Goal: Information Seeking & Learning: Learn about a topic

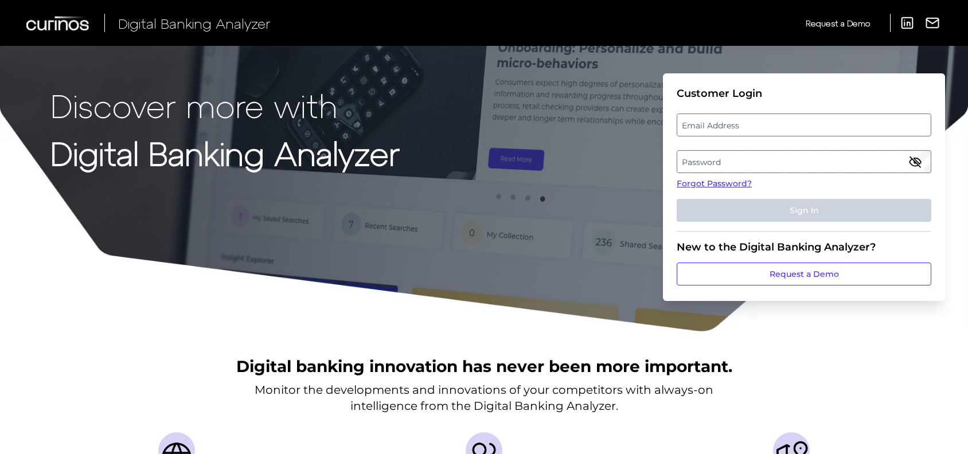
click at [721, 120] on label "Email Address" at bounding box center [804, 125] width 253 height 21
click at [721, 120] on input "email" at bounding box center [804, 125] width 255 height 23
type input "[PERSON_NAME][EMAIL_ADDRESS][PERSON_NAME][DOMAIN_NAME]"
click at [714, 153] on label "Password" at bounding box center [804, 161] width 253 height 21
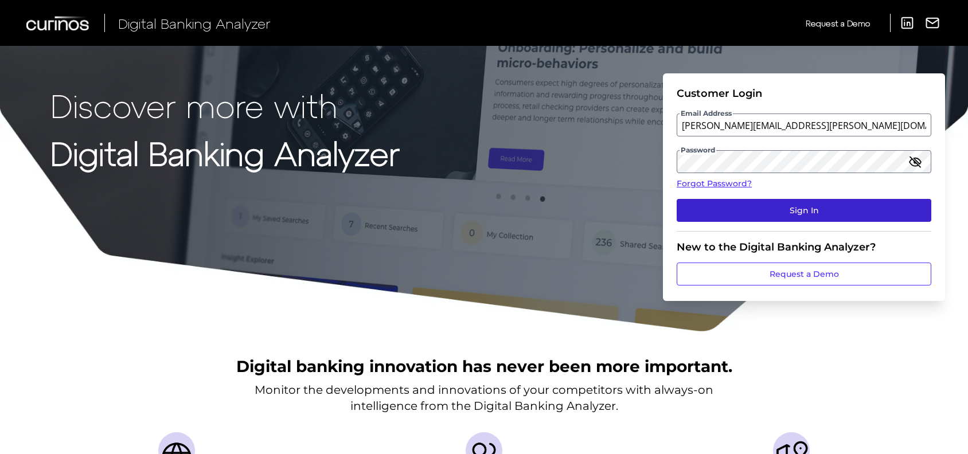
click at [785, 207] on button "Sign In" at bounding box center [804, 210] width 255 height 23
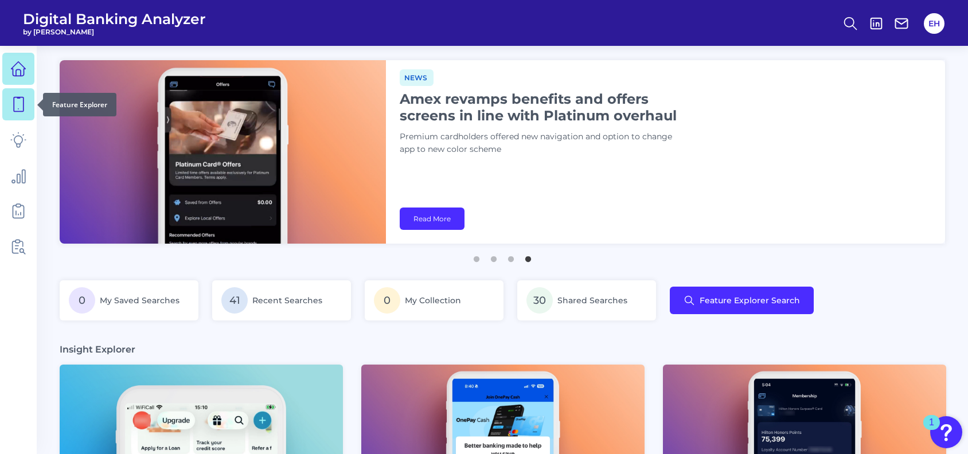
click at [18, 108] on icon at bounding box center [18, 104] width 16 height 16
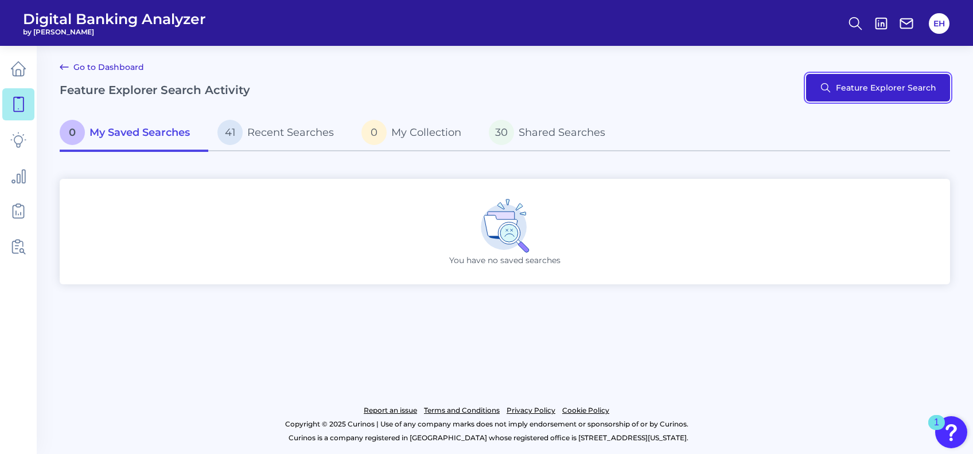
click at [916, 87] on button "Feature Explorer Search" at bounding box center [878, 88] width 144 height 28
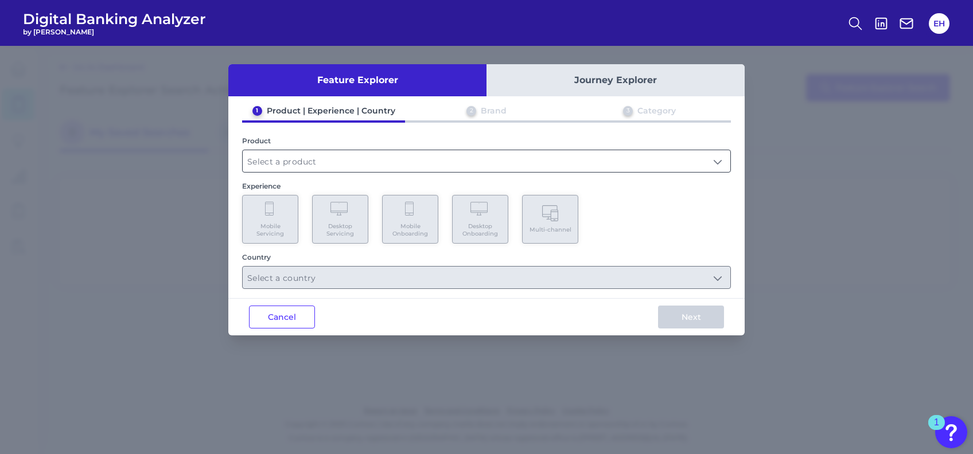
click at [383, 153] on input "text" at bounding box center [487, 161] width 488 height 22
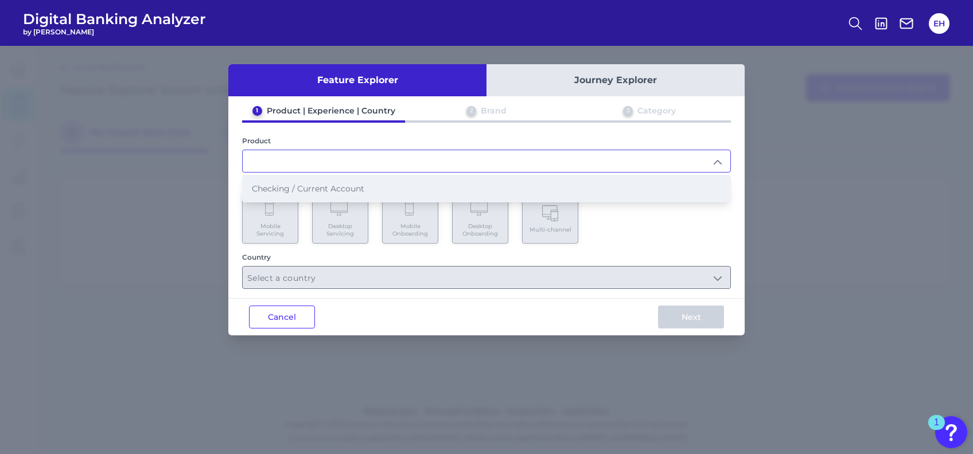
click at [351, 182] on li "Checking / Current Account" at bounding box center [487, 189] width 488 height 26
type input "Checking / Current Account"
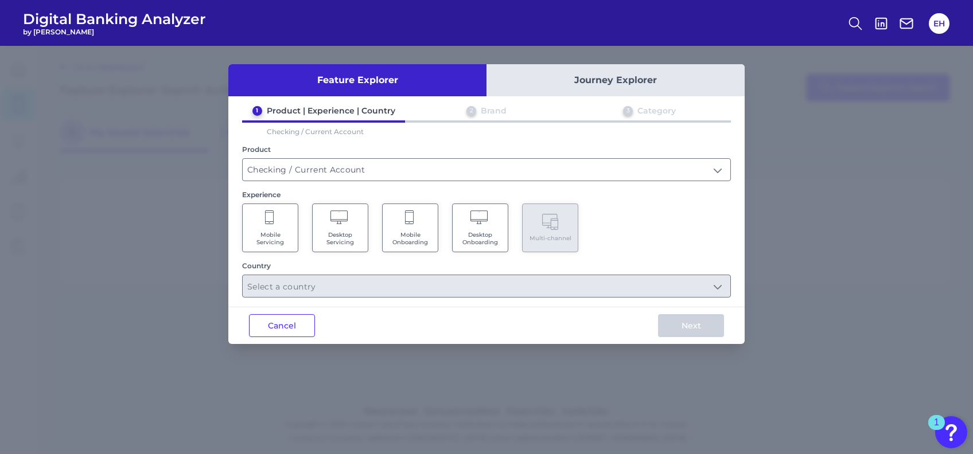
click at [287, 242] on span "Mobile Servicing" at bounding box center [270, 238] width 44 height 15
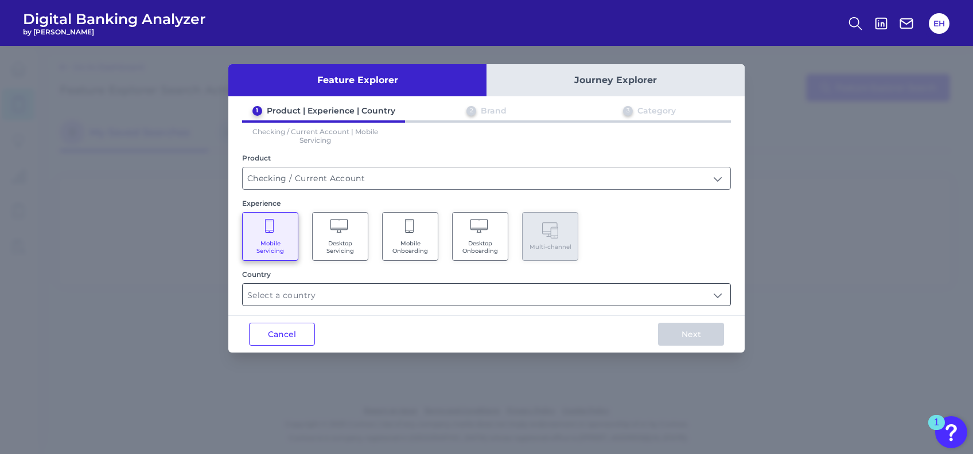
click at [447, 300] on input "text" at bounding box center [487, 295] width 488 height 22
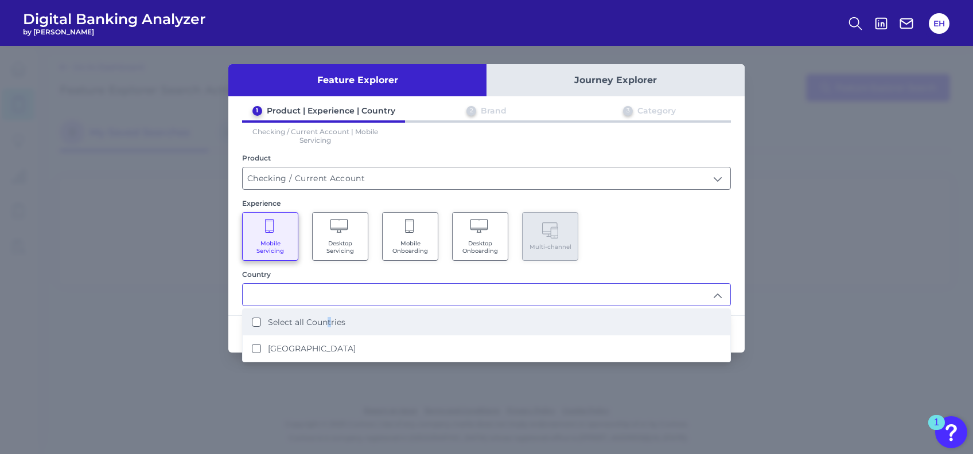
click at [329, 324] on li "Select all Countries" at bounding box center [487, 322] width 488 height 26
type input "Select all Countries"
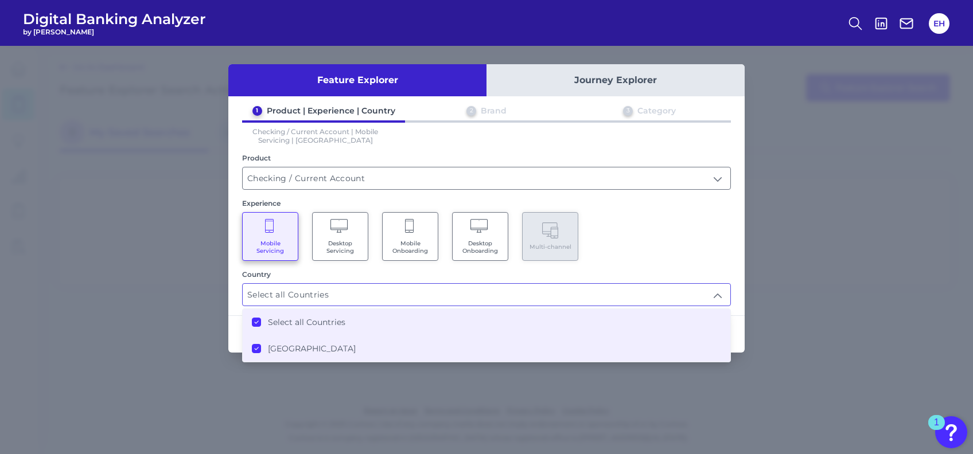
click at [679, 246] on div "Mobile Servicing Desktop Servicing Mobile Onboarding Desktop Onboarding Multi-c…" at bounding box center [486, 236] width 489 height 49
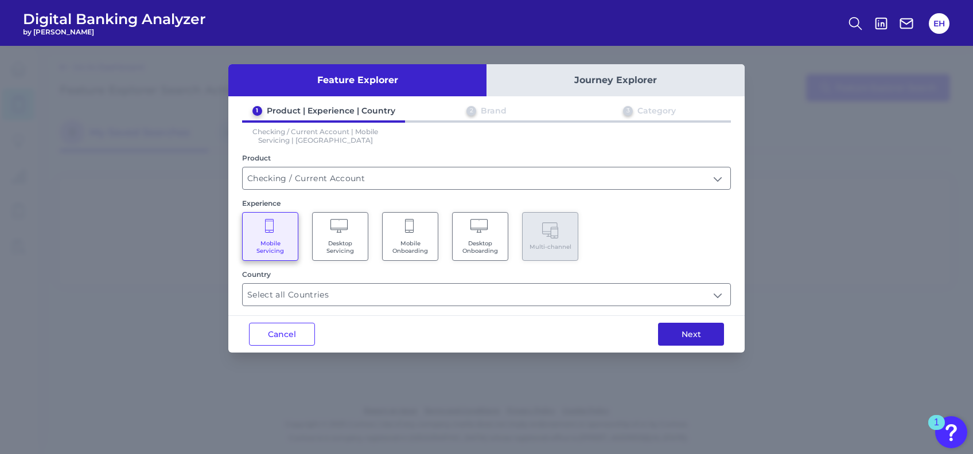
click at [684, 332] on button "Next" at bounding box center [691, 334] width 66 height 23
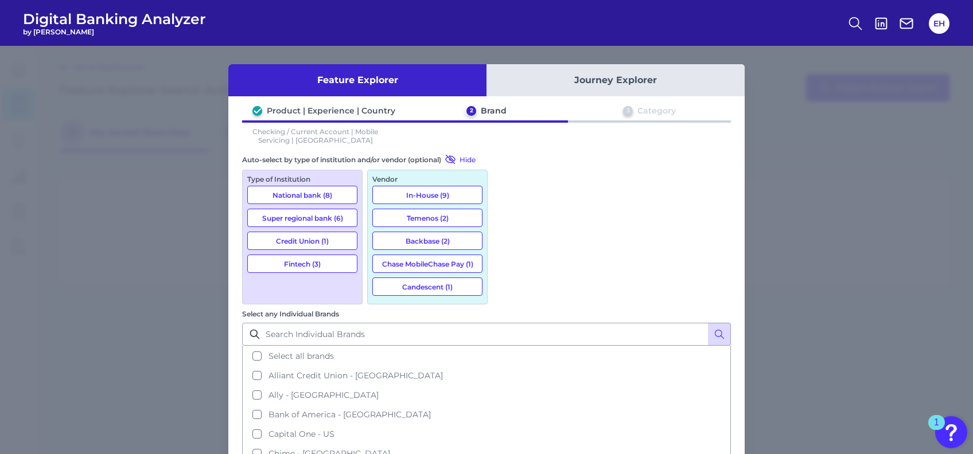
click at [322, 192] on button "National bank (8)" at bounding box center [302, 195] width 110 height 18
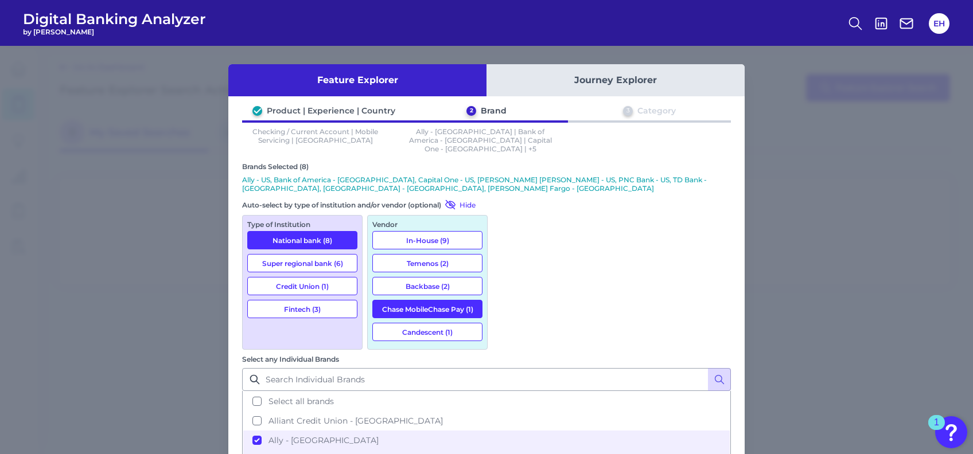
click at [315, 254] on button "Super regional bank (6)" at bounding box center [302, 263] width 110 height 18
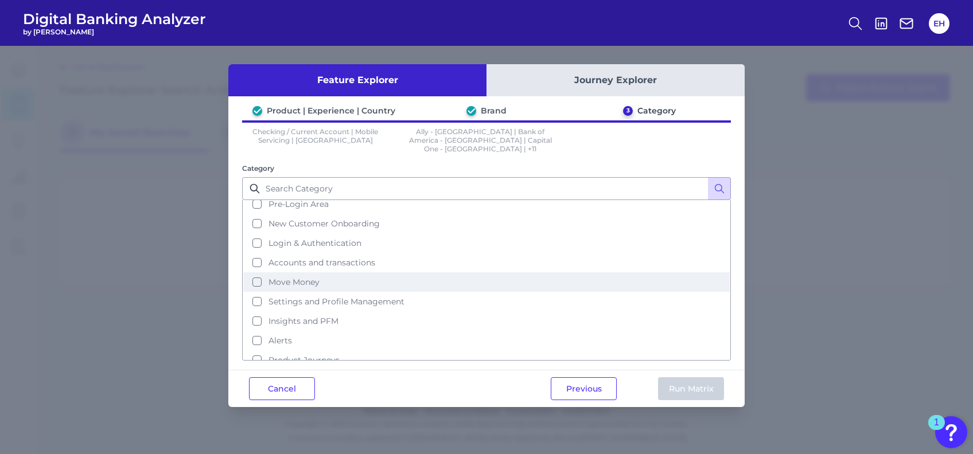
scroll to position [48, 0]
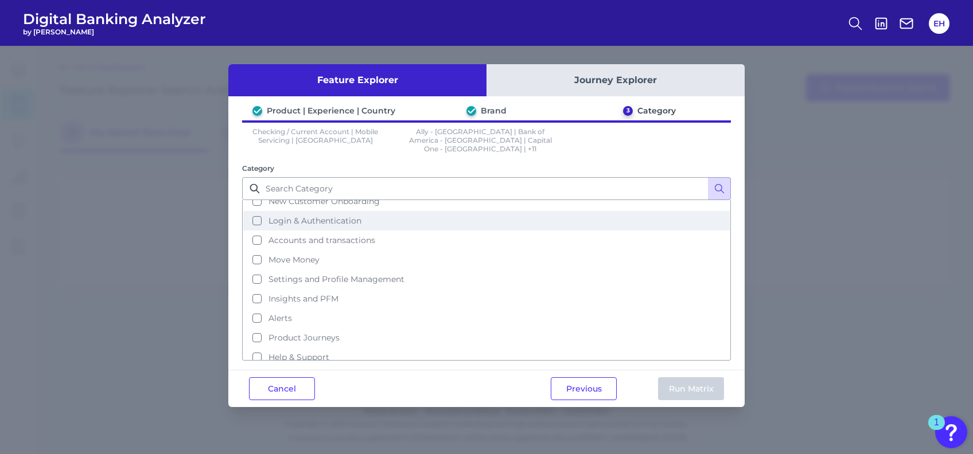
click at [258, 211] on button "Login & Authentication" at bounding box center [486, 221] width 487 height 20
click at [718, 378] on button "Run Matrix" at bounding box center [691, 389] width 66 height 23
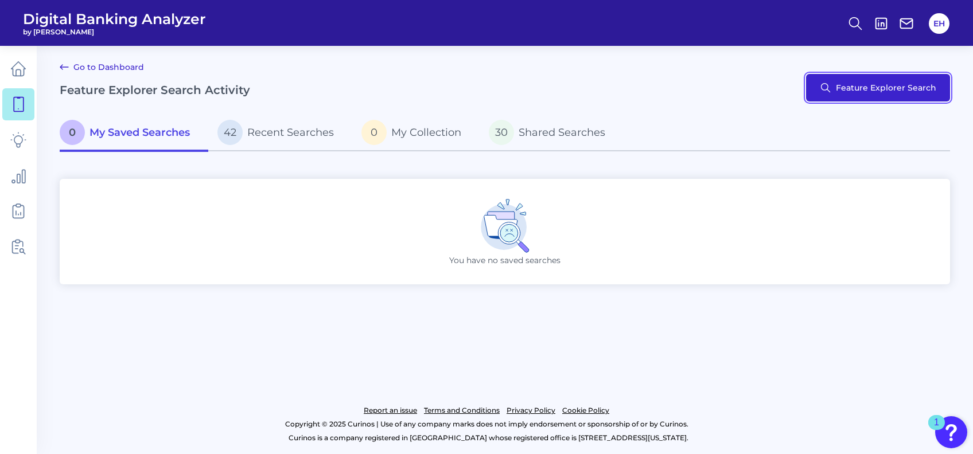
click at [917, 90] on button "Feature Explorer Search" at bounding box center [878, 88] width 144 height 28
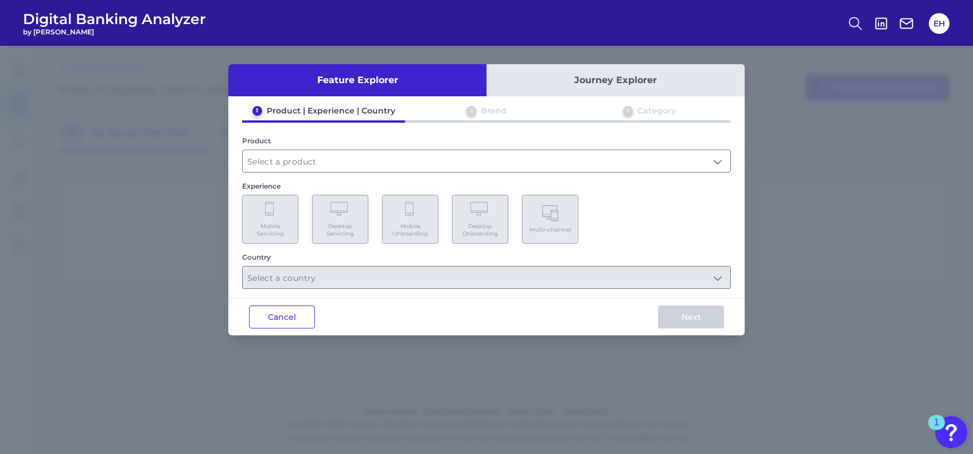
drag, startPoint x: 414, startPoint y: 156, endPoint x: 382, endPoint y: 173, distance: 35.7
click at [413, 157] on input "text" at bounding box center [487, 161] width 488 height 22
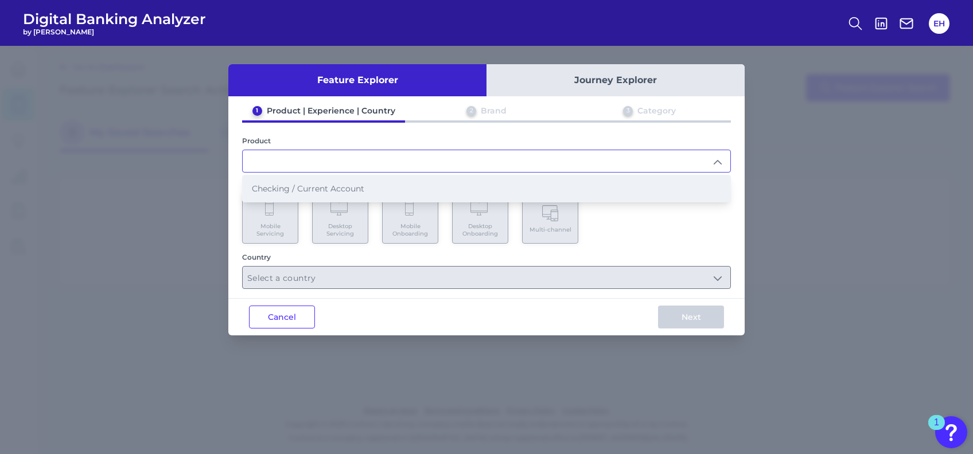
click at [334, 188] on span "Checking / Current Account" at bounding box center [308, 189] width 112 height 10
type input "Checking / Current Account"
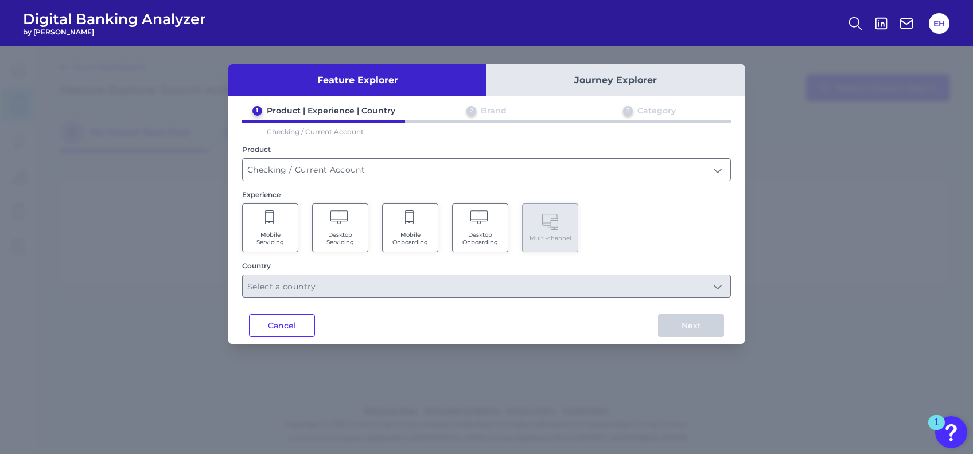
drag, startPoint x: 274, startPoint y: 224, endPoint x: 335, endPoint y: 275, distance: 80.2
click at [274, 223] on icon at bounding box center [270, 219] width 10 height 16
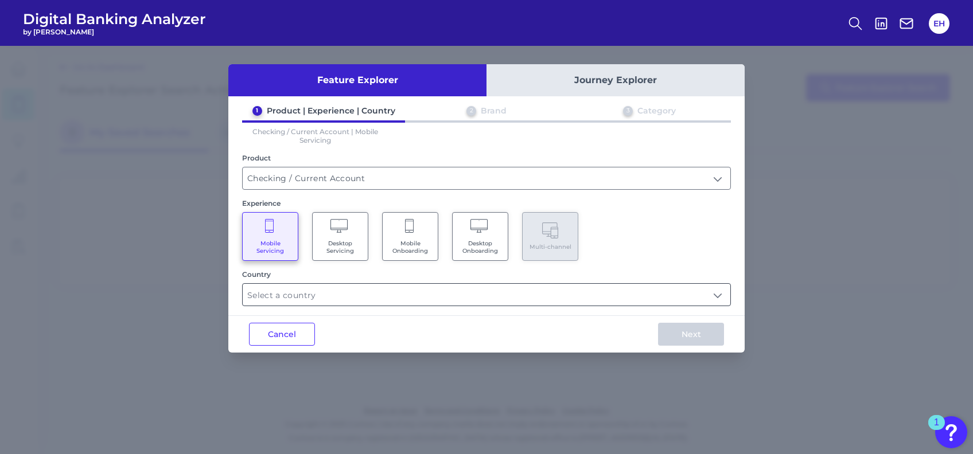
click at [422, 289] on input "text" at bounding box center [487, 295] width 488 height 22
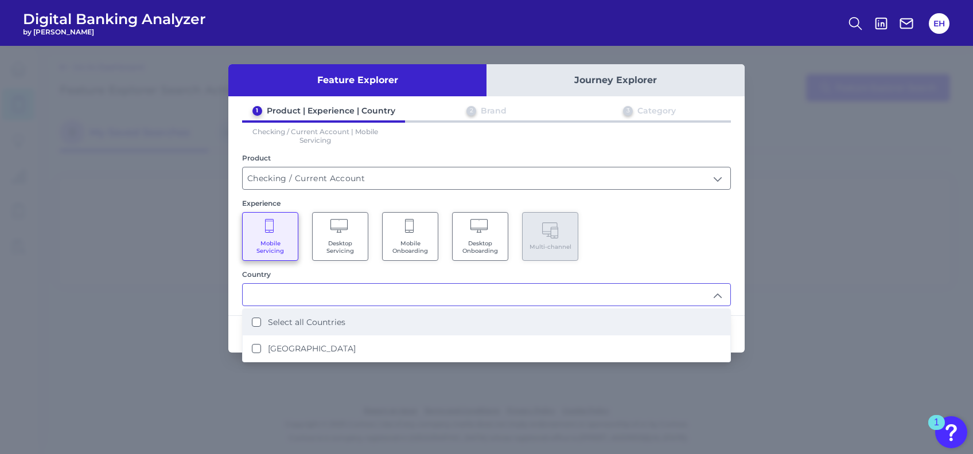
click at [308, 322] on label "Select all Countries" at bounding box center [306, 322] width 77 height 10
type input "Select all Countries"
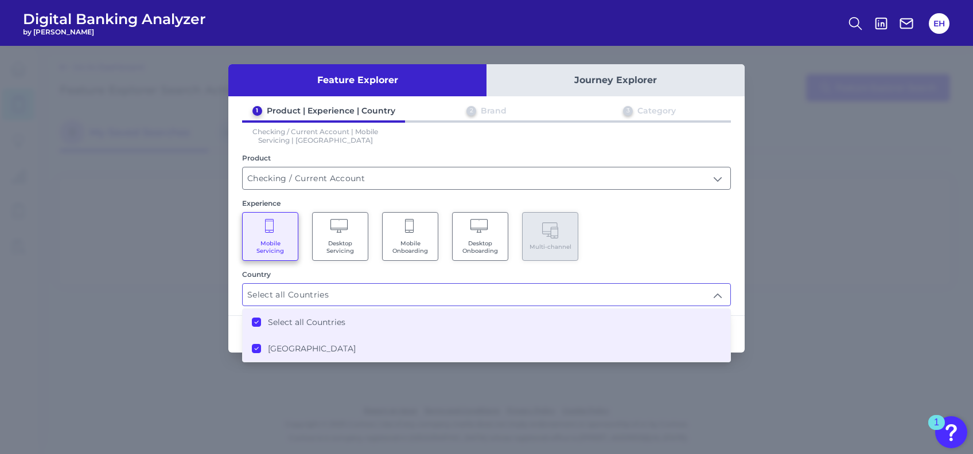
click at [625, 246] on div "Mobile Servicing Desktop Servicing Mobile Onboarding Desktop Onboarding Multi-c…" at bounding box center [486, 236] width 489 height 49
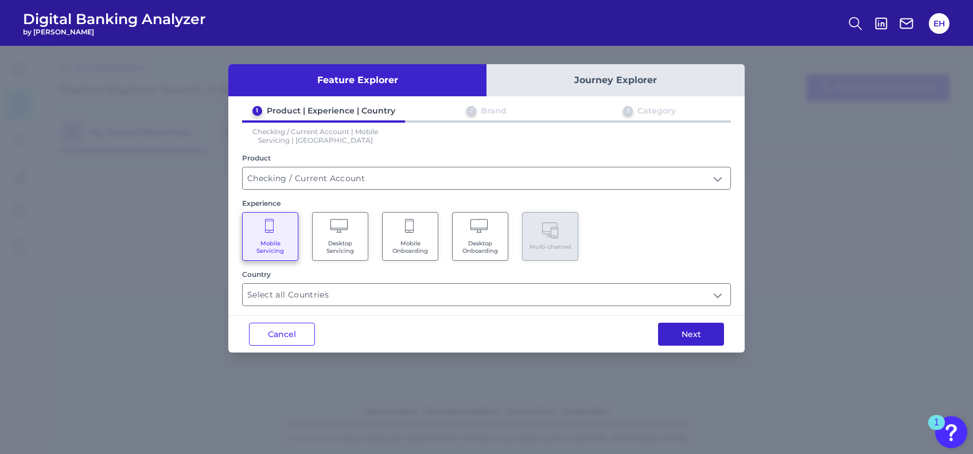
click at [684, 330] on button "Next" at bounding box center [691, 334] width 66 height 23
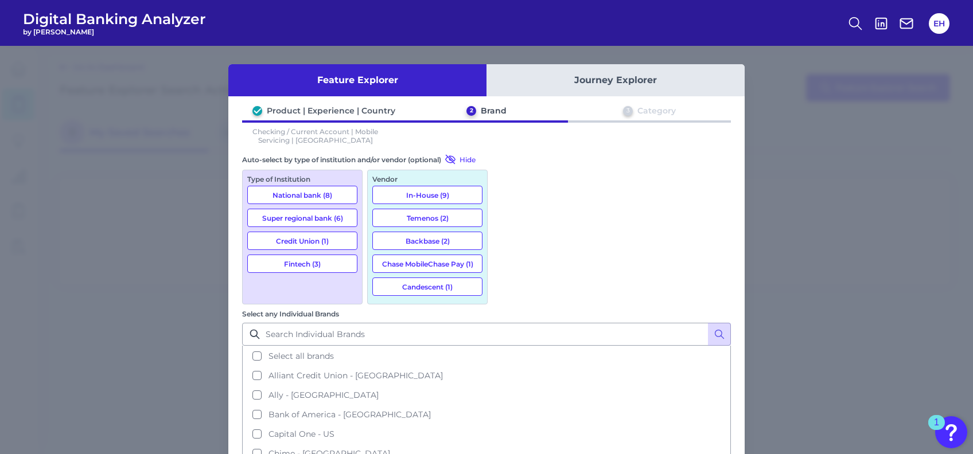
click at [313, 195] on button "National bank (8)" at bounding box center [302, 195] width 110 height 18
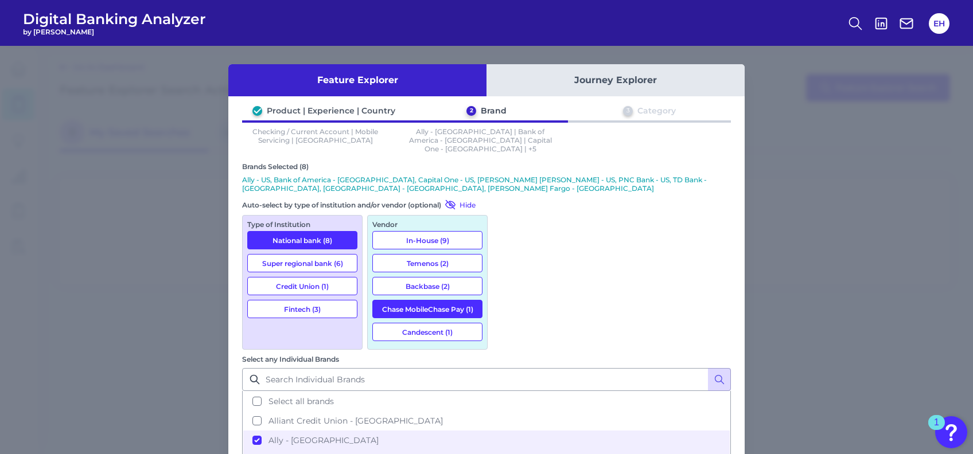
click at [295, 254] on button "Super regional bank (6)" at bounding box center [302, 263] width 110 height 18
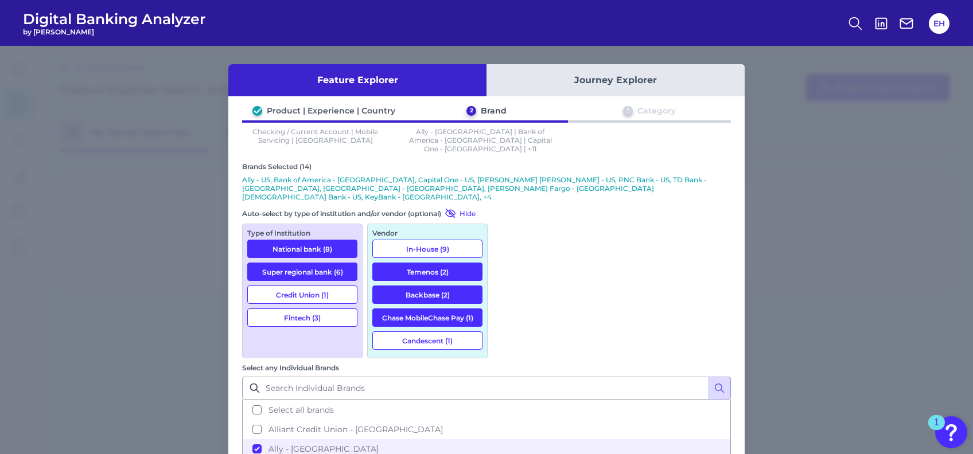
drag, startPoint x: 675, startPoint y: 413, endPoint x: 666, endPoint y: 413, distance: 9.2
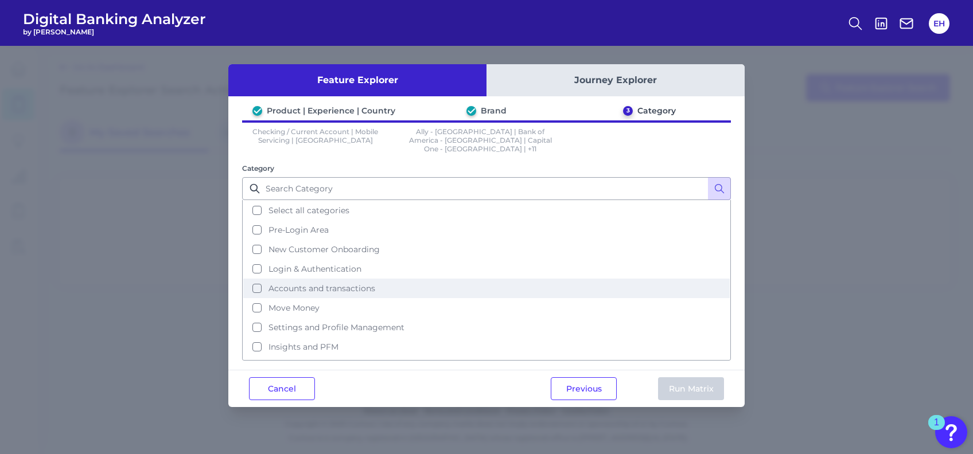
click at [254, 279] on button "Accounts and transactions" at bounding box center [486, 289] width 487 height 20
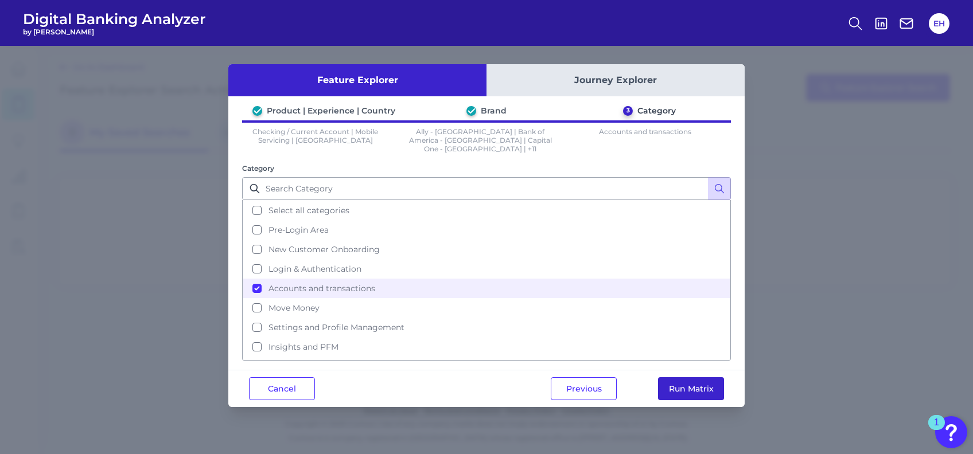
click at [700, 382] on button "Run Matrix" at bounding box center [691, 389] width 66 height 23
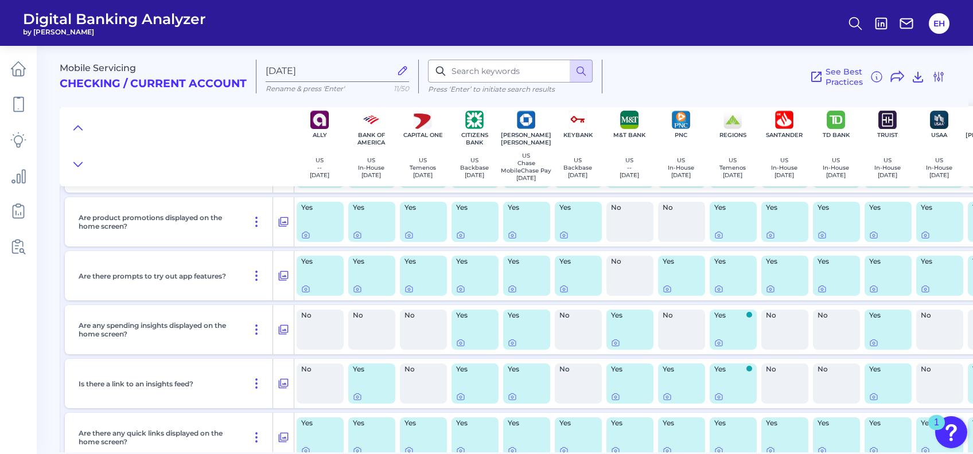
scroll to position [229, 0]
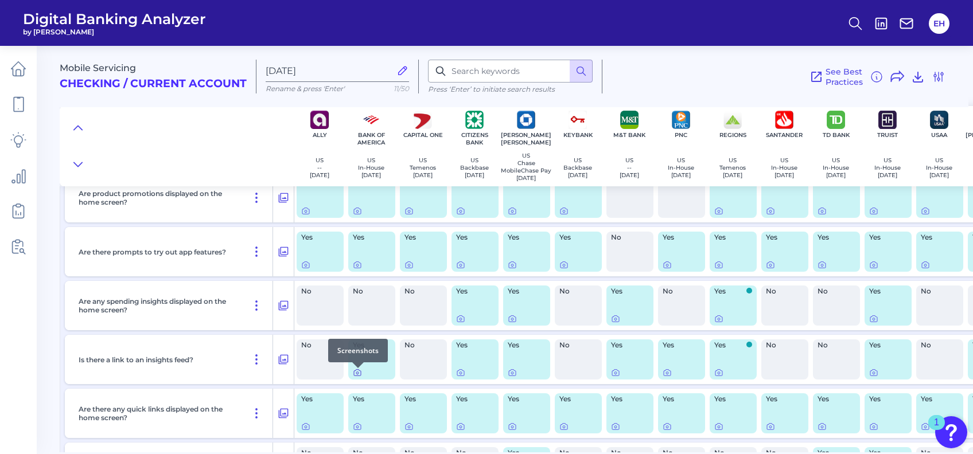
click at [358, 376] on icon at bounding box center [357, 372] width 9 height 9
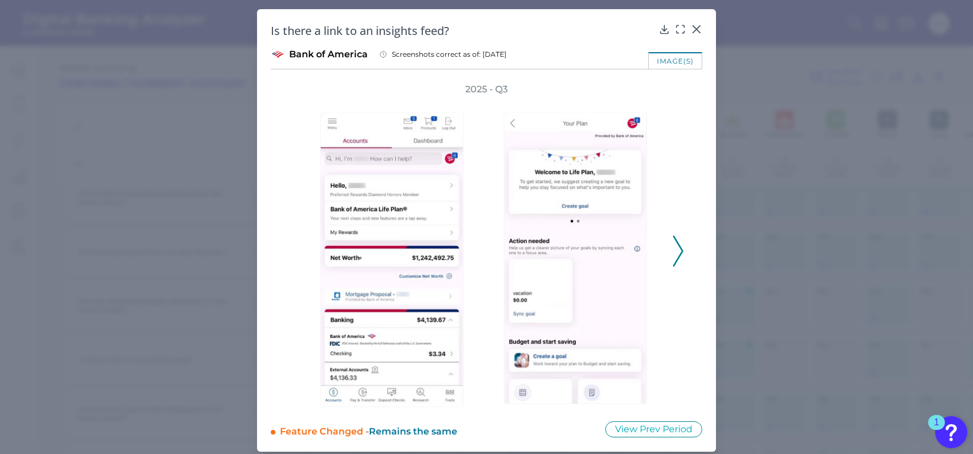
click at [675, 246] on icon at bounding box center [678, 251] width 10 height 31
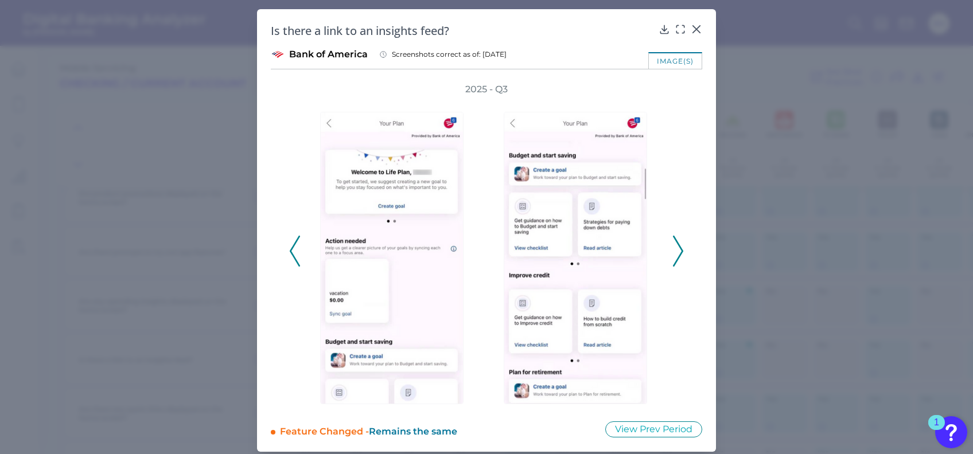
click at [675, 246] on icon at bounding box center [678, 251] width 10 height 31
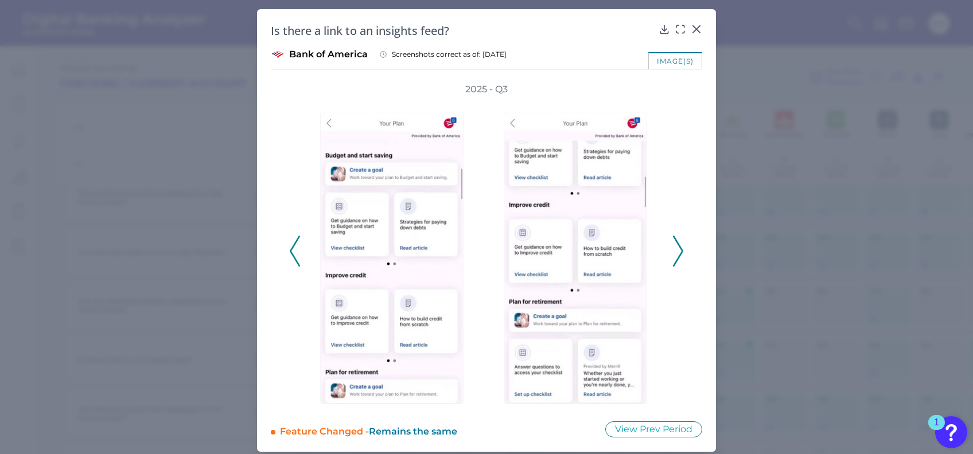
click at [675, 246] on icon at bounding box center [678, 251] width 10 height 31
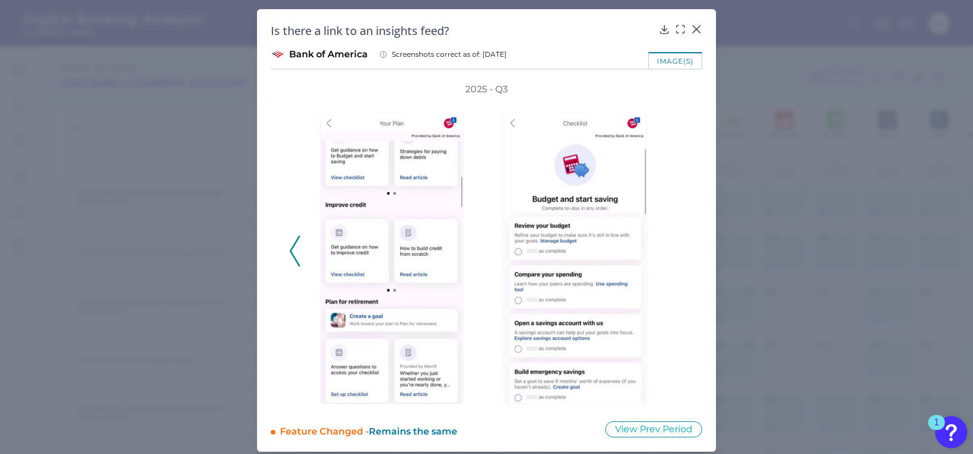
click at [295, 248] on icon at bounding box center [295, 251] width 10 height 31
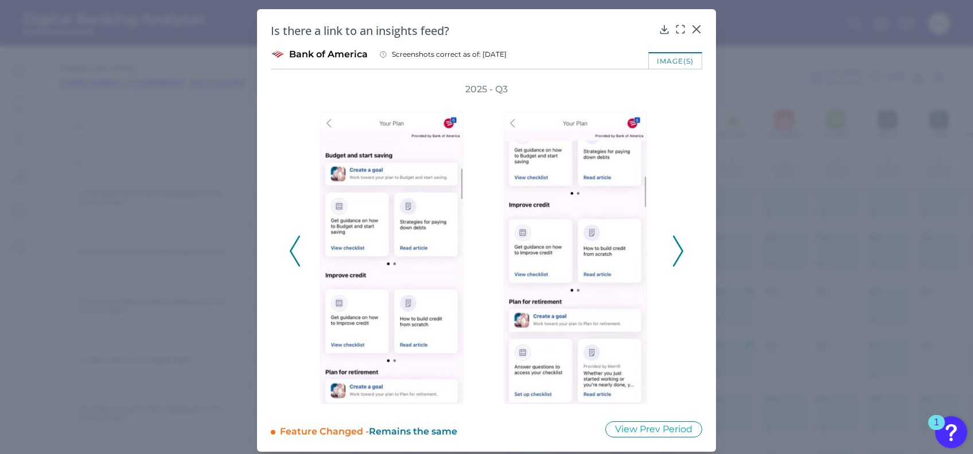
click at [295, 248] on icon at bounding box center [295, 251] width 10 height 31
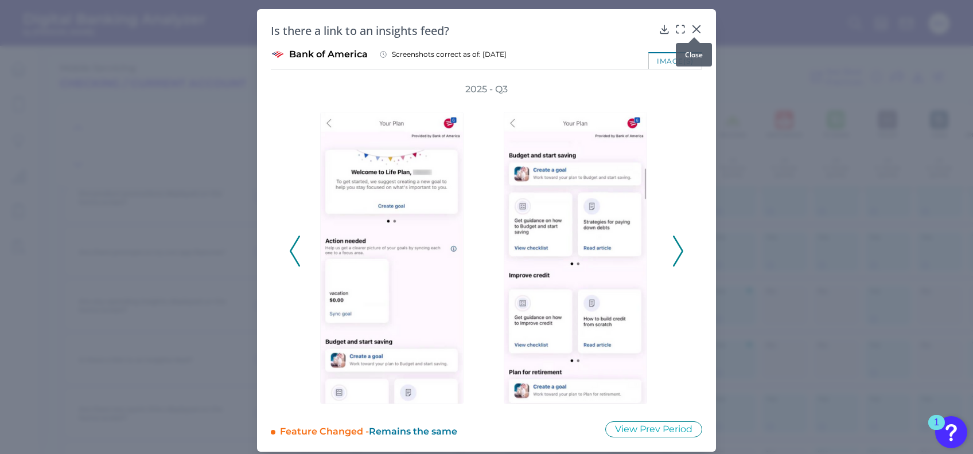
click at [691, 28] on icon at bounding box center [696, 29] width 11 height 11
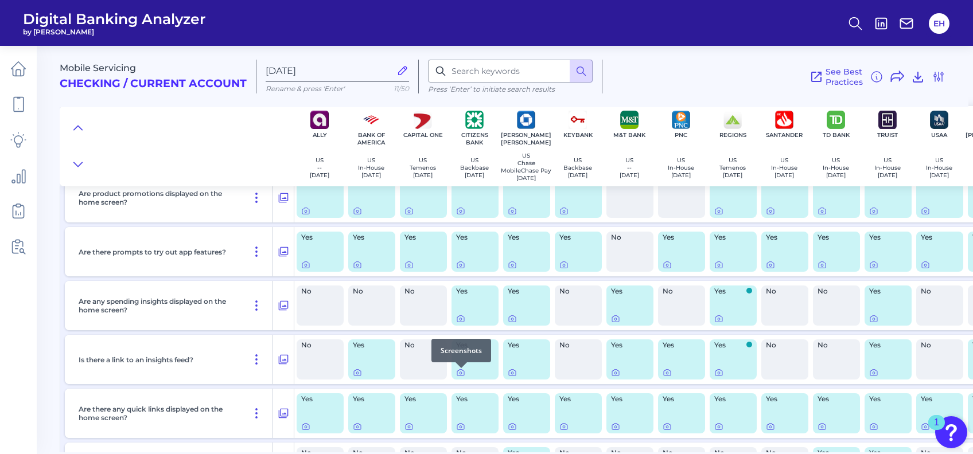
click at [459, 372] on div at bounding box center [461, 368] width 11 height 11
click at [459, 375] on icon at bounding box center [460, 372] width 9 height 9
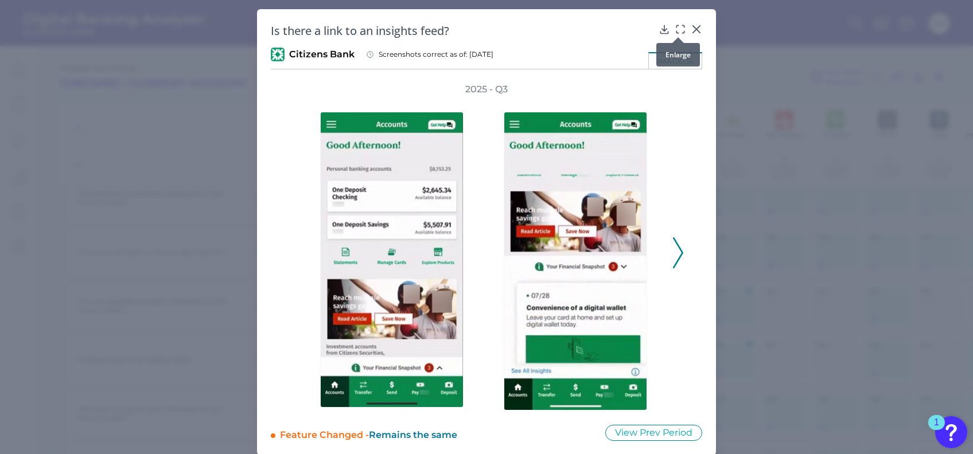
click at [678, 29] on icon at bounding box center [680, 29] width 11 height 11
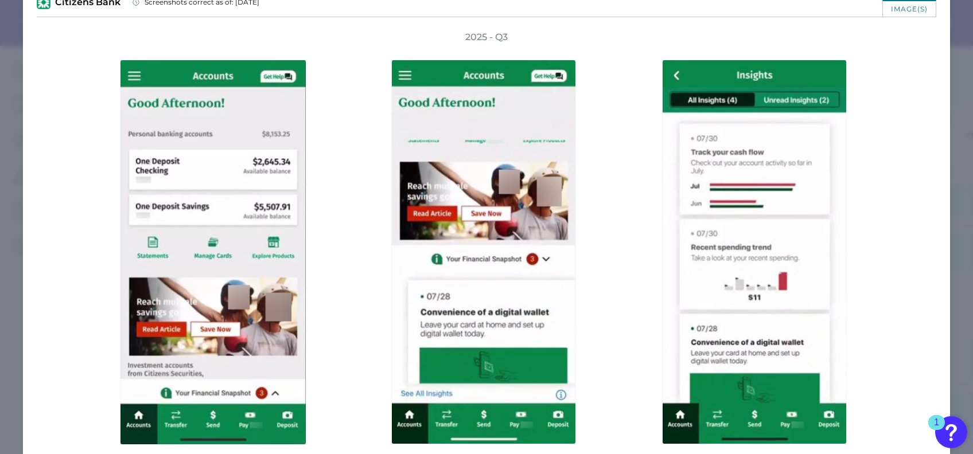
scroll to position [76, 0]
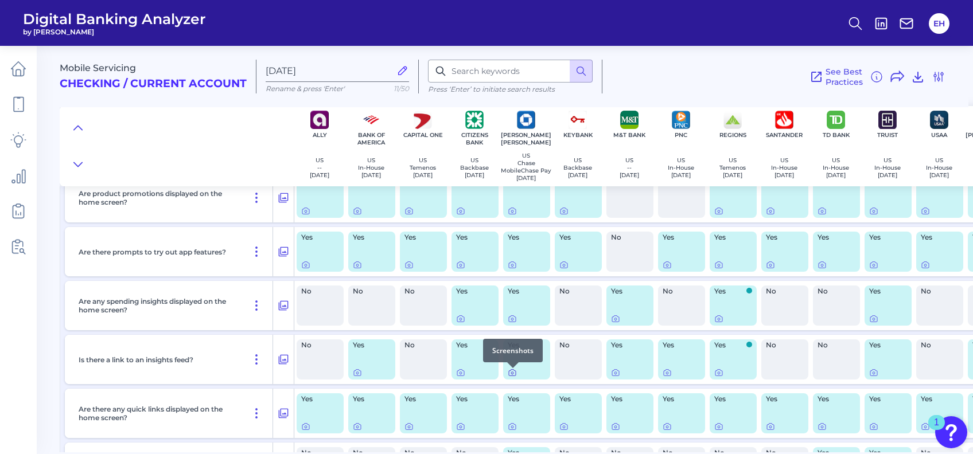
click at [515, 372] on div at bounding box center [512, 368] width 11 height 11
click at [512, 374] on icon at bounding box center [512, 372] width 9 height 9
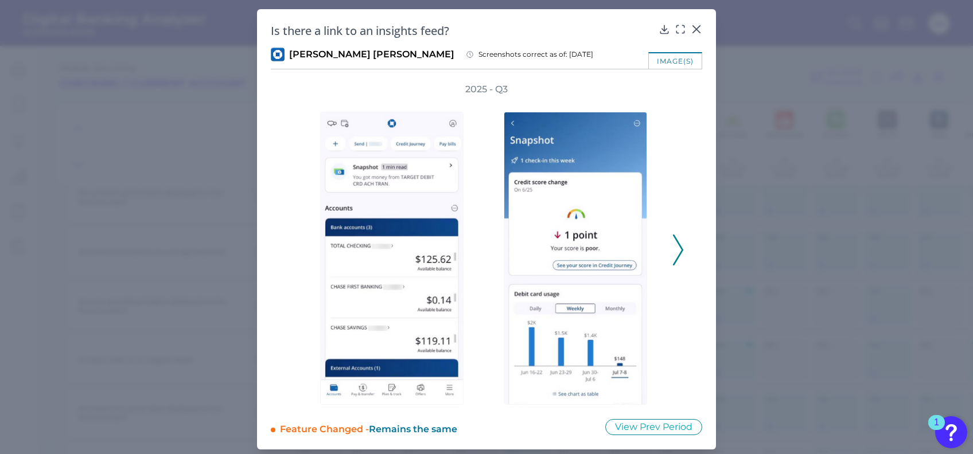
click at [678, 251] on icon at bounding box center [678, 250] width 10 height 31
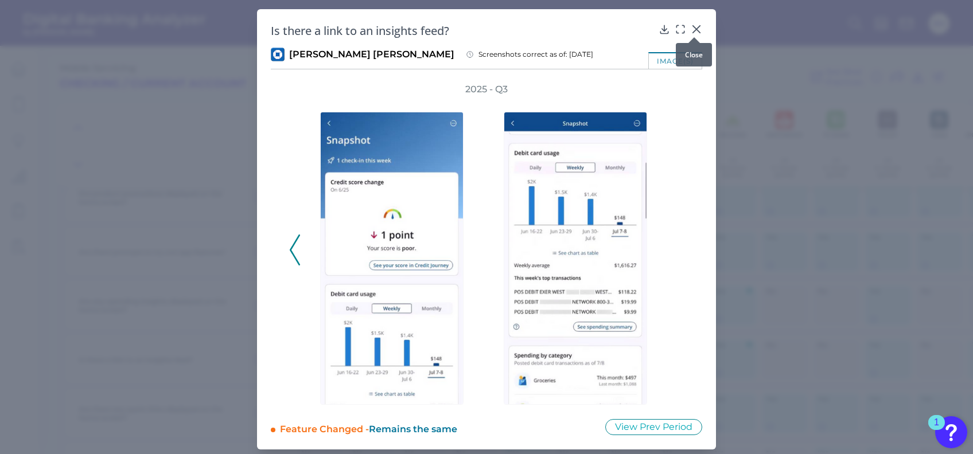
click at [695, 28] on icon at bounding box center [696, 29] width 7 height 7
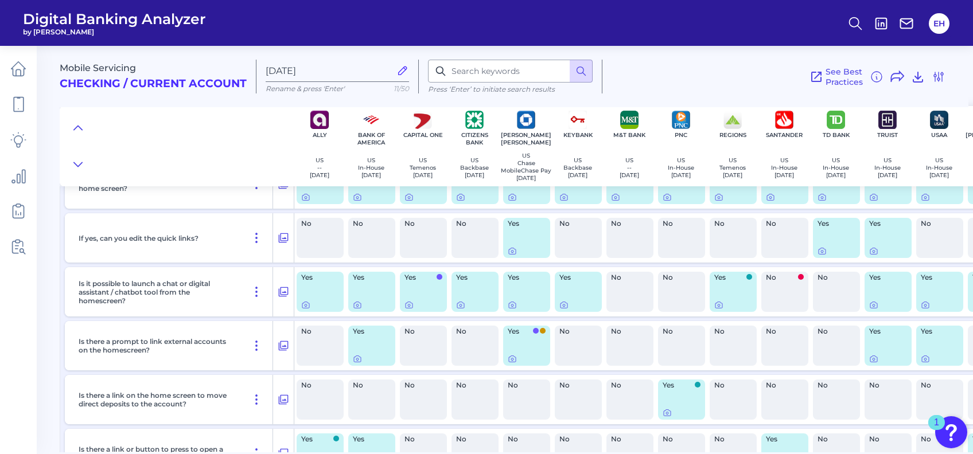
scroll to position [535, 0]
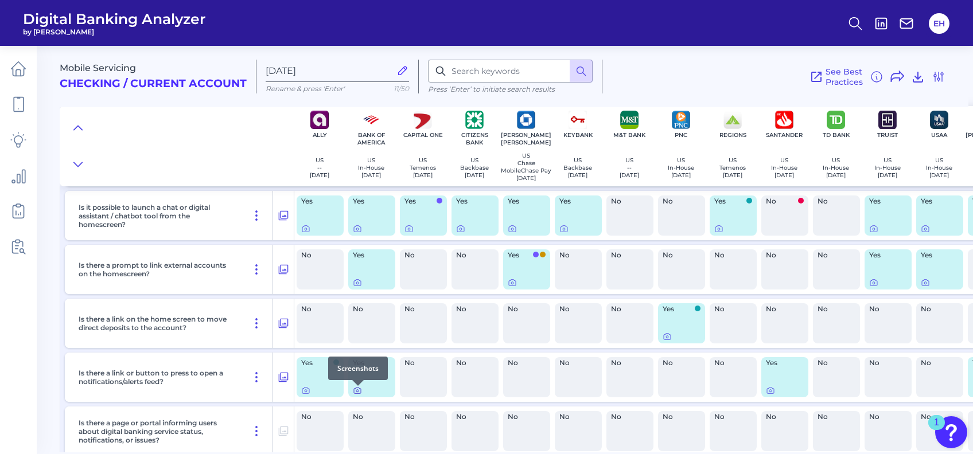
click at [358, 395] on icon at bounding box center [357, 390] width 9 height 9
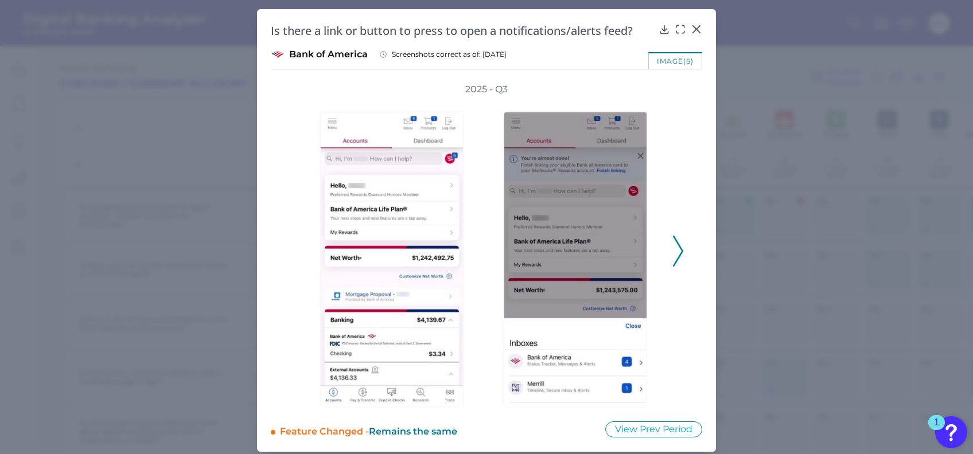
click at [680, 258] on icon at bounding box center [678, 251] width 10 height 31
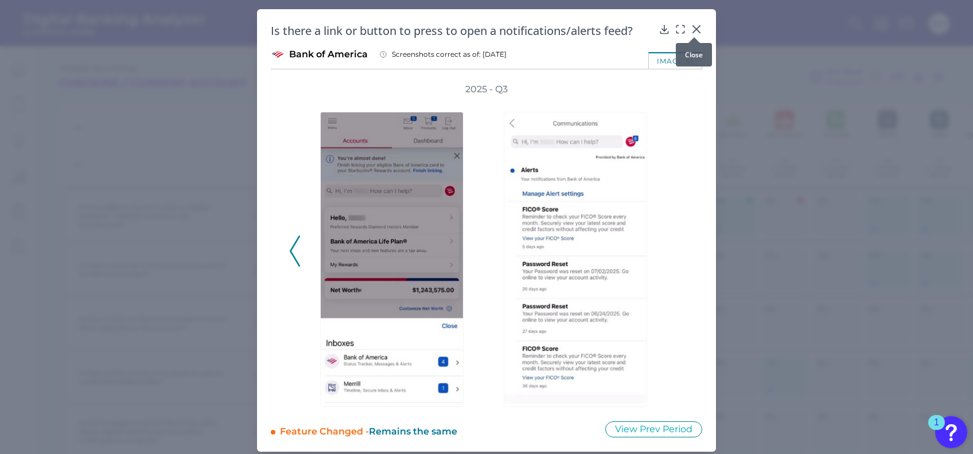
click at [691, 28] on icon at bounding box center [696, 29] width 11 height 11
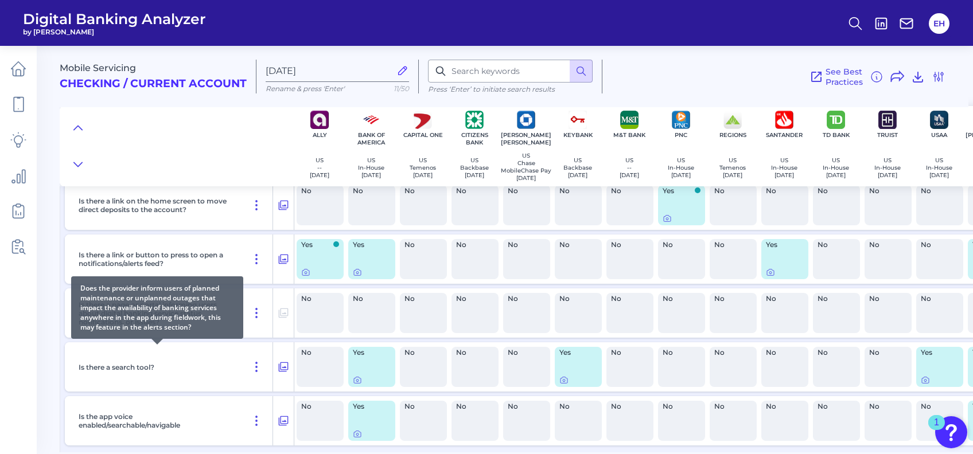
scroll to position [688, 0]
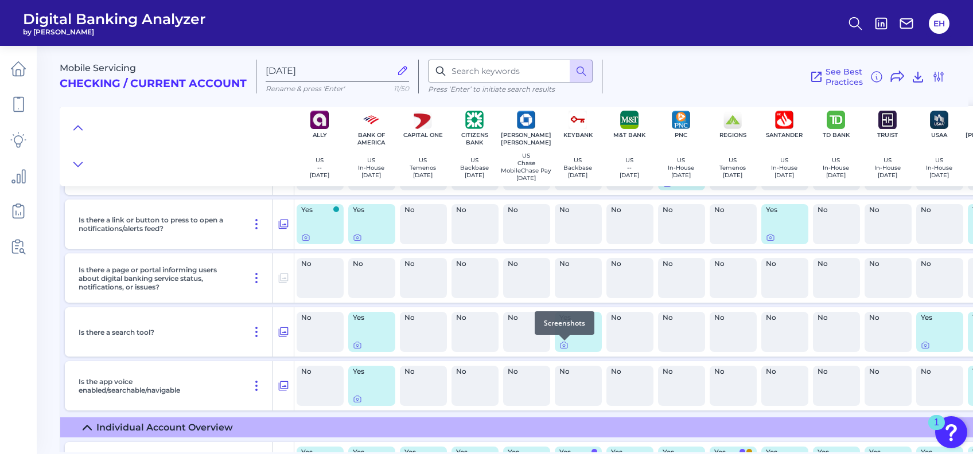
click at [563, 352] on div "Yes" at bounding box center [578, 332] width 47 height 40
click at [563, 349] on icon at bounding box center [563, 345] width 9 height 9
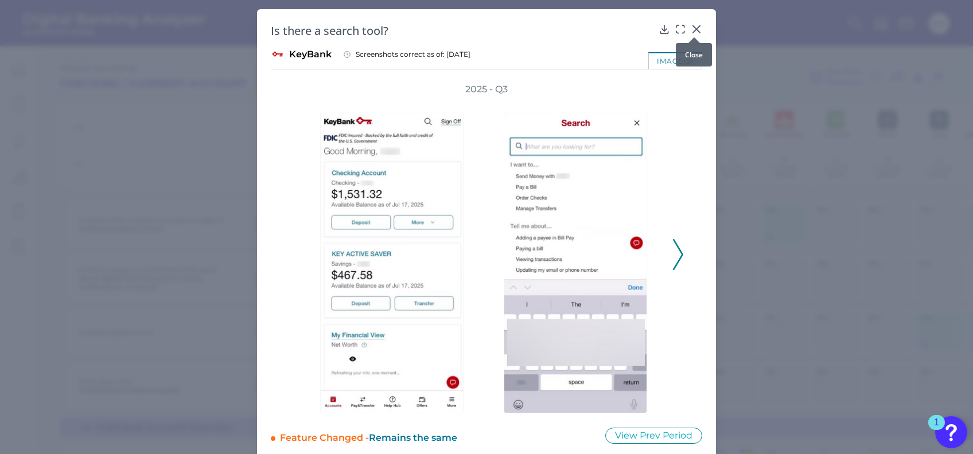
drag, startPoint x: 690, startPoint y: 23, endPoint x: 604, endPoint y: 69, distance: 98.3
click at [691, 24] on icon at bounding box center [696, 29] width 11 height 11
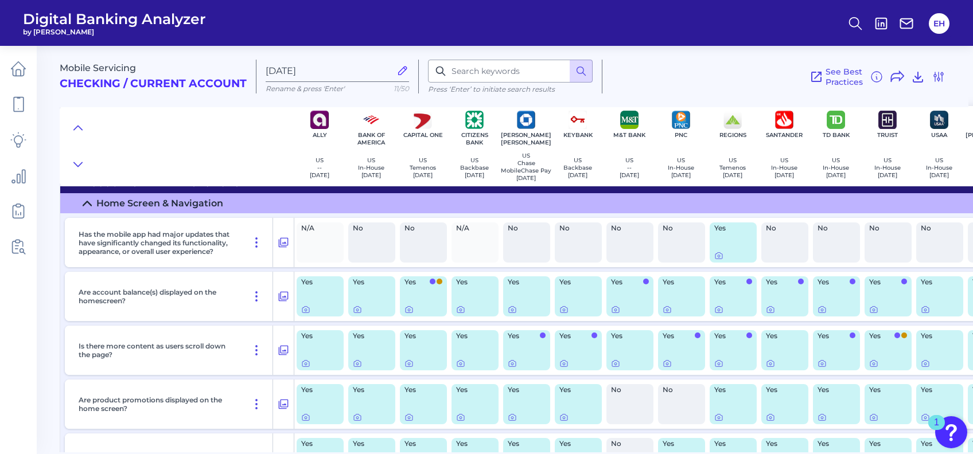
scroll to position [0, 0]
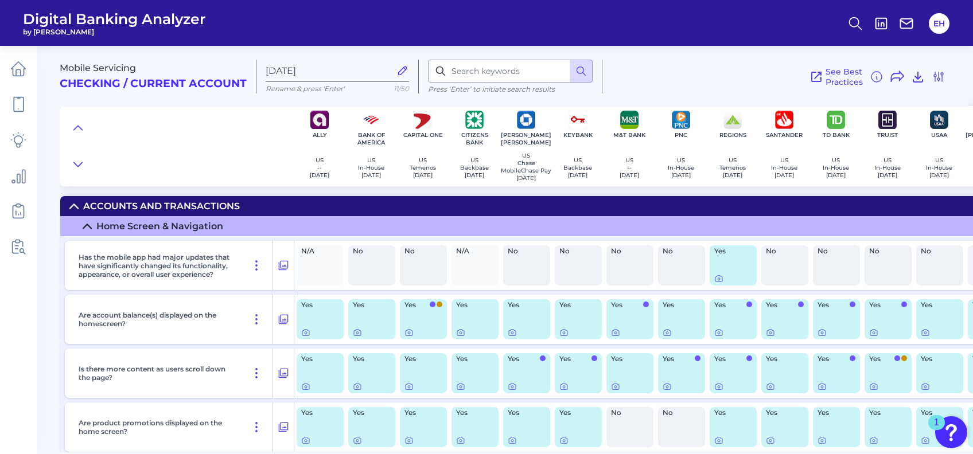
click at [73, 209] on icon at bounding box center [73, 206] width 9 height 9
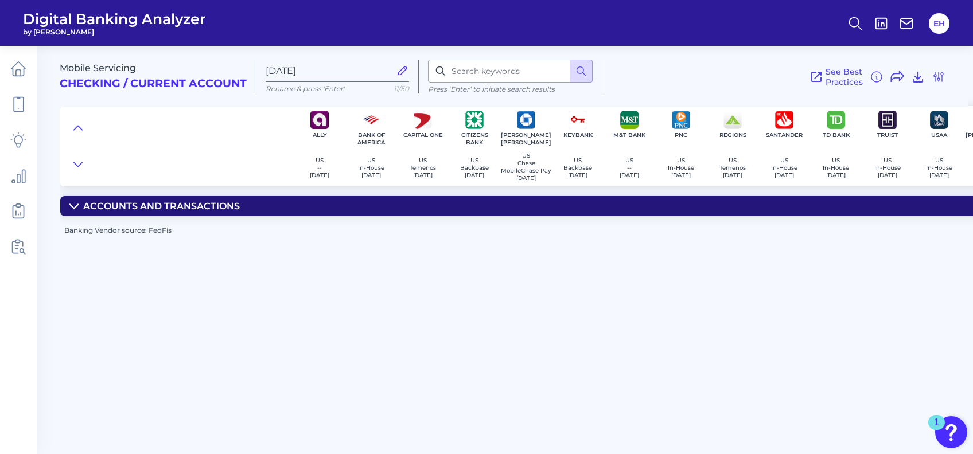
click at [69, 204] on icon at bounding box center [73, 206] width 9 height 9
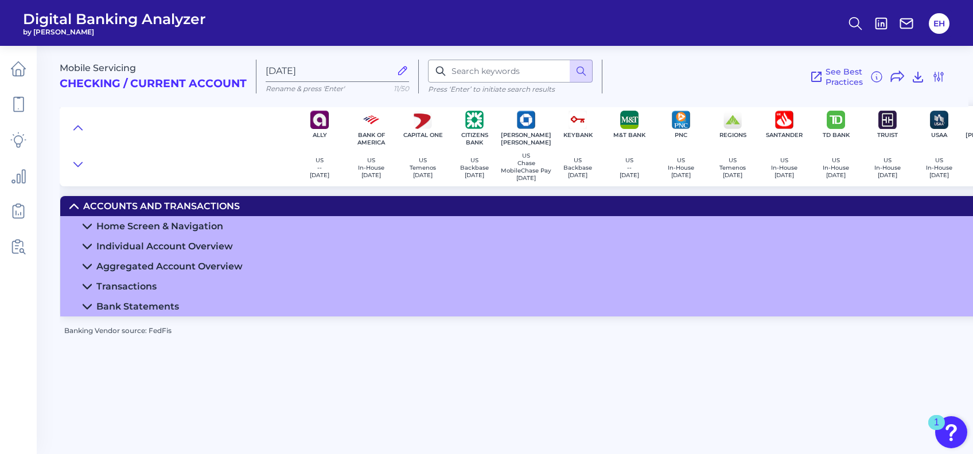
click at [85, 289] on icon at bounding box center [87, 287] width 8 height 4
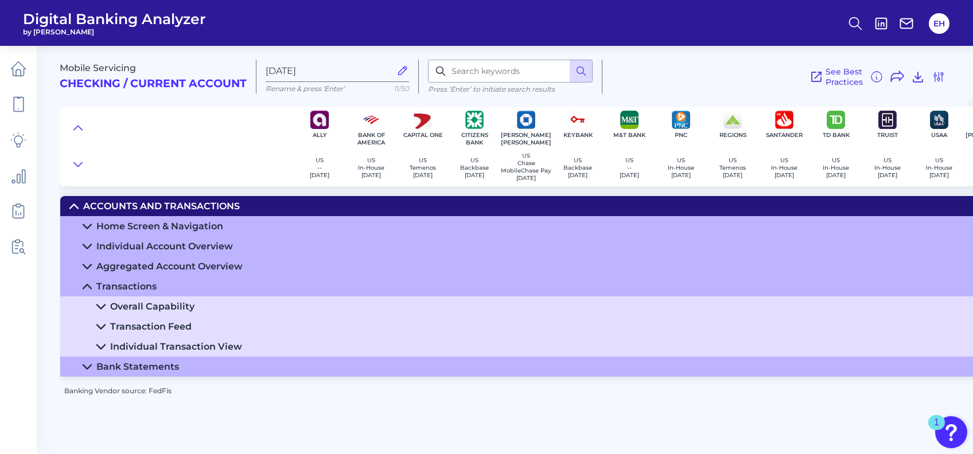
click at [98, 345] on summary "Individual Transaction View" at bounding box center [538, 347] width 957 height 20
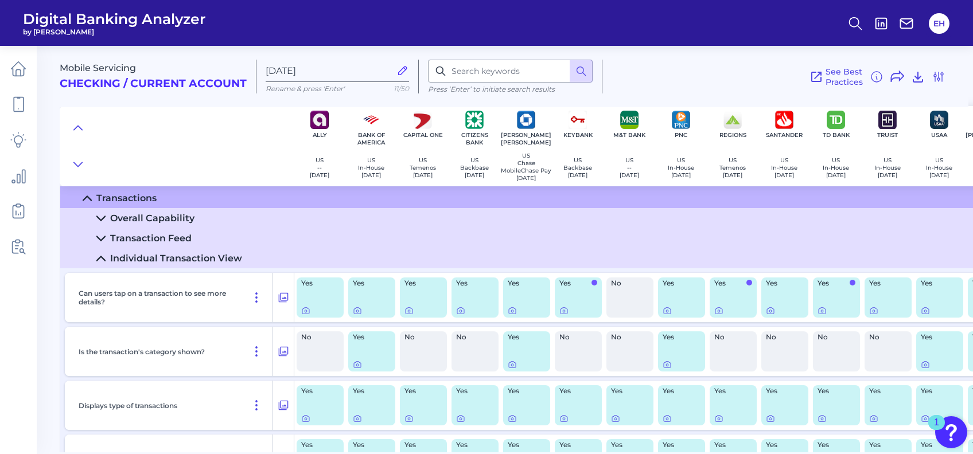
scroll to position [153, 0]
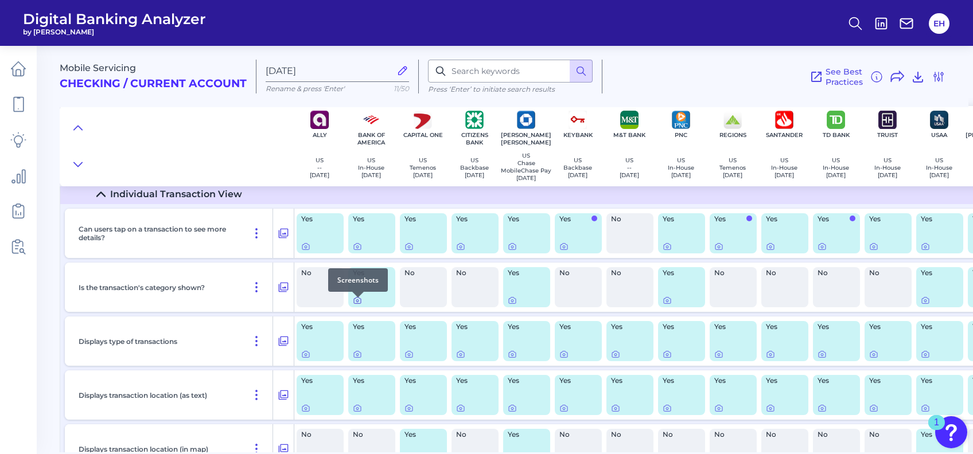
click at [357, 305] on icon at bounding box center [357, 300] width 9 height 9
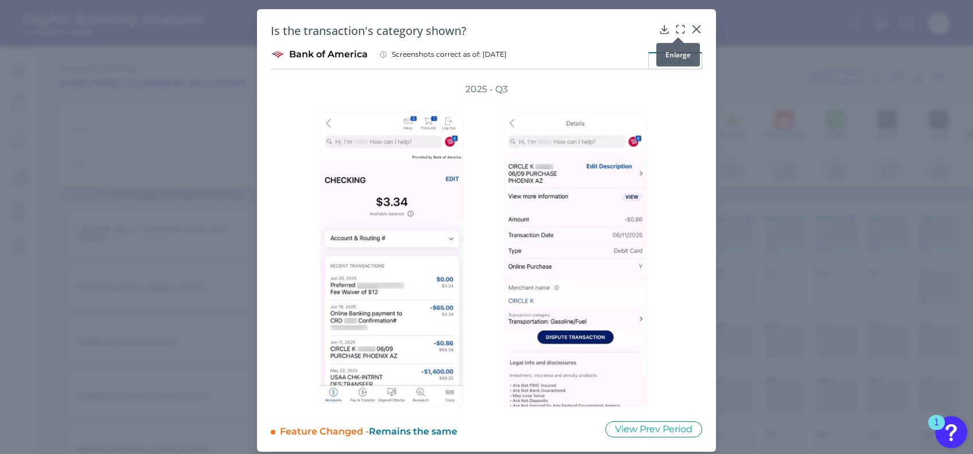
click at [675, 29] on icon at bounding box center [680, 29] width 11 height 11
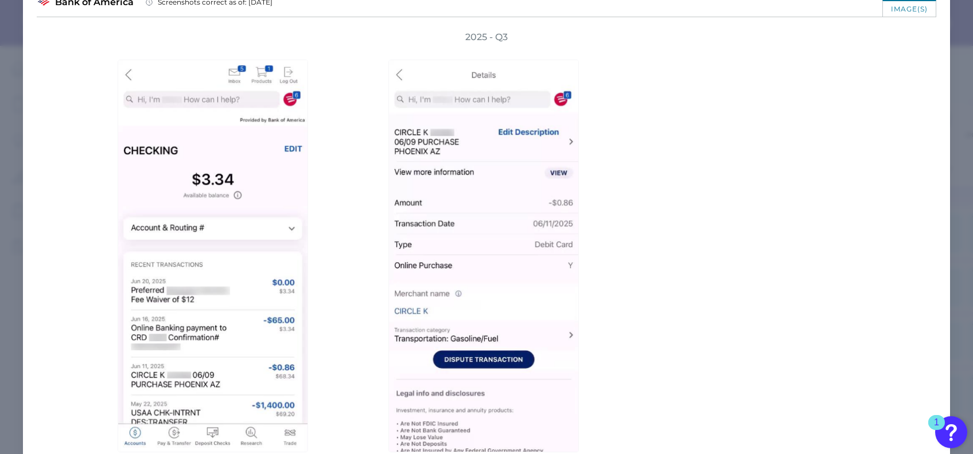
scroll to position [76, 0]
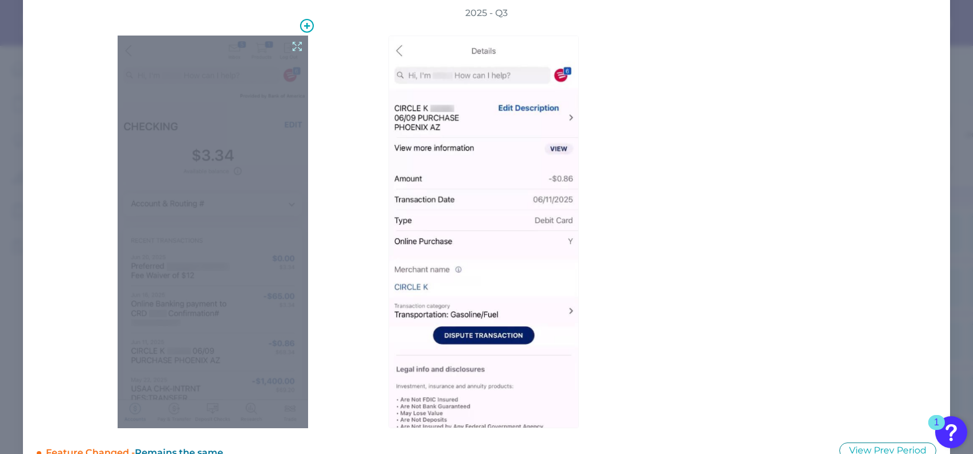
click at [218, 231] on div at bounding box center [213, 232] width 190 height 393
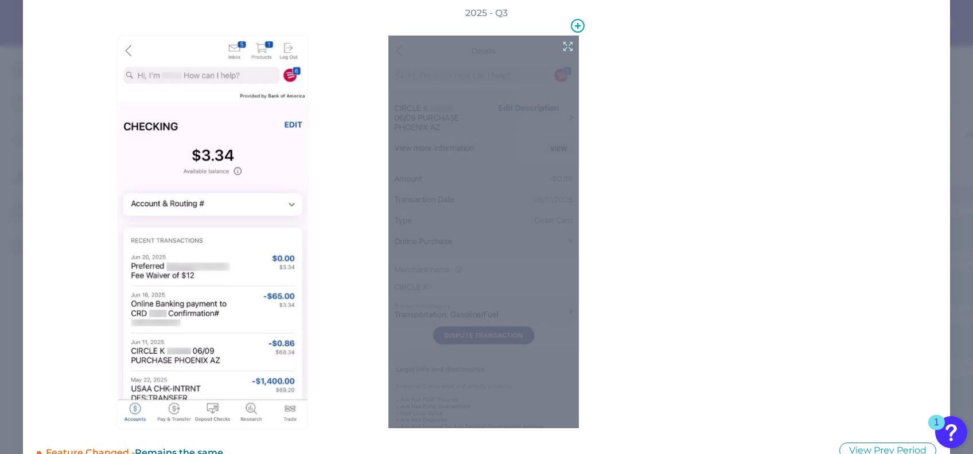
click at [514, 250] on div at bounding box center [483, 232] width 190 height 393
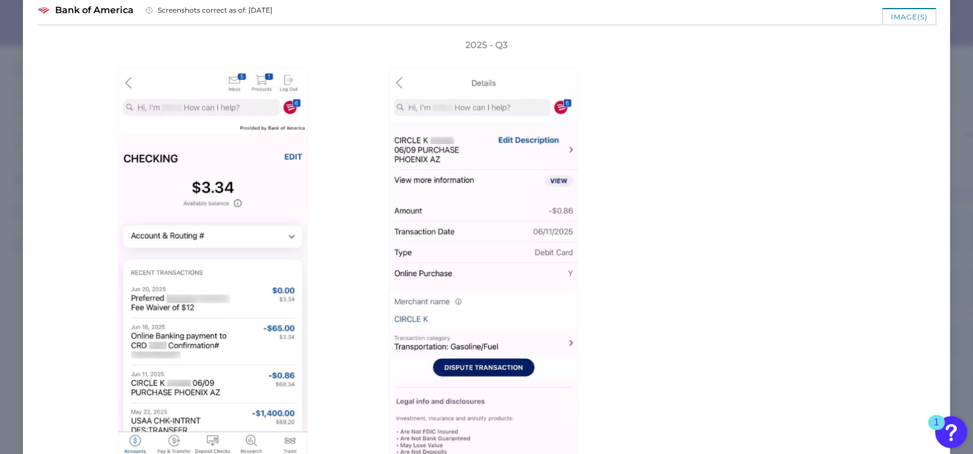
scroll to position [0, 0]
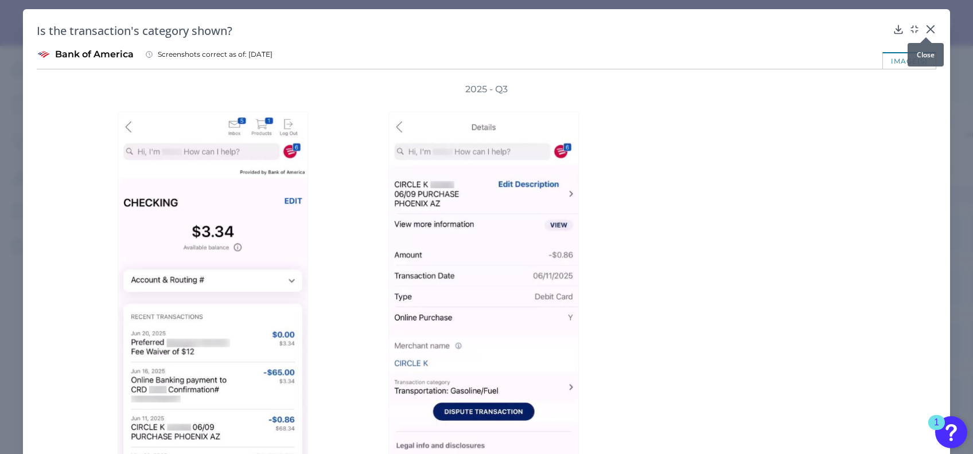
click at [925, 28] on icon at bounding box center [930, 29] width 11 height 11
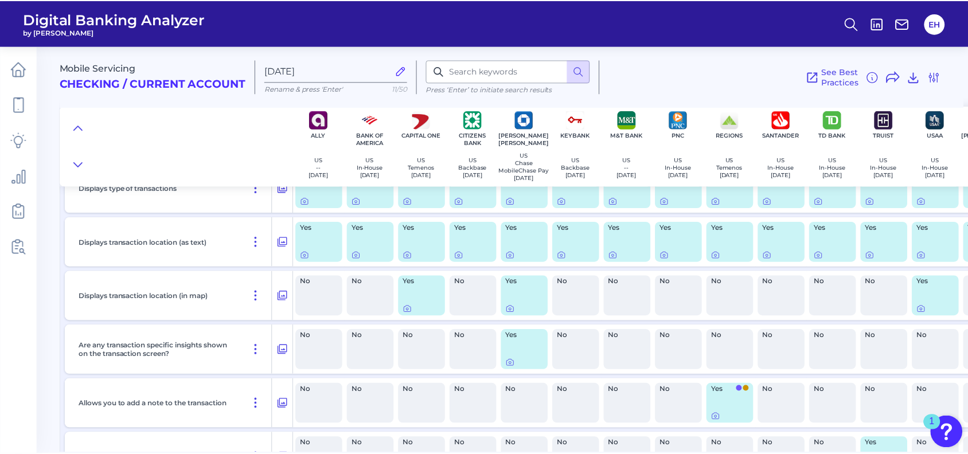
scroll to position [382, 0]
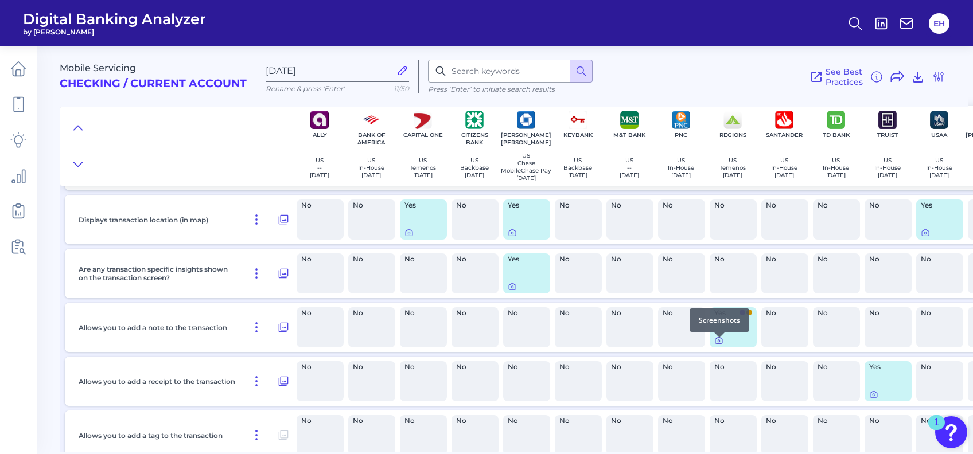
click at [714, 344] on icon at bounding box center [718, 340] width 9 height 9
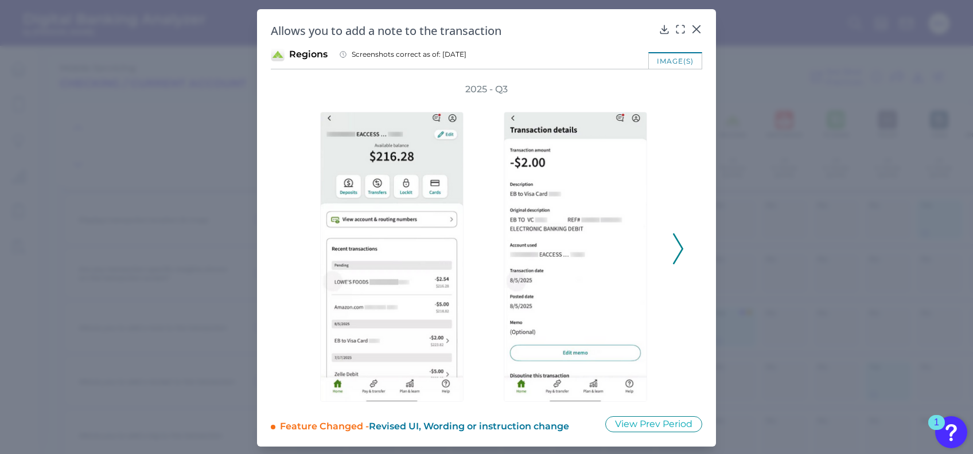
click at [679, 248] on polyline at bounding box center [678, 248] width 9 height 29
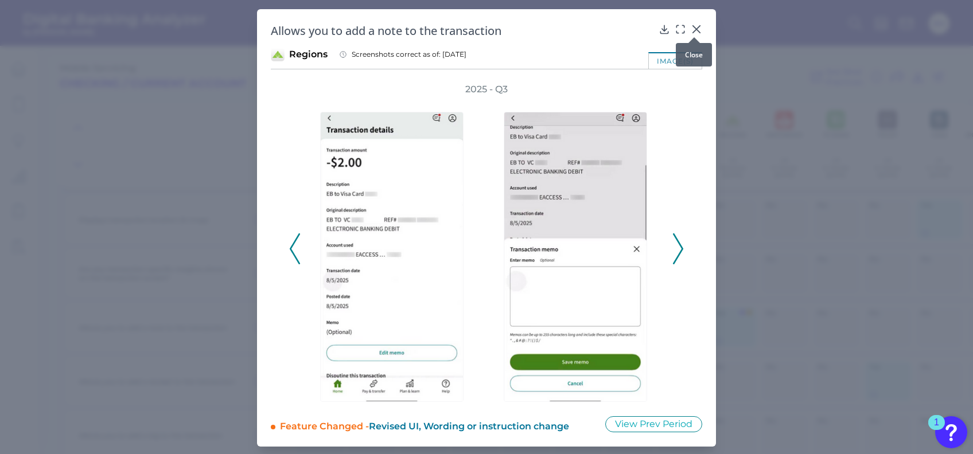
drag, startPoint x: 689, startPoint y: 25, endPoint x: 697, endPoint y: 24, distance: 7.5
click at [691, 25] on icon at bounding box center [696, 29] width 11 height 11
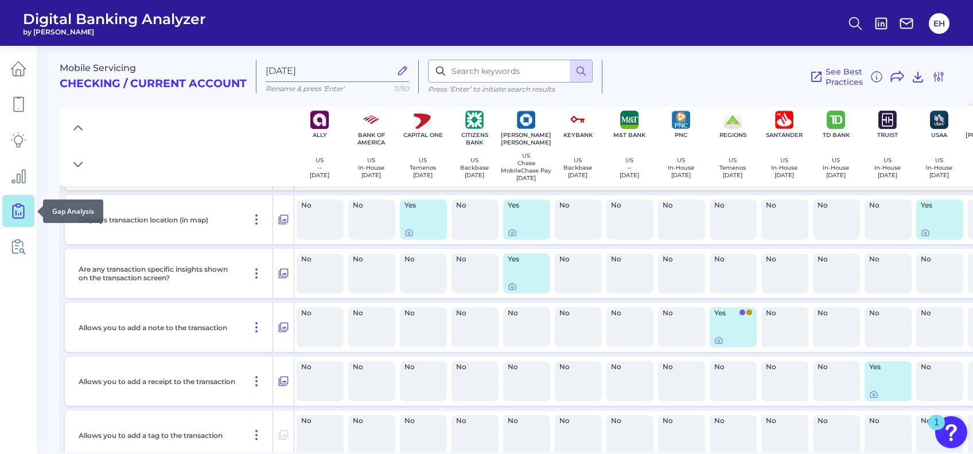
click at [20, 205] on icon at bounding box center [18, 209] width 5 height 11
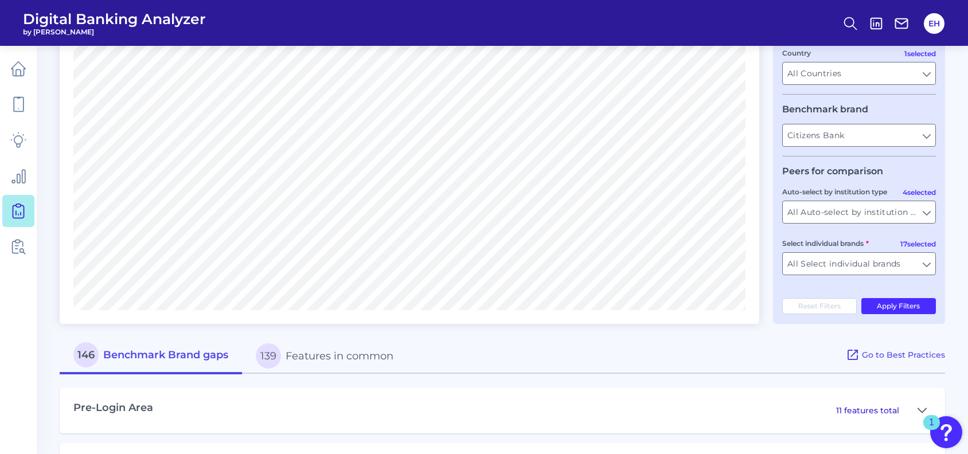
scroll to position [306, 0]
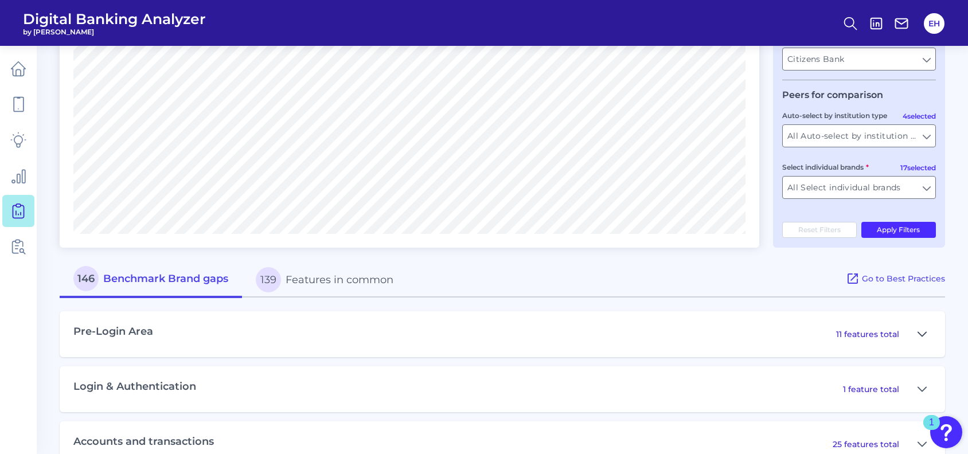
click at [925, 335] on icon at bounding box center [923, 334] width 8 height 4
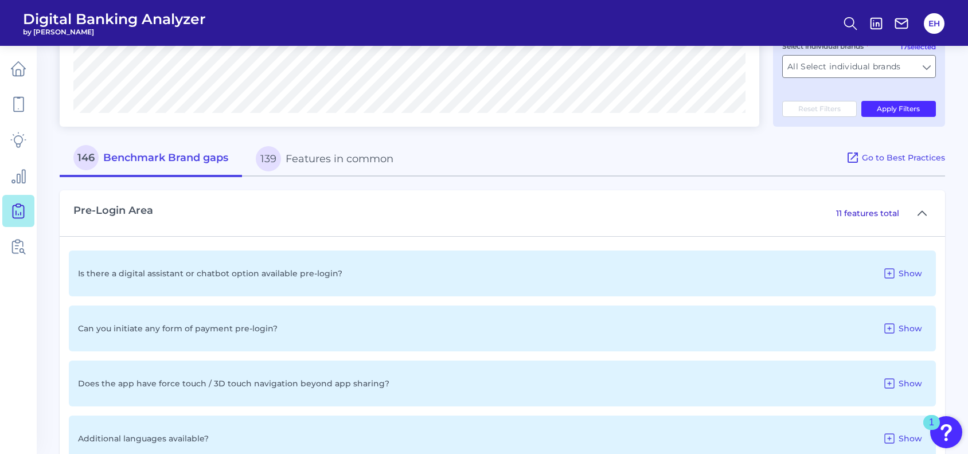
scroll to position [459, 0]
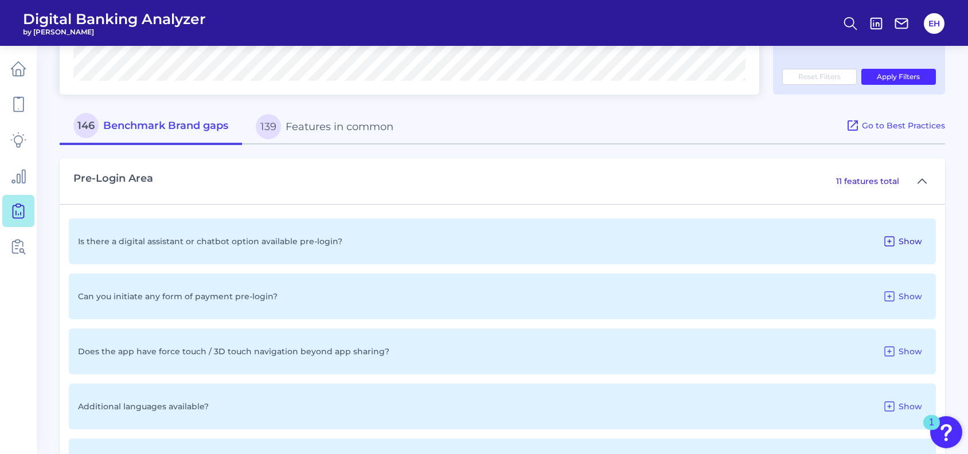
click at [907, 243] on span "Show" at bounding box center [911, 241] width 24 height 10
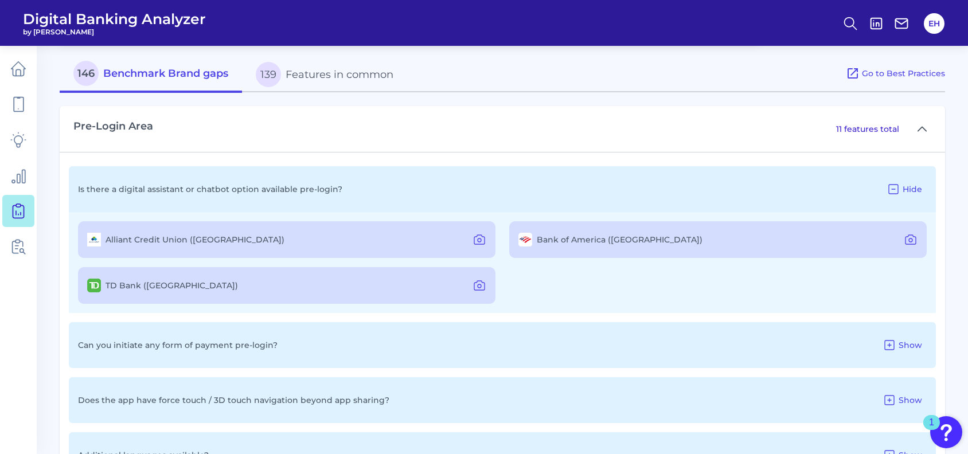
scroll to position [535, 0]
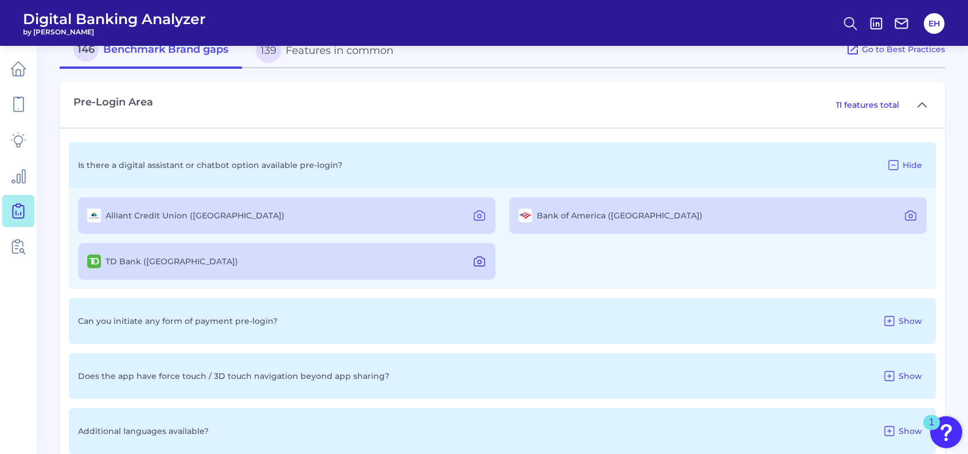
click at [485, 263] on icon at bounding box center [480, 262] width 14 height 14
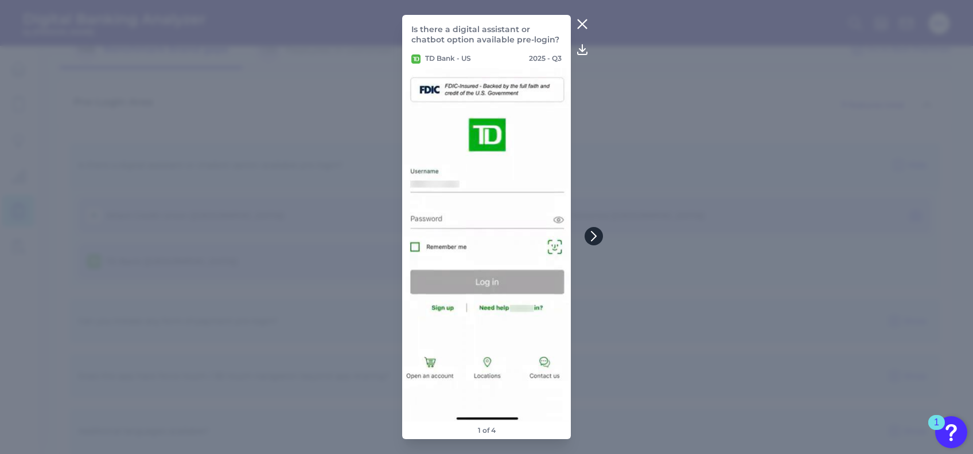
click at [593, 236] on icon at bounding box center [594, 236] width 10 height 10
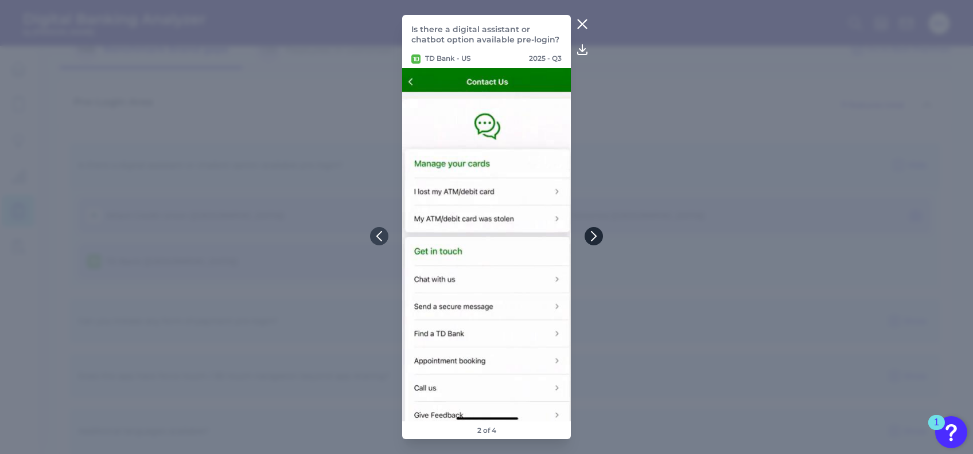
click at [593, 235] on icon at bounding box center [594, 236] width 10 height 10
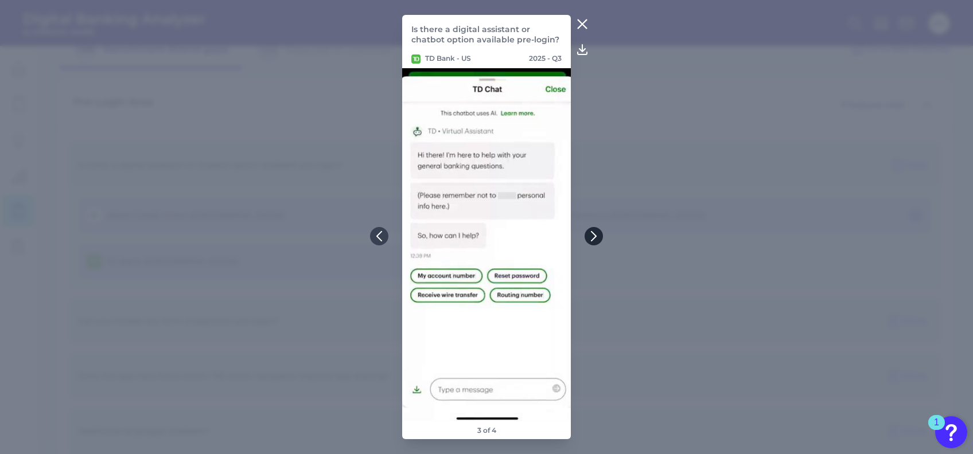
click at [593, 235] on icon at bounding box center [594, 236] width 10 height 10
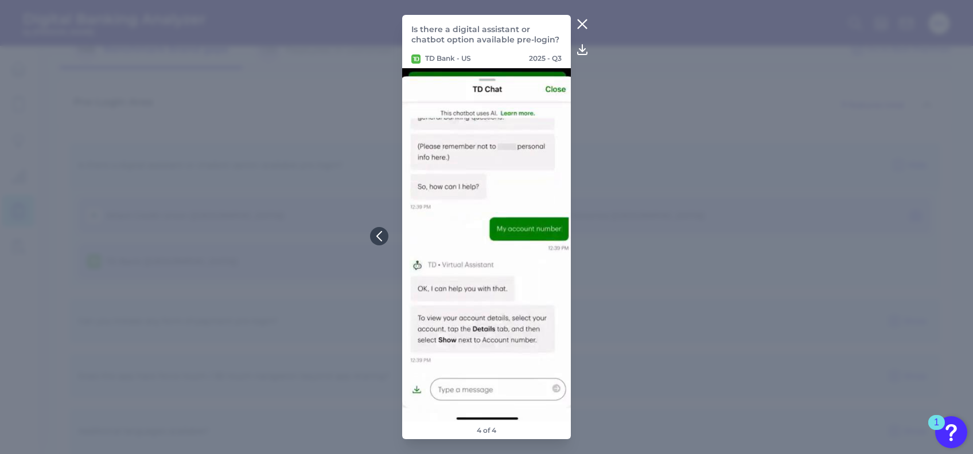
click at [581, 18] on icon at bounding box center [582, 24] width 14 height 14
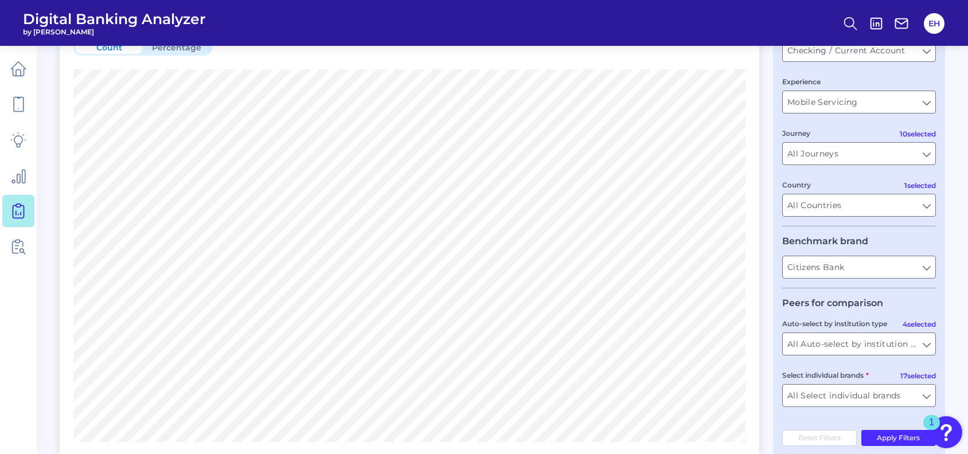
scroll to position [76, 0]
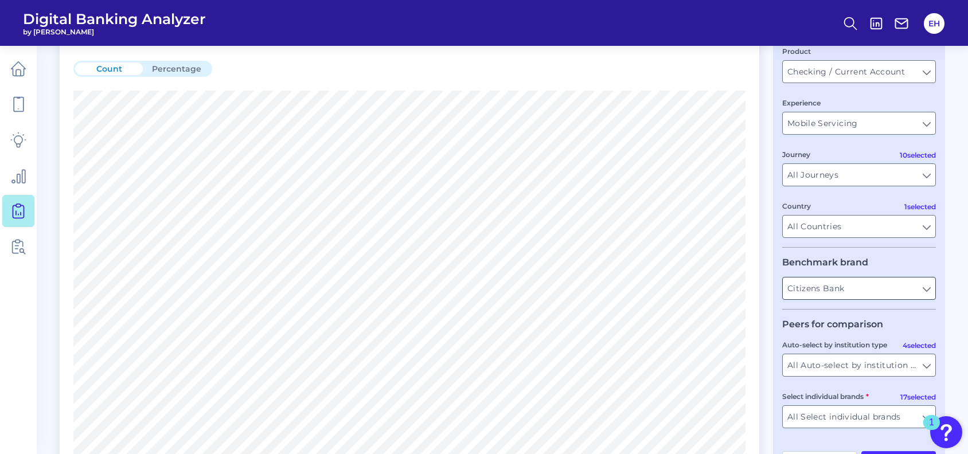
click at [927, 292] on input "Citizens Bank" at bounding box center [859, 289] width 153 height 22
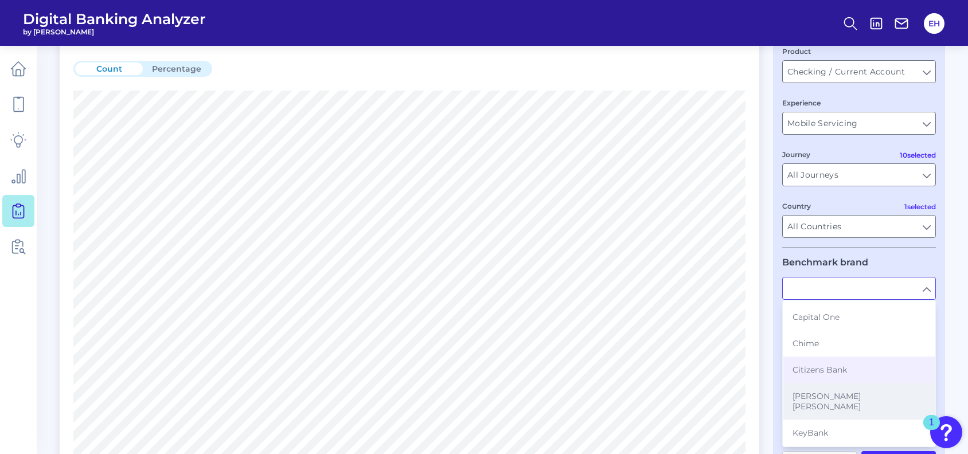
click at [826, 398] on span "[PERSON_NAME] [PERSON_NAME]" at bounding box center [859, 401] width 133 height 21
type input "[PERSON_NAME] [PERSON_NAME]"
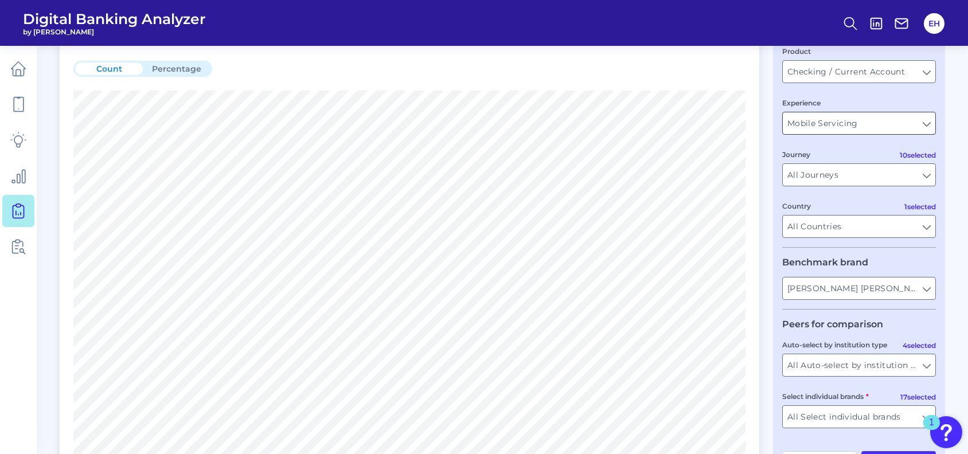
click at [912, 121] on input "Mobile Servicing" at bounding box center [859, 123] width 153 height 22
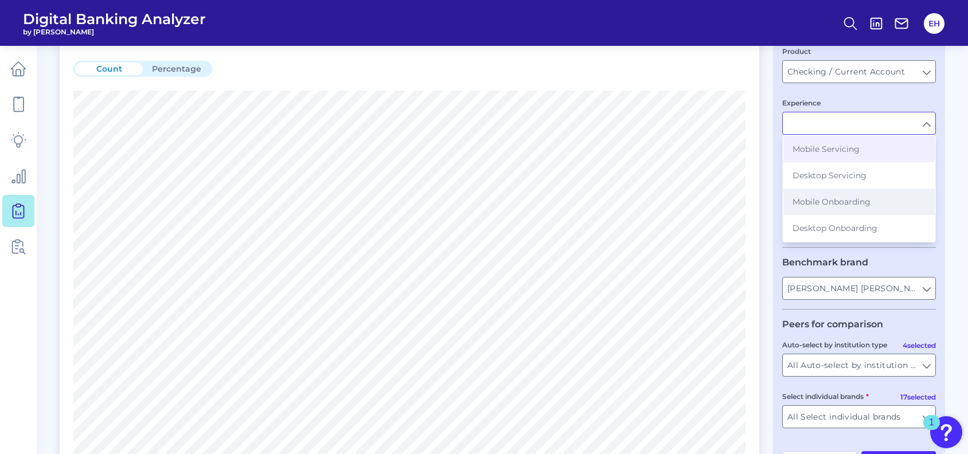
click at [842, 202] on span "Mobile Onboarding" at bounding box center [832, 202] width 78 height 10
type input "Mobile Onboarding"
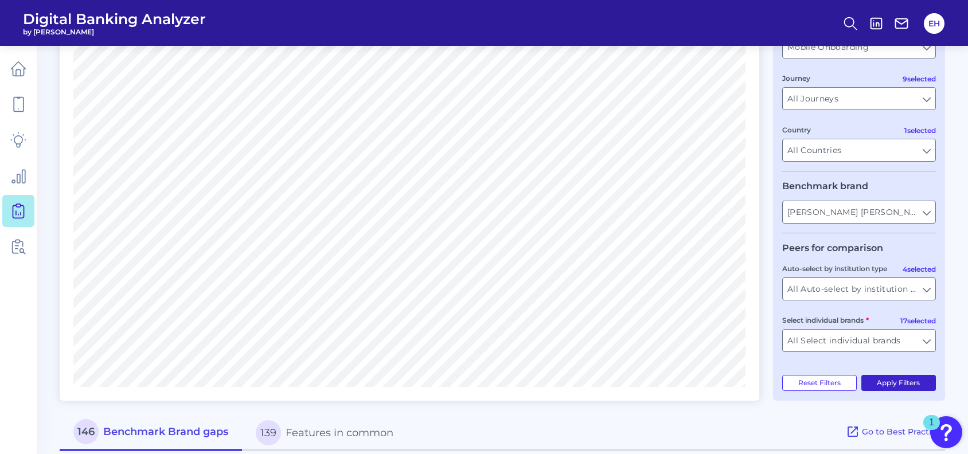
click at [889, 389] on button "Apply Filters" at bounding box center [899, 383] width 75 height 16
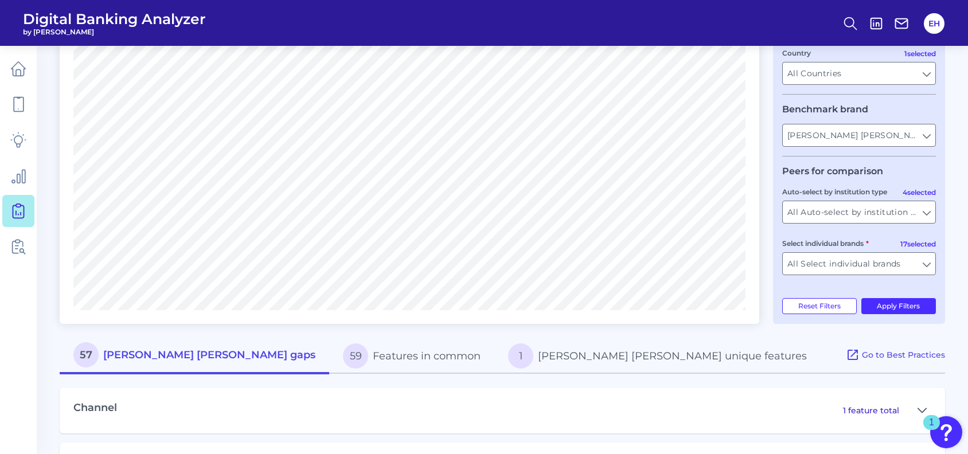
scroll to position [306, 0]
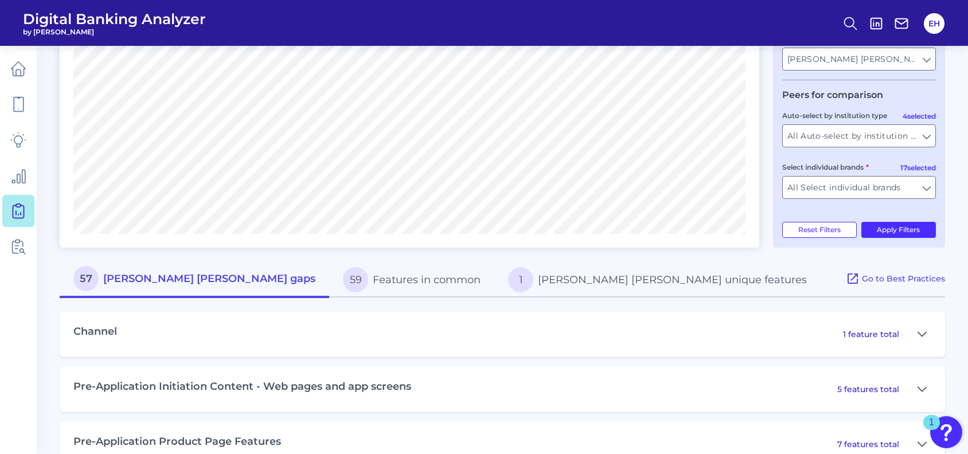
click at [506, 283] on button "1 [PERSON_NAME] [PERSON_NAME] unique features" at bounding box center [658, 280] width 326 height 37
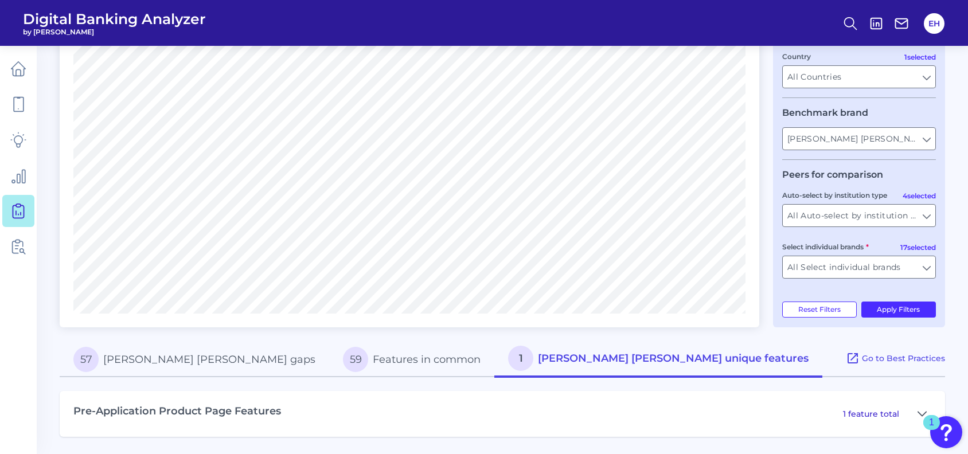
scroll to position [228, 0]
click at [894, 411] on p "1 feature total" at bounding box center [871, 414] width 56 height 10
click at [924, 413] on icon at bounding box center [922, 414] width 9 height 14
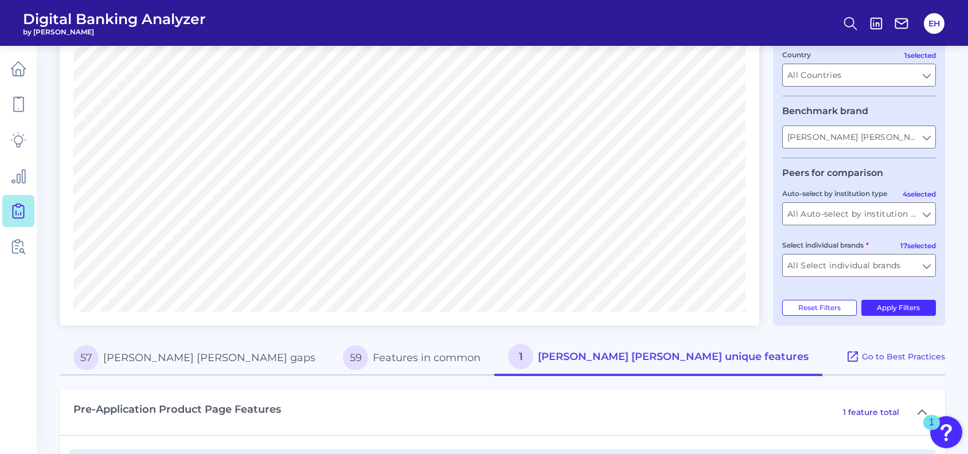
scroll to position [302, 0]
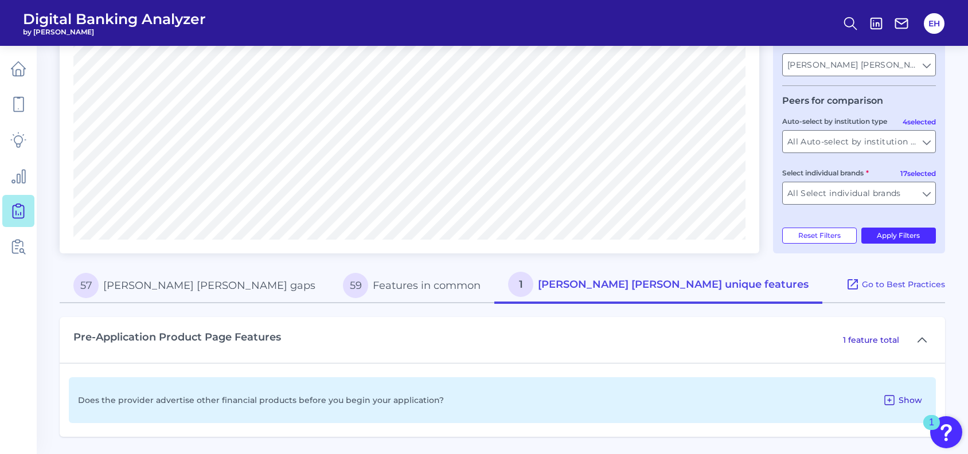
click at [898, 404] on button "Show" at bounding box center [902, 400] width 49 height 18
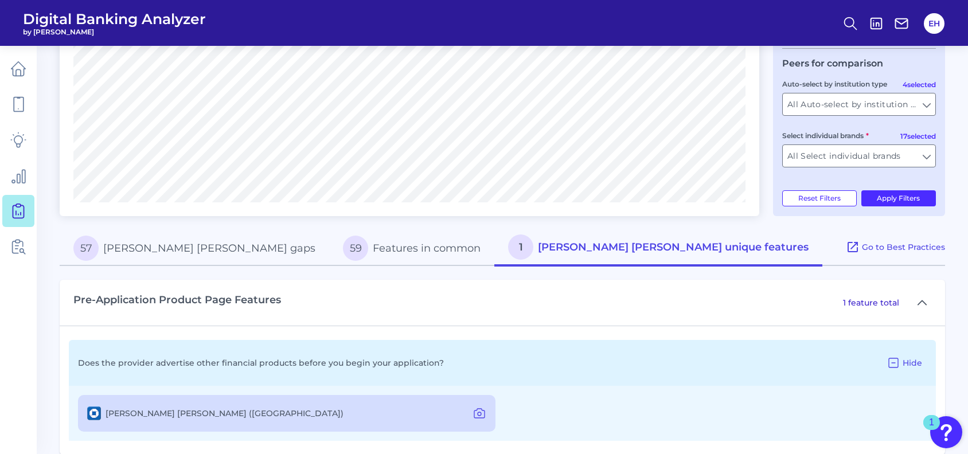
scroll to position [357, 0]
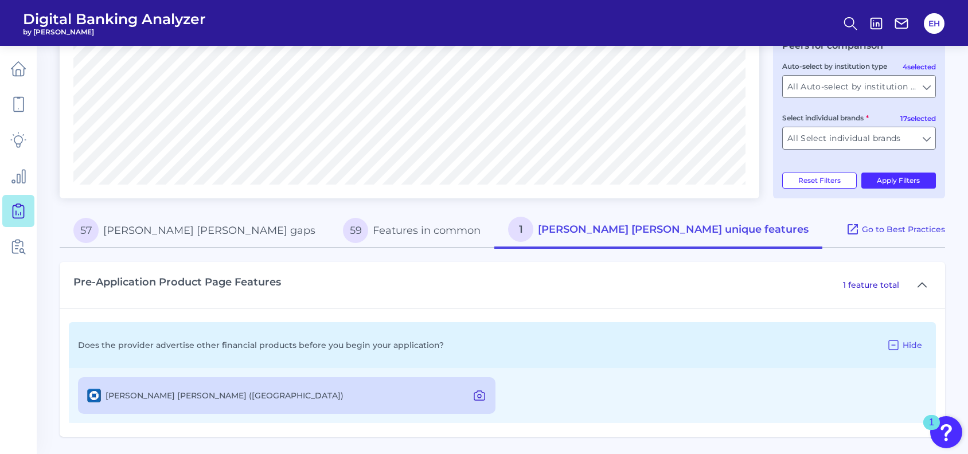
click at [487, 394] on button at bounding box center [479, 396] width 23 height 18
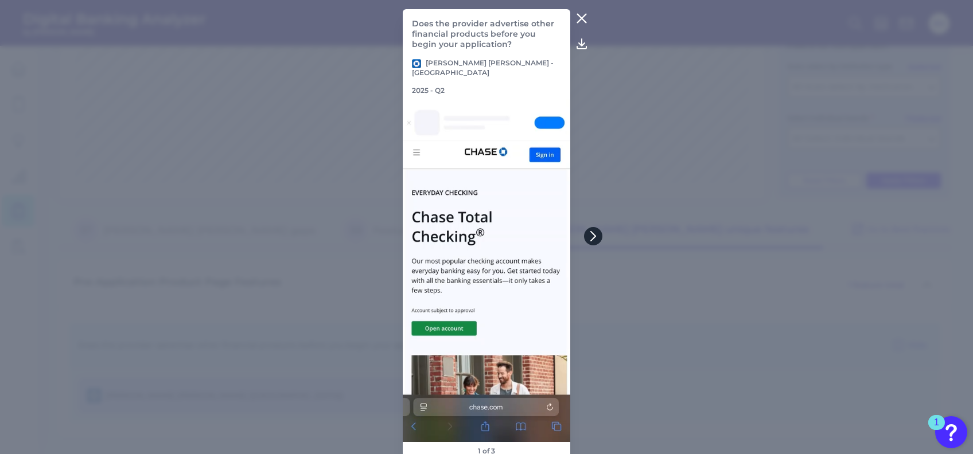
click at [590, 234] on icon at bounding box center [593, 236] width 10 height 10
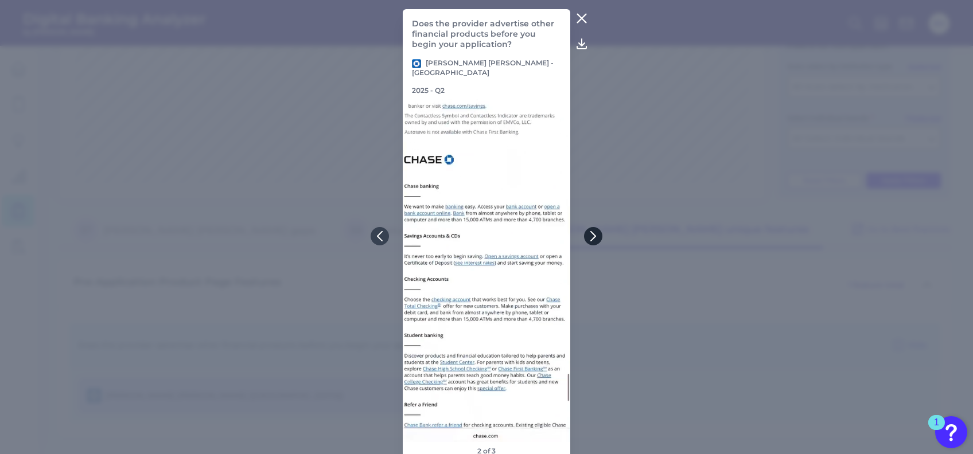
click at [590, 234] on icon at bounding box center [593, 236] width 10 height 10
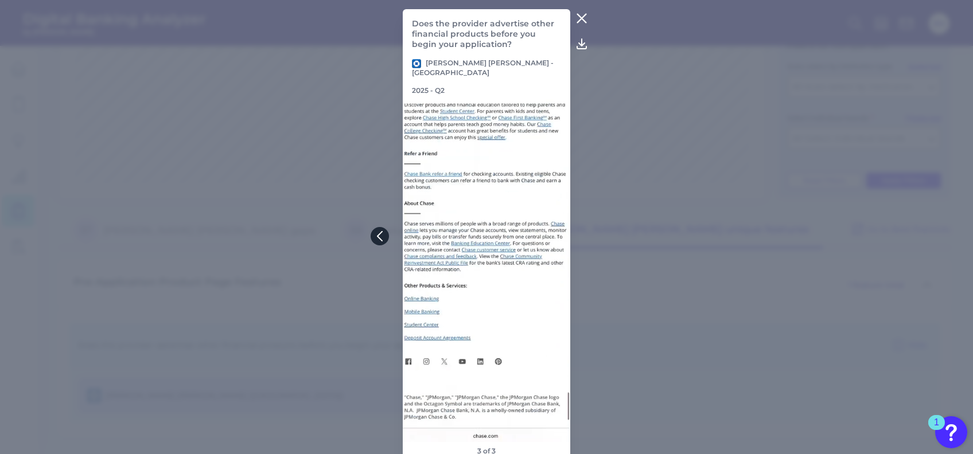
click at [381, 236] on icon at bounding box center [380, 236] width 10 height 10
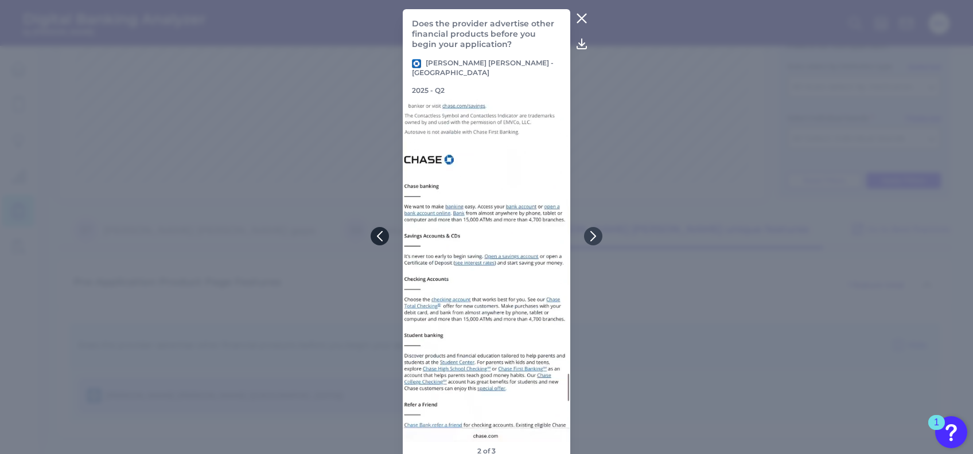
click at [381, 236] on icon at bounding box center [380, 236] width 10 height 10
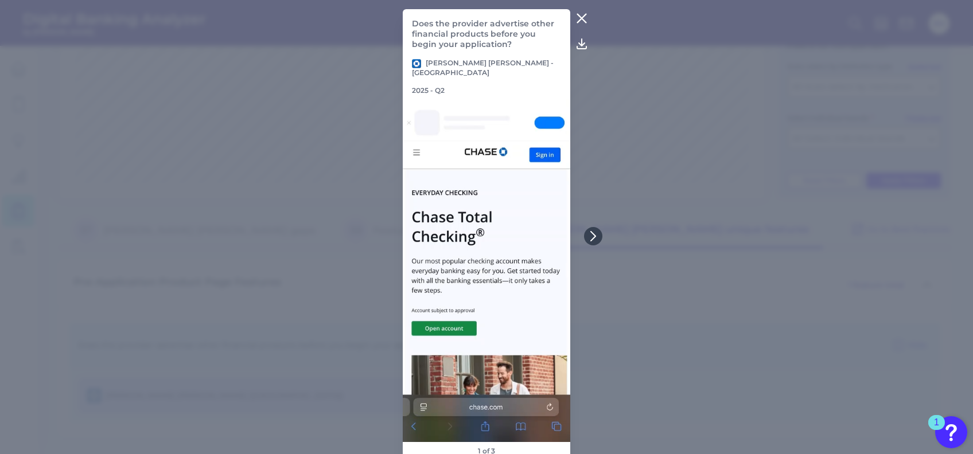
click at [518, 239] on img at bounding box center [487, 270] width 168 height 343
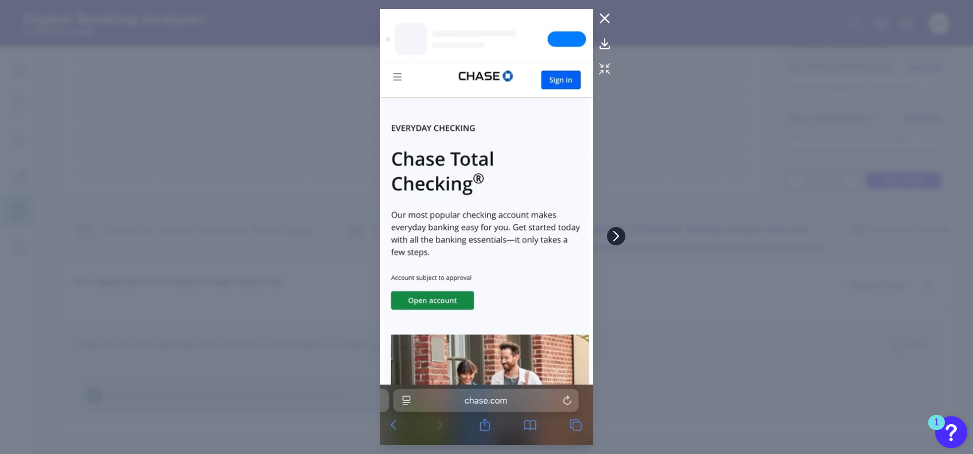
click at [613, 234] on icon at bounding box center [616, 236] width 10 height 10
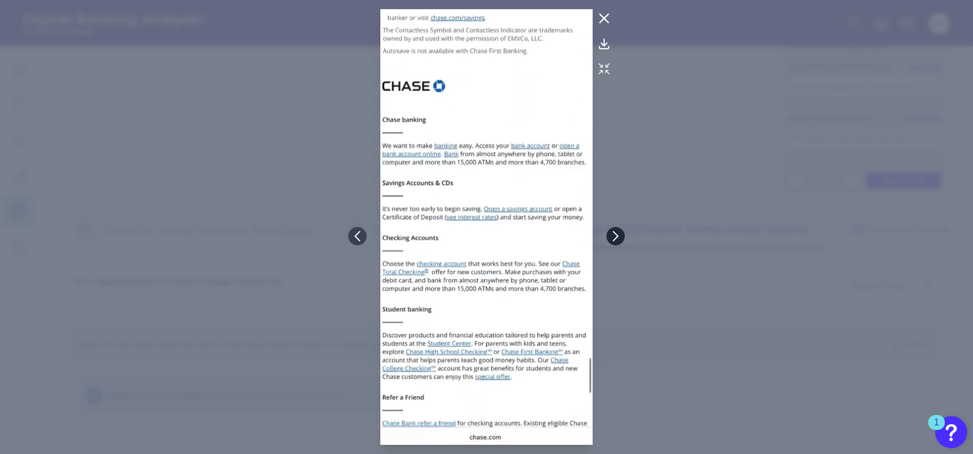
click at [613, 234] on icon at bounding box center [615, 236] width 10 height 10
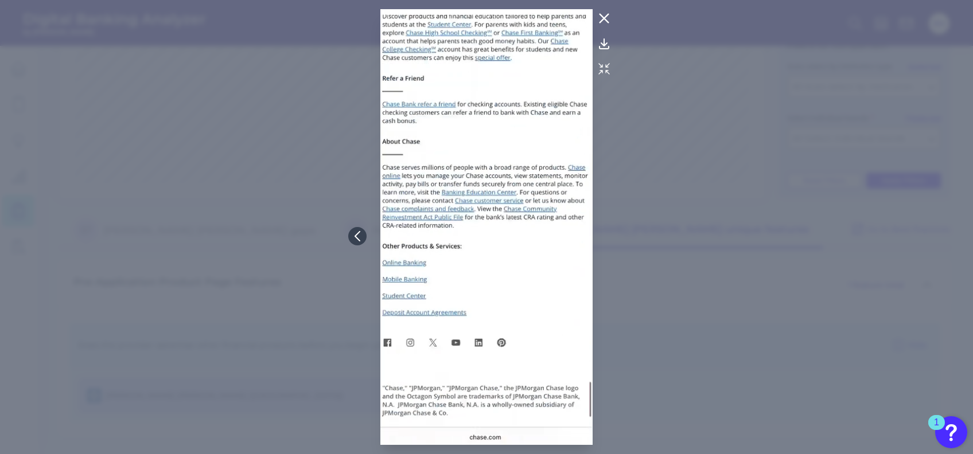
click at [601, 14] on icon at bounding box center [604, 18] width 14 height 14
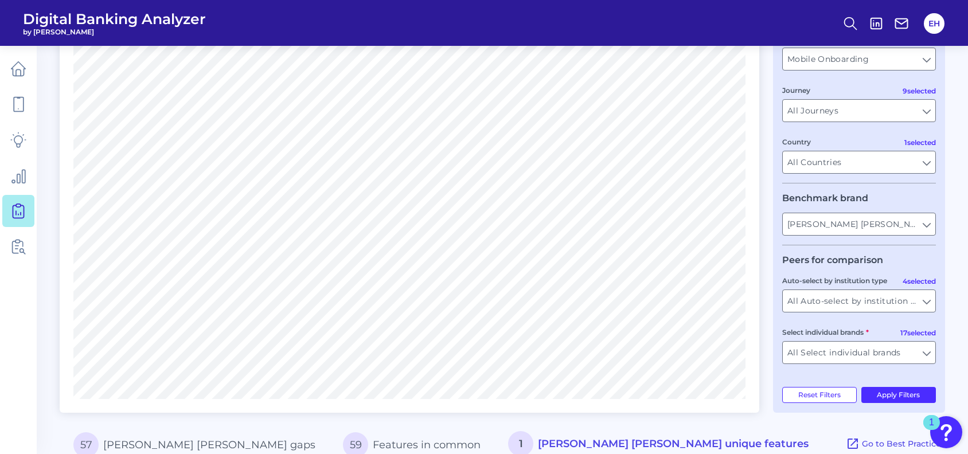
scroll to position [127, 0]
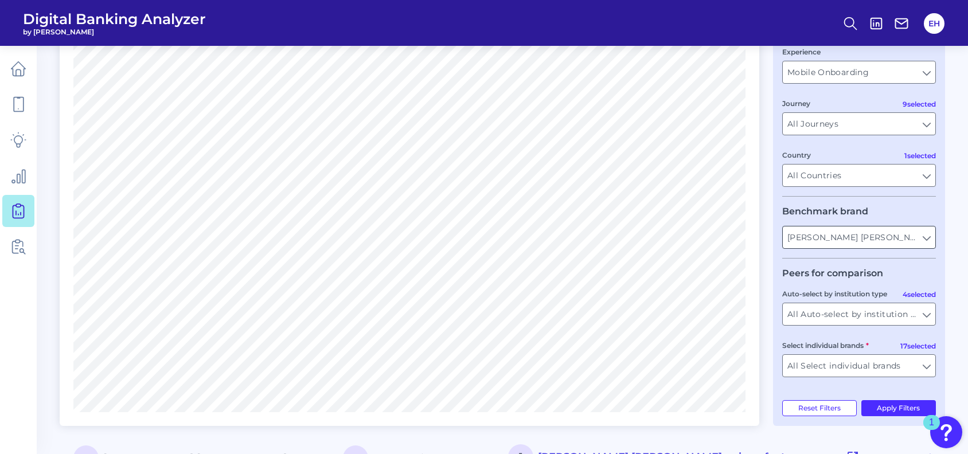
click at [914, 236] on input "[PERSON_NAME] [PERSON_NAME]" at bounding box center [859, 238] width 153 height 22
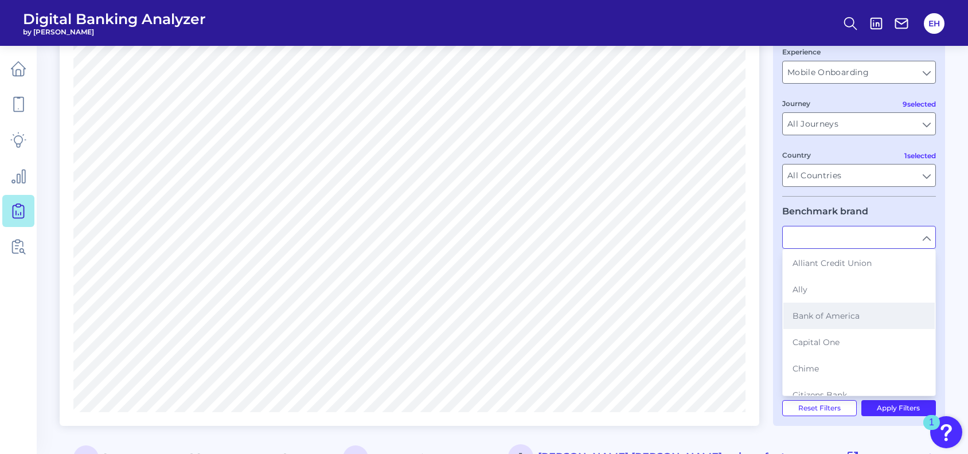
click at [849, 314] on span "Bank of America" at bounding box center [826, 316] width 67 height 10
type input "Bank of America"
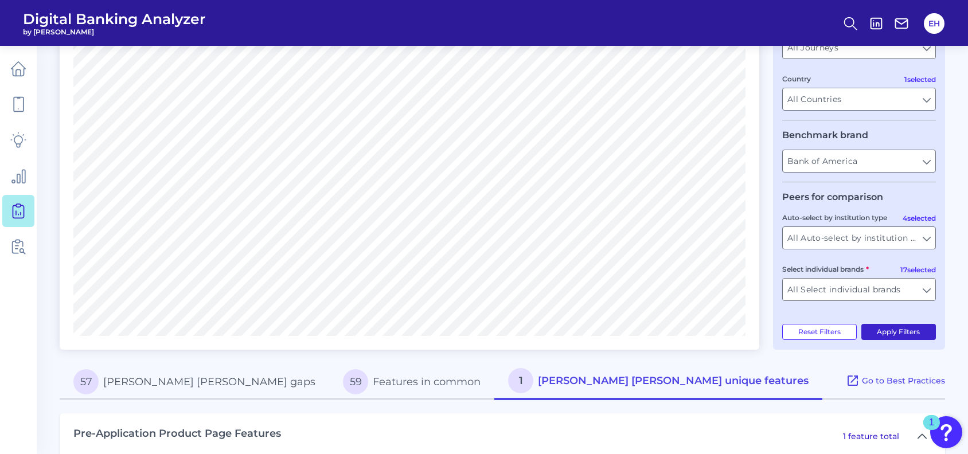
click at [882, 334] on button "Apply Filters" at bounding box center [899, 332] width 75 height 16
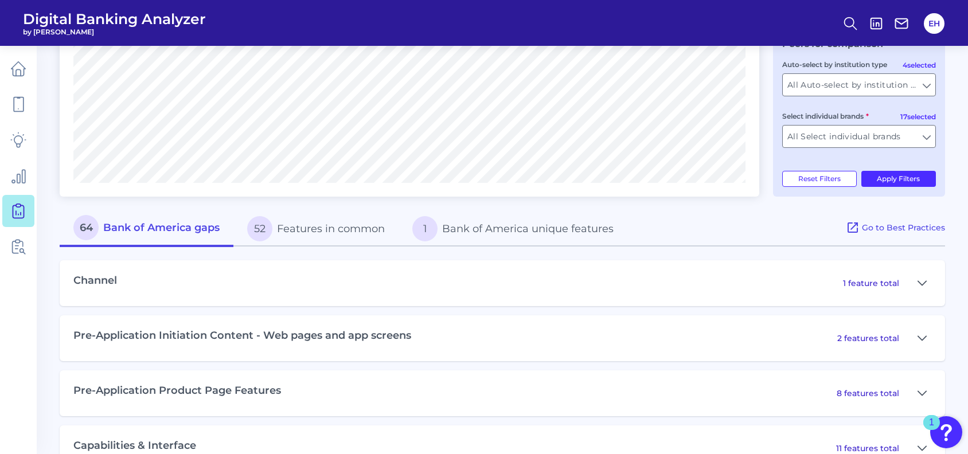
click at [567, 227] on button "1 Bank of America unique features" at bounding box center [513, 229] width 229 height 37
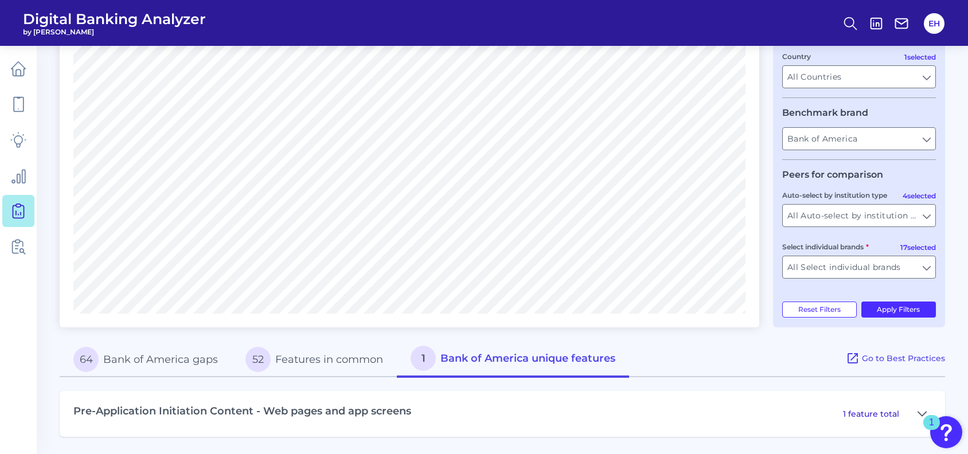
click at [791, 416] on div "Pre-Application Initiation Content - Web pages and app screens 1 feature total" at bounding box center [503, 414] width 886 height 46
click at [882, 417] on p "1 feature total" at bounding box center [871, 414] width 56 height 10
click at [924, 409] on icon at bounding box center [922, 414] width 9 height 14
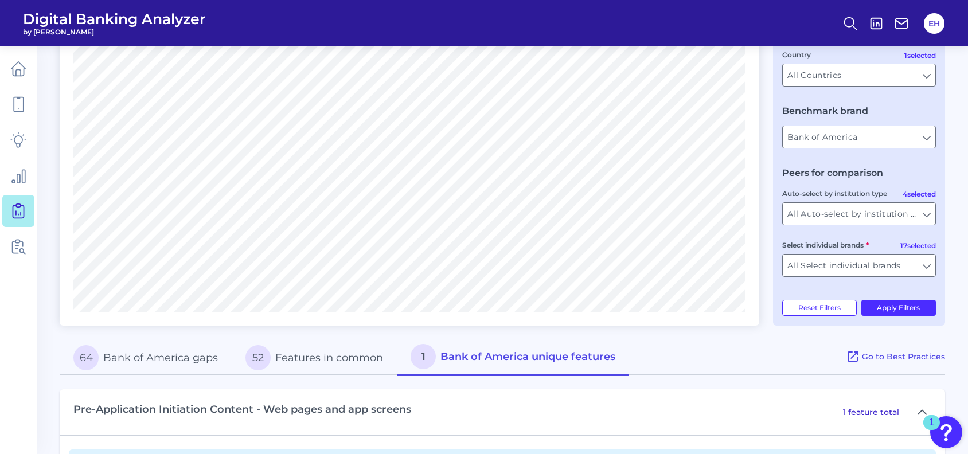
scroll to position [302, 0]
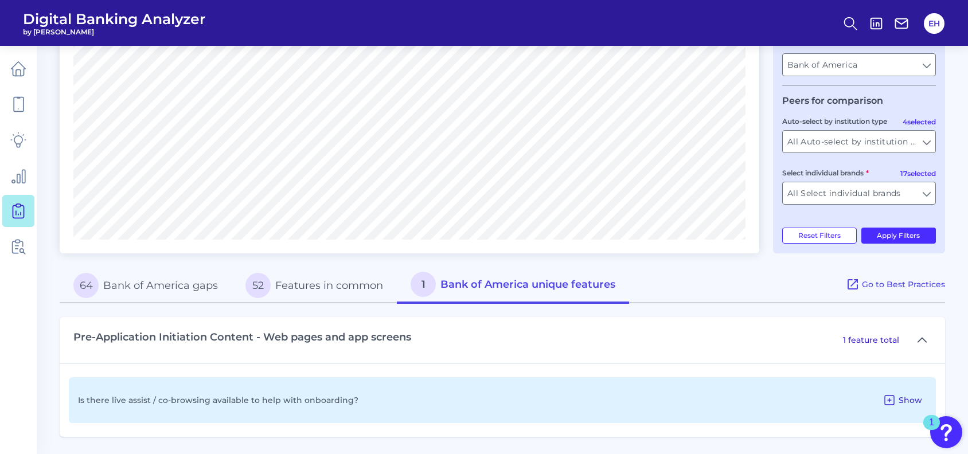
click at [892, 403] on icon at bounding box center [890, 401] width 14 height 14
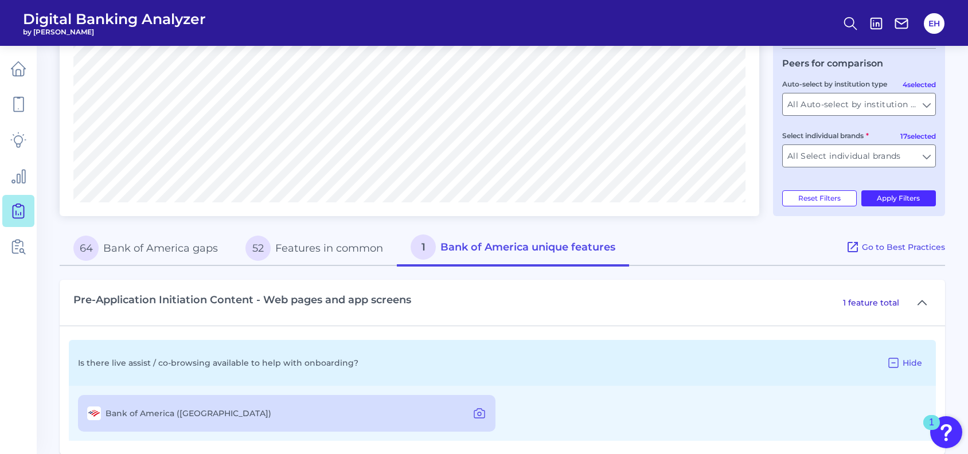
scroll to position [357, 0]
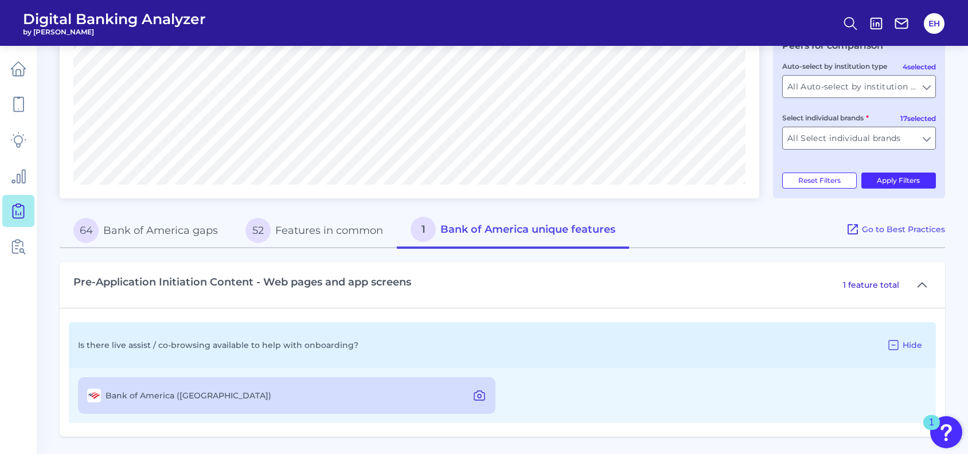
click at [485, 395] on icon at bounding box center [479, 395] width 10 height 9
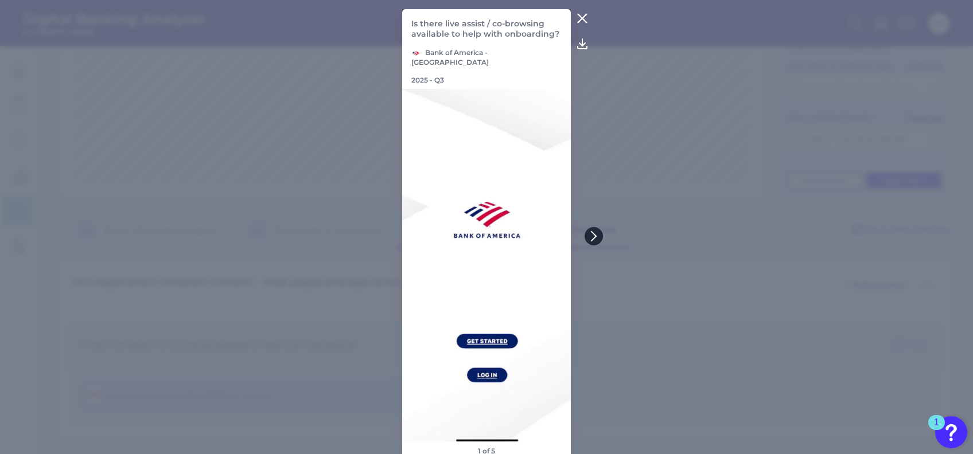
click at [594, 235] on icon at bounding box center [594, 236] width 10 height 10
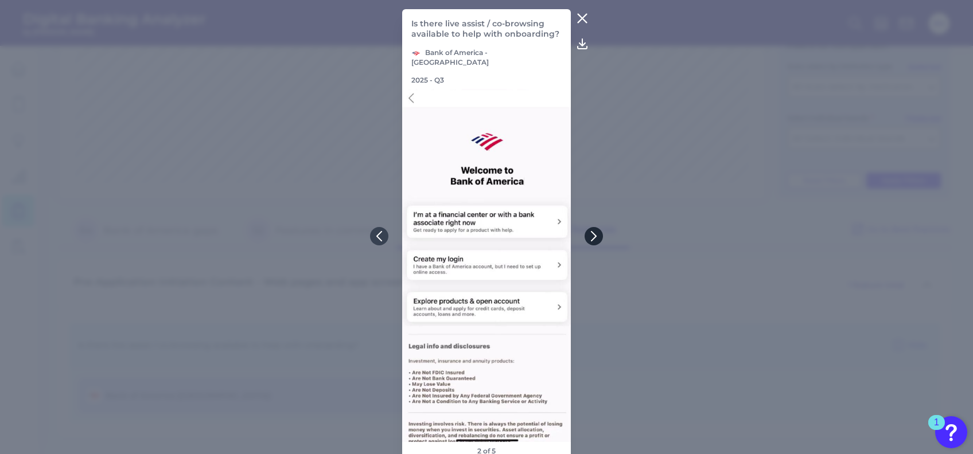
click at [594, 235] on icon at bounding box center [594, 236] width 10 height 10
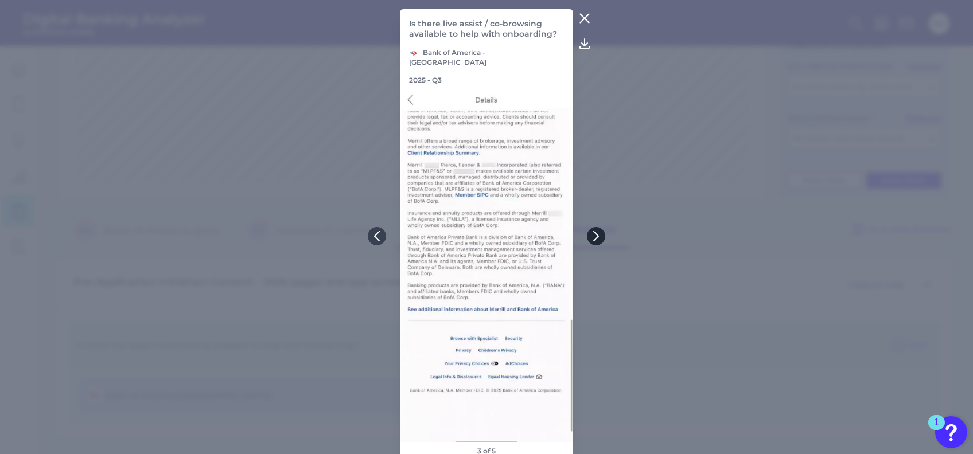
click at [594, 235] on icon at bounding box center [596, 236] width 10 height 10
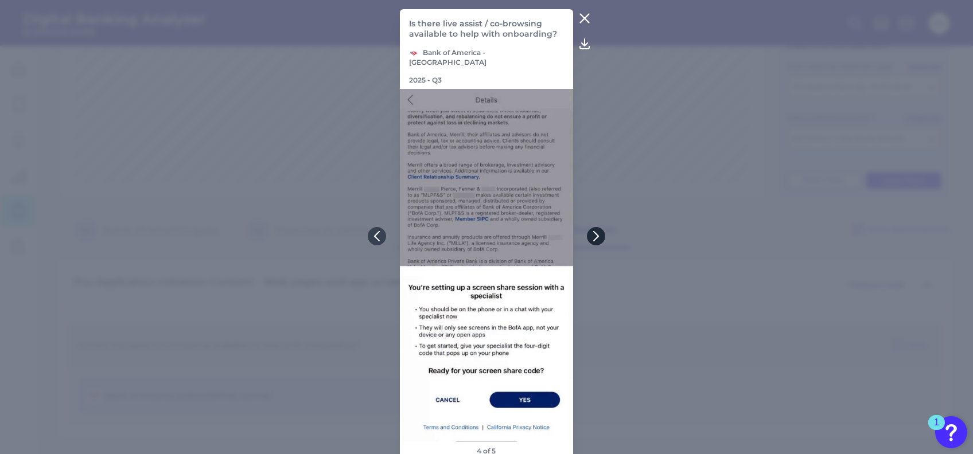
click at [594, 235] on icon at bounding box center [596, 236] width 10 height 10
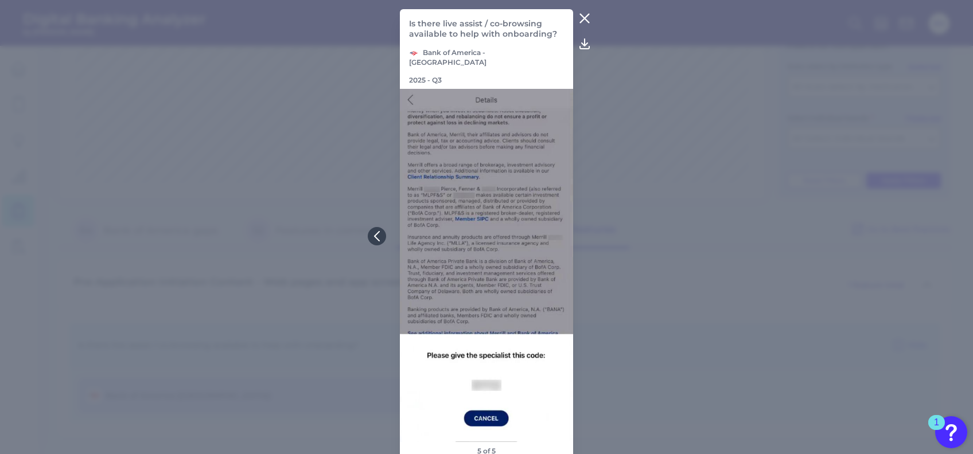
click at [582, 23] on icon at bounding box center [584, 18] width 9 height 9
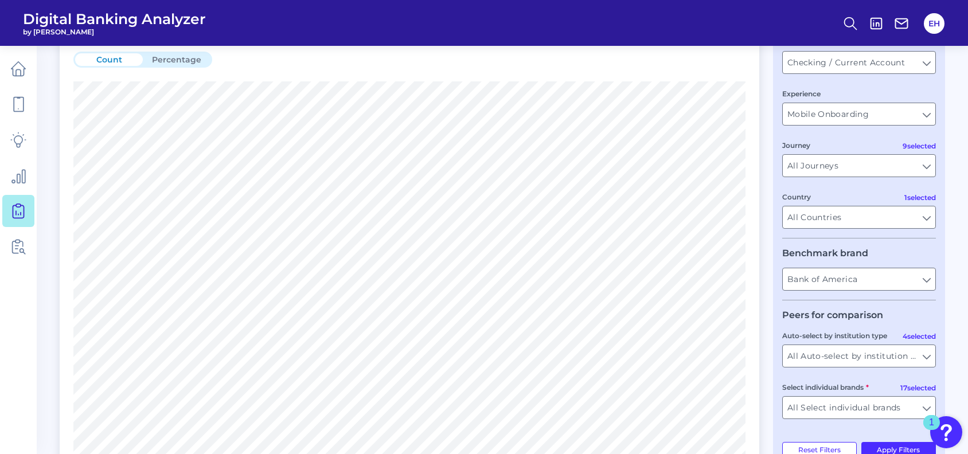
scroll to position [0, 0]
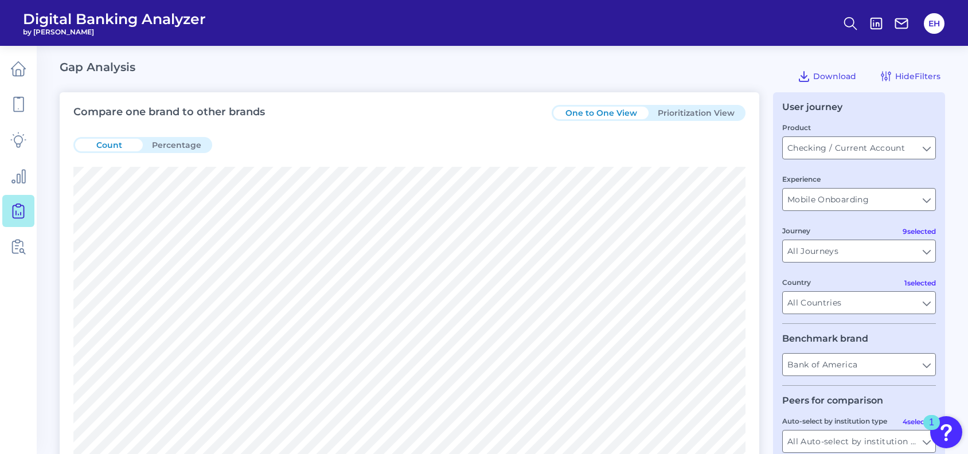
click at [691, 113] on button "Prioritization View" at bounding box center [696, 113] width 95 height 13
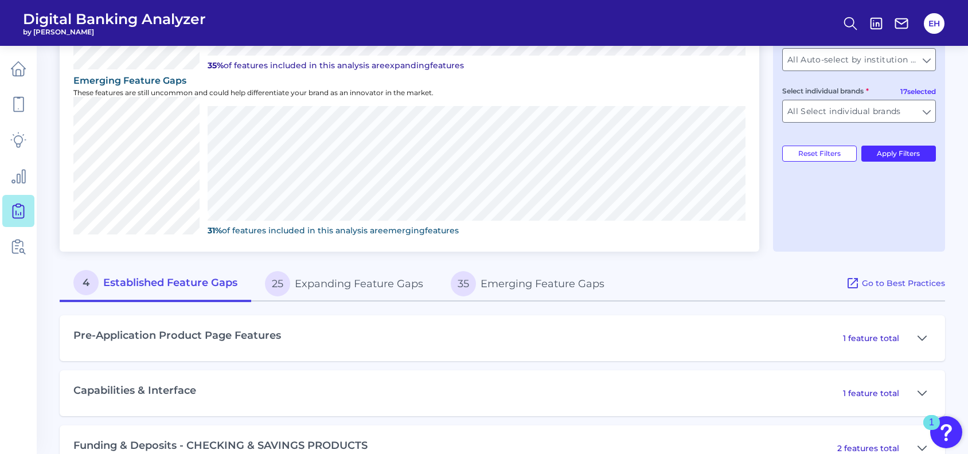
scroll to position [414, 0]
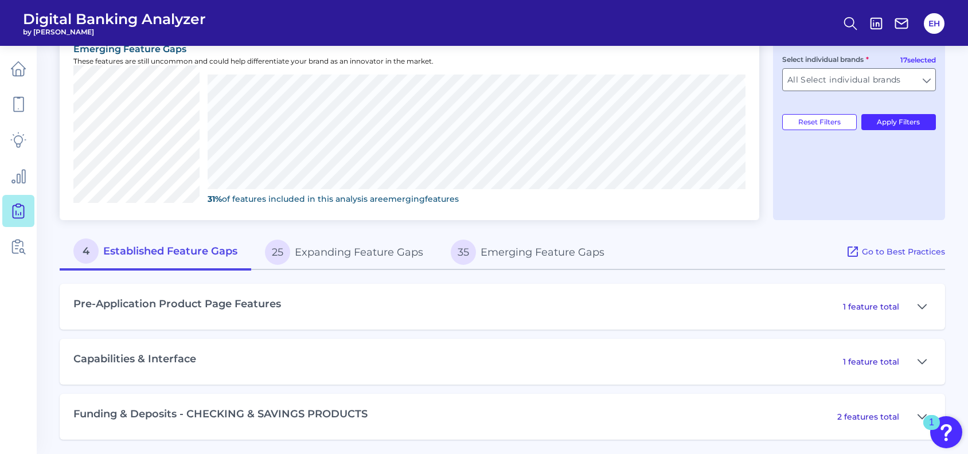
click at [359, 251] on button "25 Expanding Feature Gaps" at bounding box center [344, 252] width 186 height 37
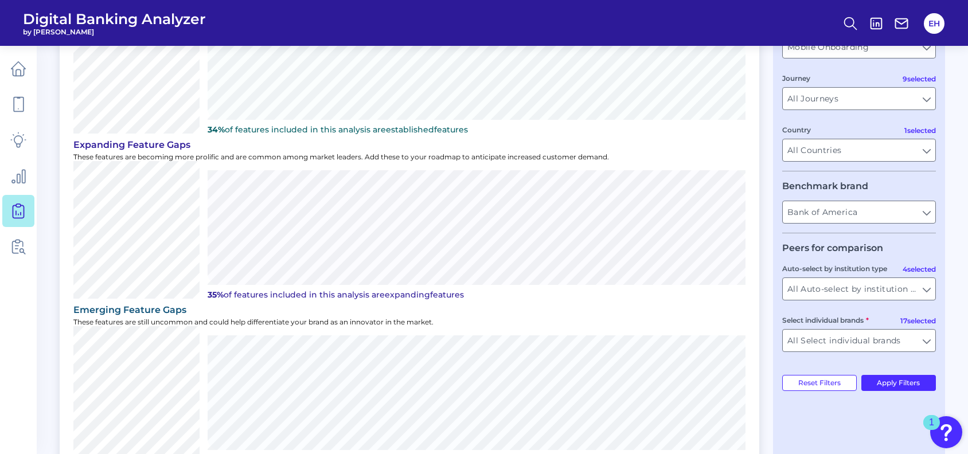
scroll to position [0, 0]
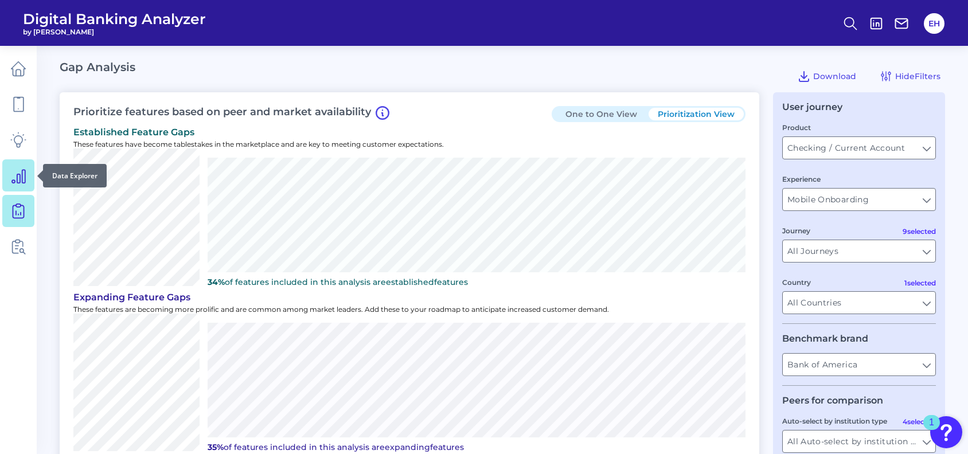
click at [23, 174] on icon at bounding box center [18, 176] width 16 height 16
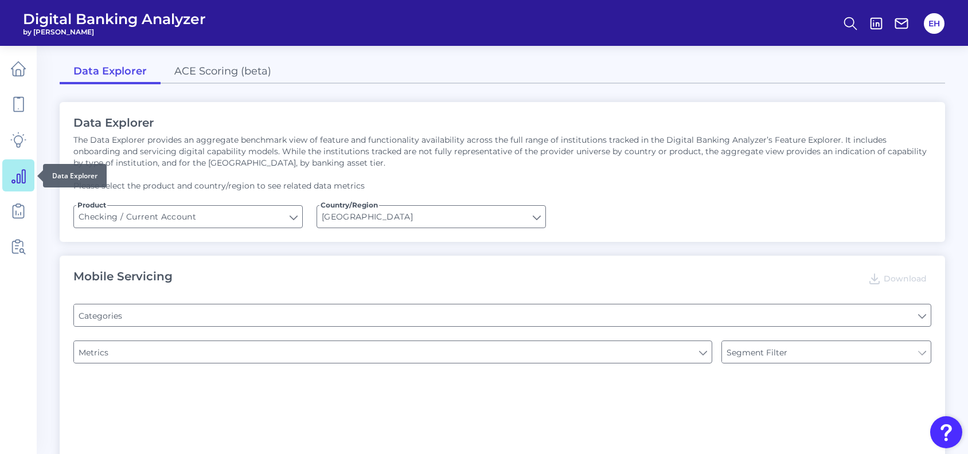
type input "Pre-login Features"
type input "Type of Institution"
type input "Online Banking Registration"
type input "Type of Institution"
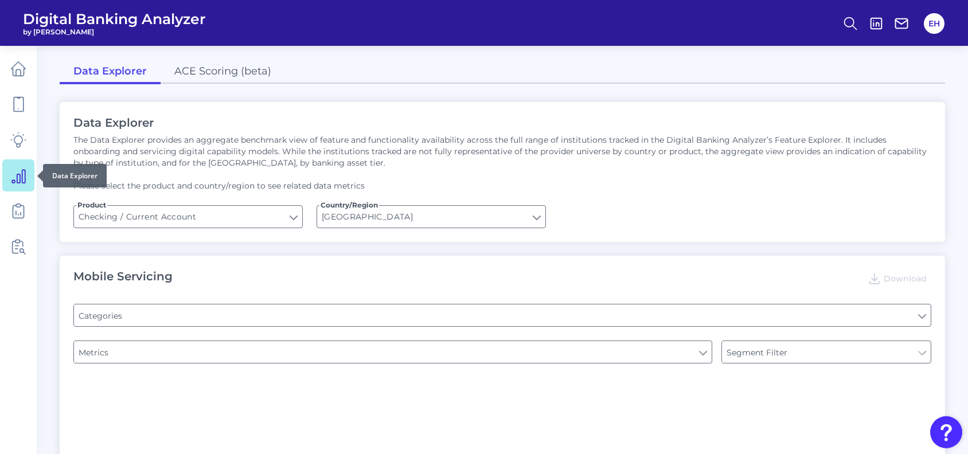
type input "Channel"
type input "Can you register for online banking?"
type input "END-TO-END JOURNEY: Can you apply for the PRODUCT as a new to brand customer on…"
type input "Upon opening the app are users immediately prompted to use Touch/Face ID to log…"
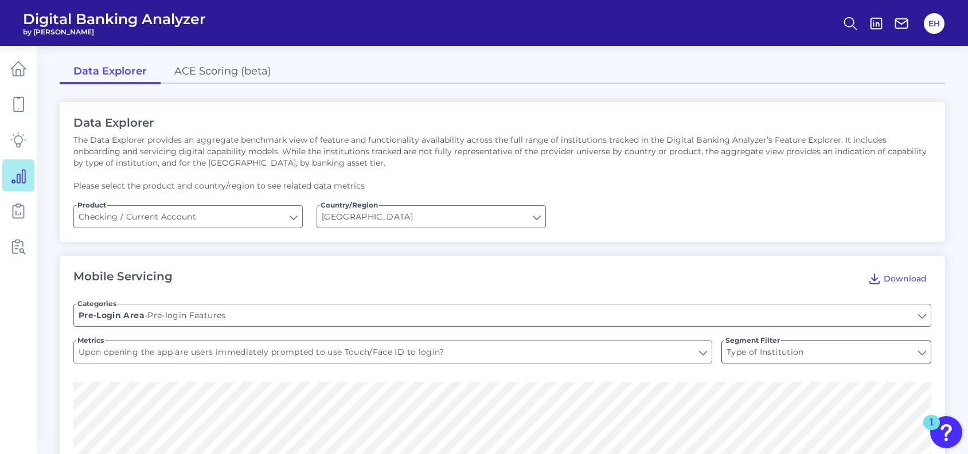
click at [852, 359] on input "Type of Institution" at bounding box center [826, 352] width 209 height 22
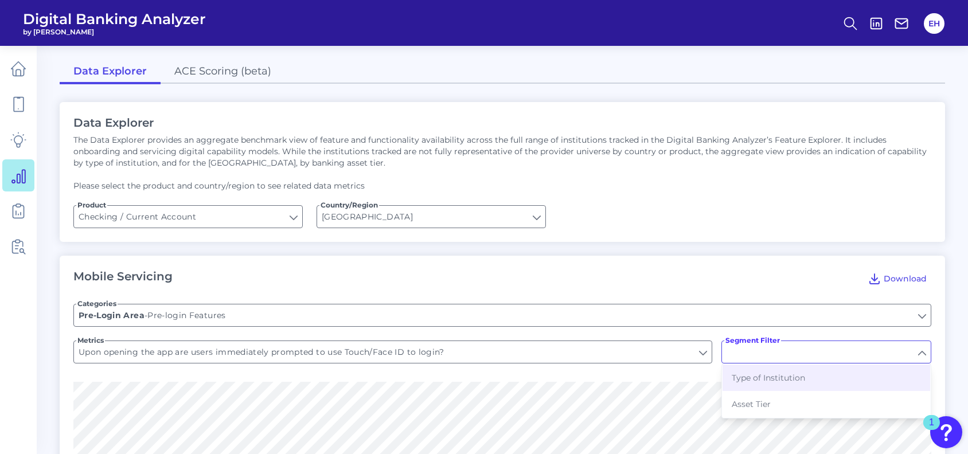
click at [853, 355] on input "Segment Filter" at bounding box center [826, 352] width 209 height 22
type input "Type of Institution"
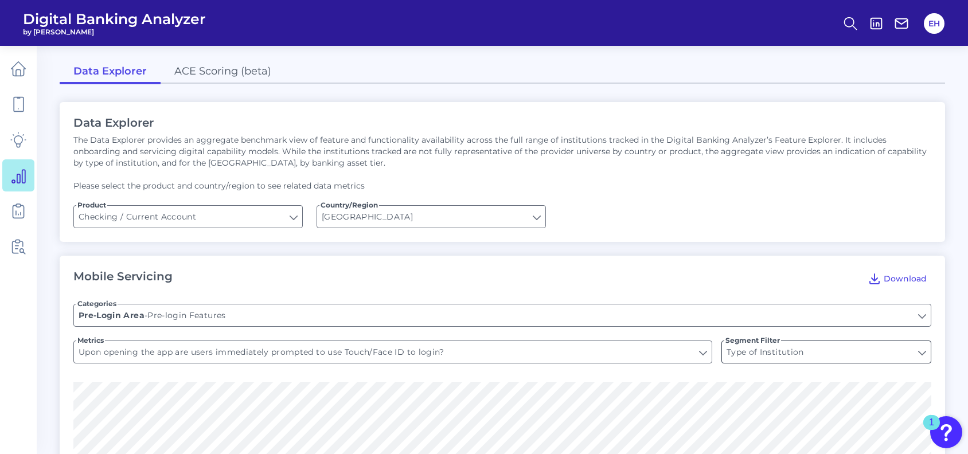
click at [921, 351] on input "Type of Institution" at bounding box center [826, 352] width 209 height 22
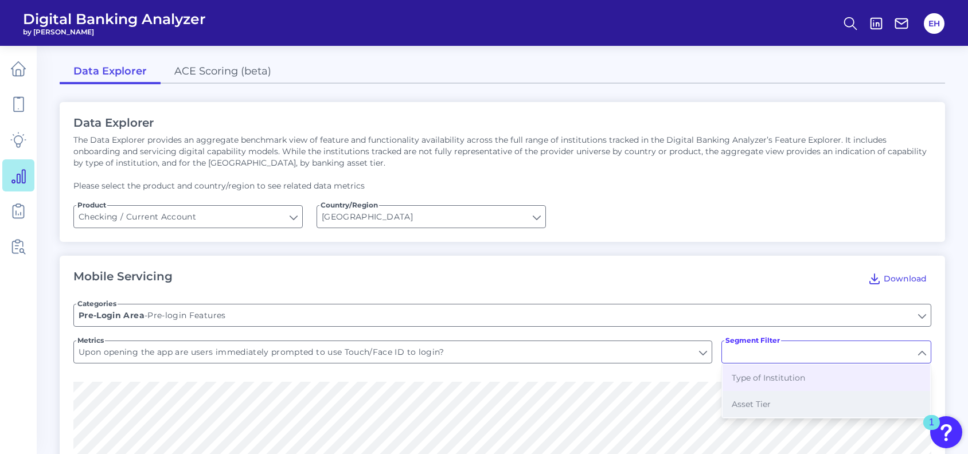
click at [772, 403] on button "Asset Tier" at bounding box center [827, 404] width 208 height 26
type input "Asset Tier"
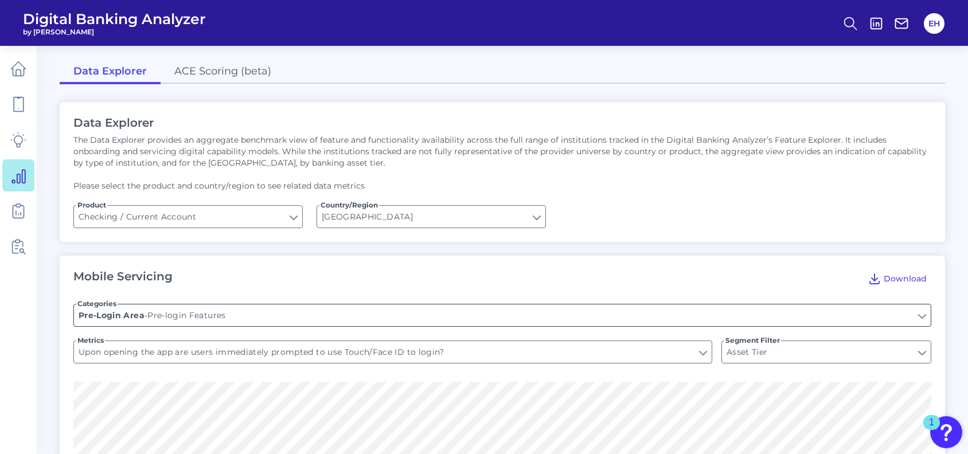
click at [482, 317] on input "Pre-login Features" at bounding box center [502, 316] width 857 height 22
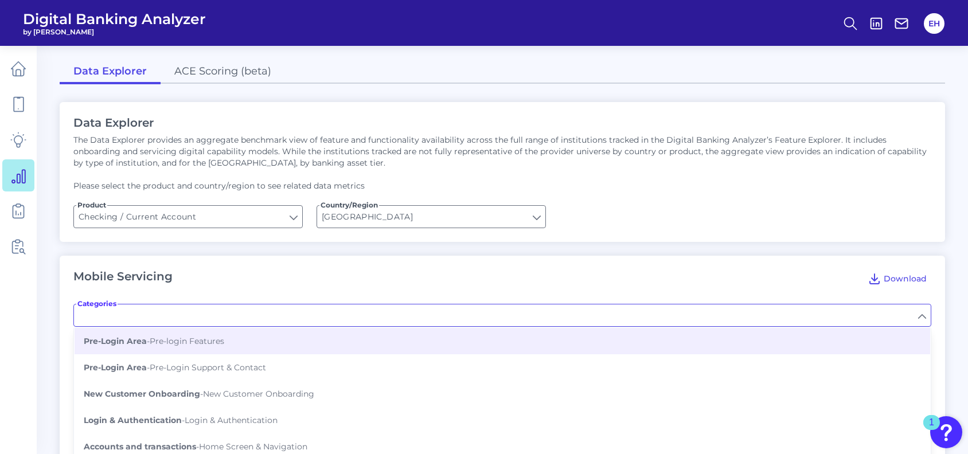
click at [482, 317] on input "Categories" at bounding box center [502, 316] width 857 height 22
type input "Pre-login Features"
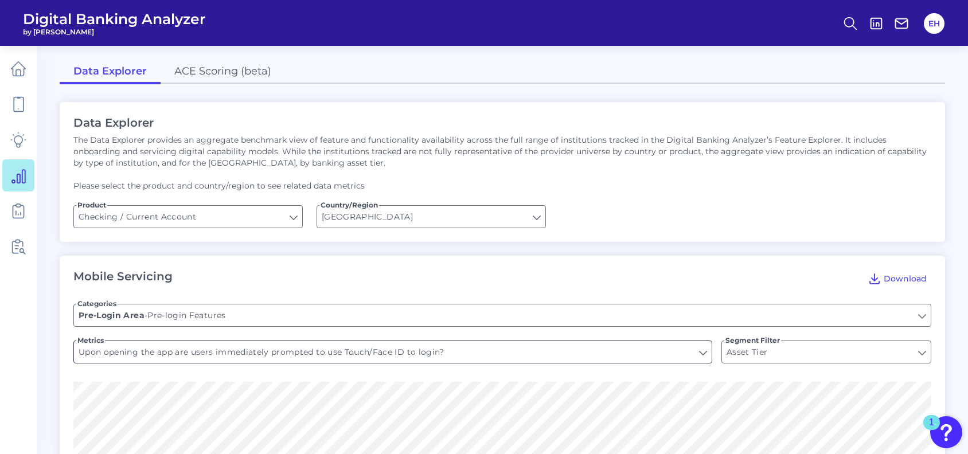
click at [511, 352] on input "Upon opening the app are users immediately prompted to use Touch/Face ID to log…" at bounding box center [393, 352] width 638 height 22
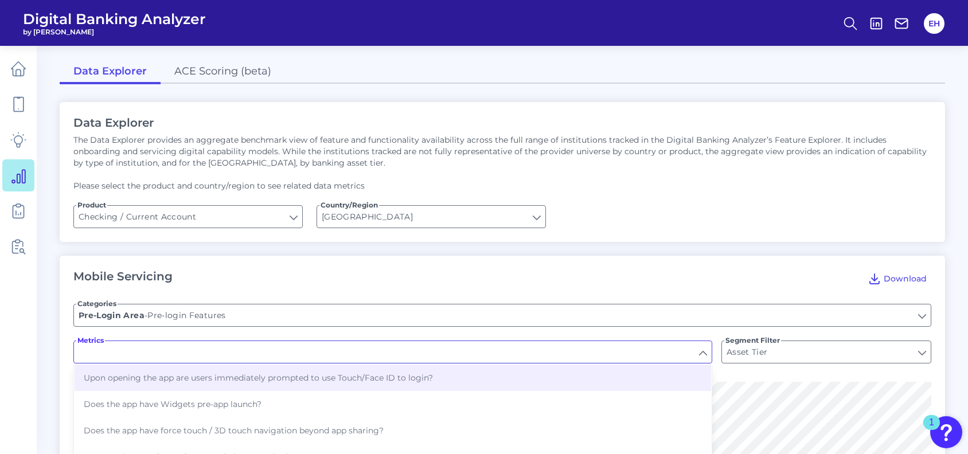
click at [511, 352] on input "Metrics" at bounding box center [393, 352] width 638 height 22
type input "Upon opening the app are users immediately prompted to use Touch/Face ID to log…"
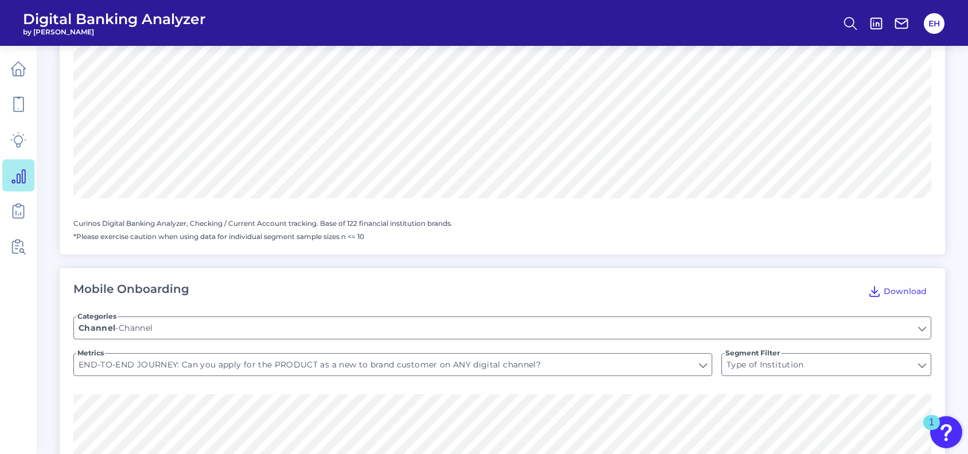
scroll to position [1114, 0]
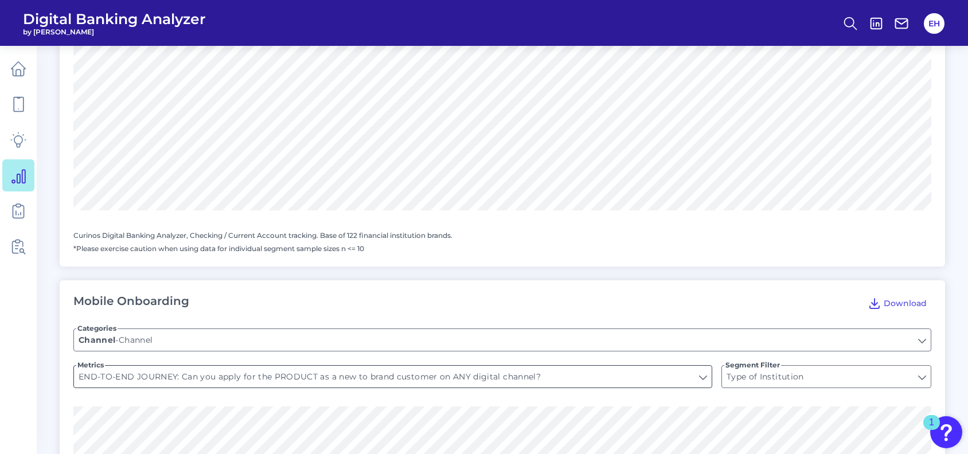
click at [532, 376] on input "END-TO-END JOURNEY: Can you apply for the PRODUCT as a new to brand customer on…" at bounding box center [393, 377] width 638 height 22
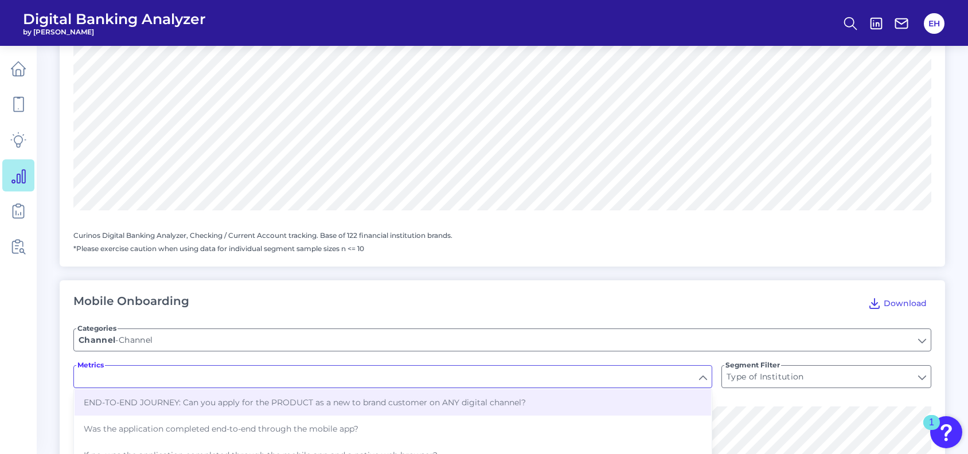
click at [532, 376] on input "Metrics" at bounding box center [393, 377] width 638 height 22
type input "END-TO-END JOURNEY: Can you apply for the PRODUCT as a new to brand customer on…"
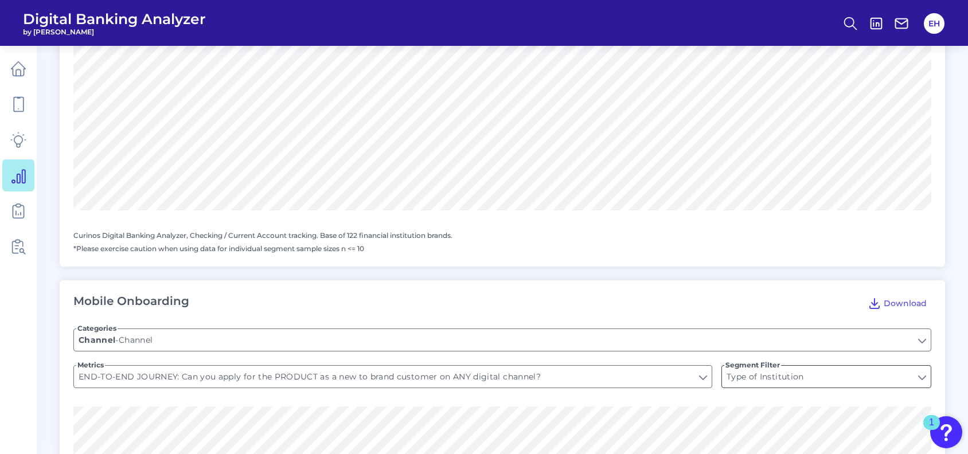
click at [777, 372] on input "Type of Institution" at bounding box center [826, 377] width 209 height 22
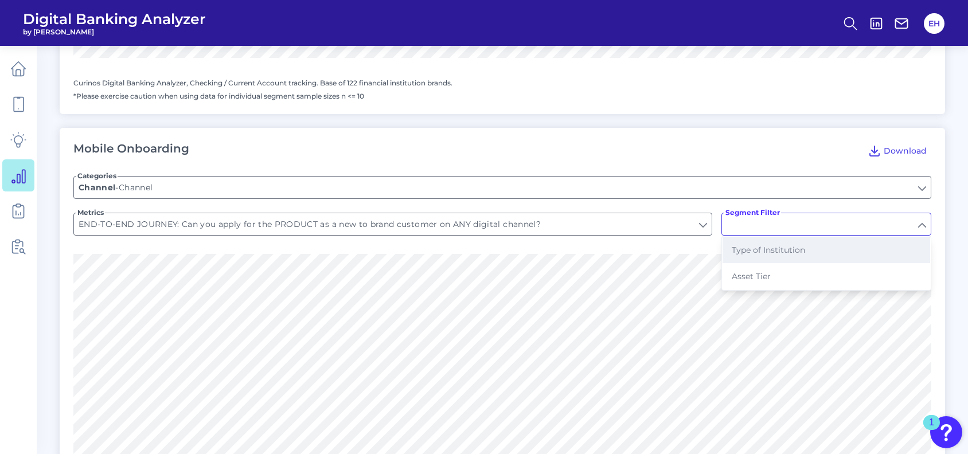
scroll to position [1267, 0]
drag, startPoint x: 767, startPoint y: 242, endPoint x: 728, endPoint y: 251, distance: 39.4
click at [767, 244] on span "Type of Institution" at bounding box center [768, 249] width 73 height 10
type input "Type of Institution"
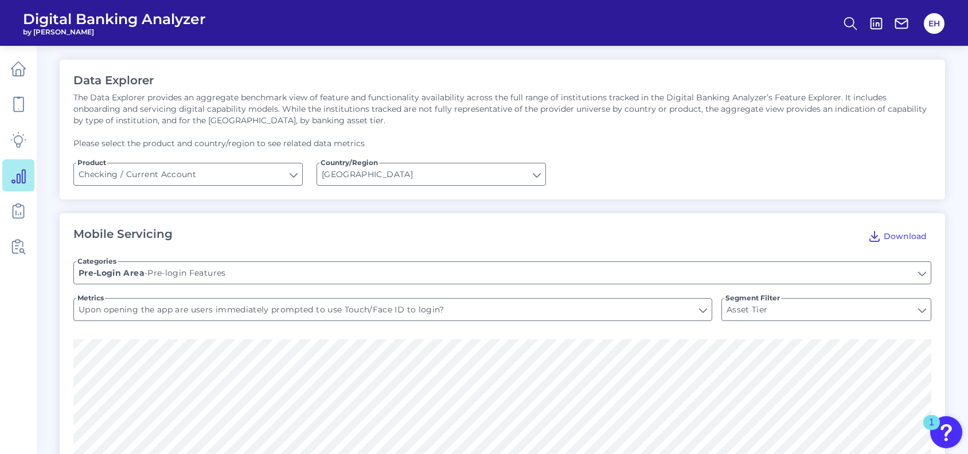
scroll to position [0, 0]
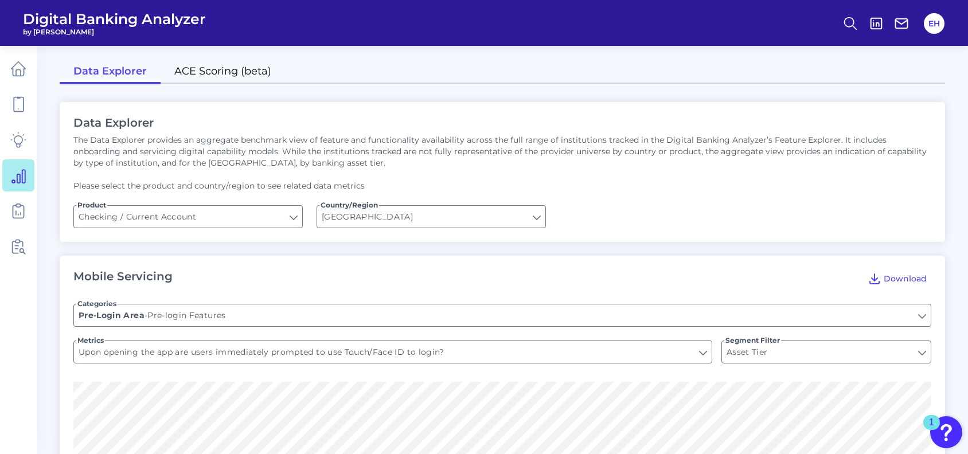
click at [239, 72] on link "ACE Scoring (beta)" at bounding box center [223, 72] width 125 height 24
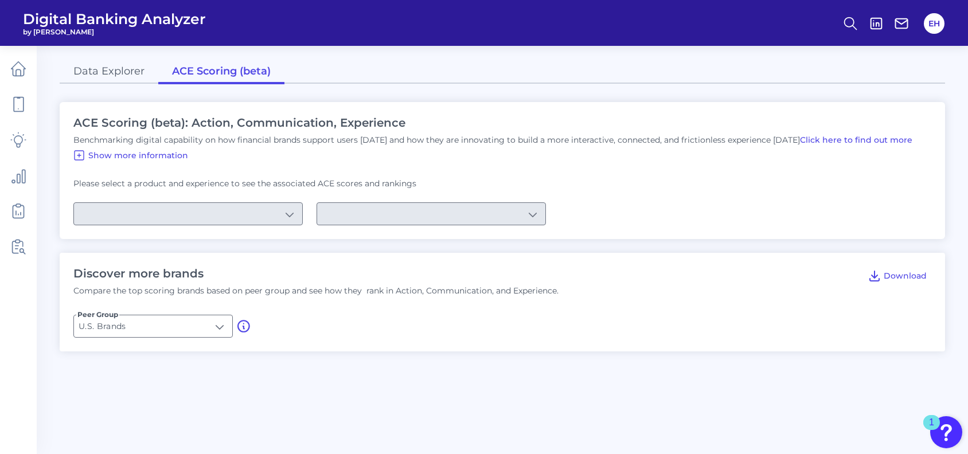
type input "Checking / Current Account"
type input "Mobile Servicing"
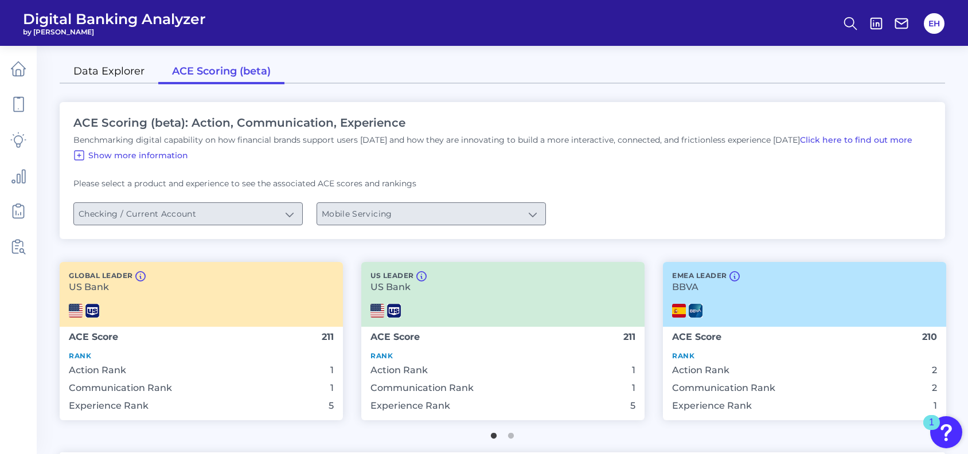
click at [123, 72] on link "Data Explorer" at bounding box center [109, 72] width 99 height 24
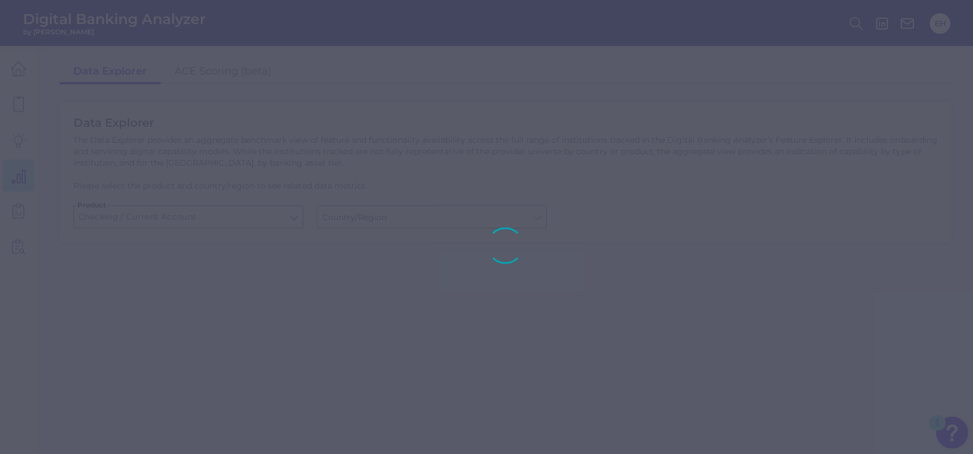
type input "[GEOGRAPHIC_DATA]"
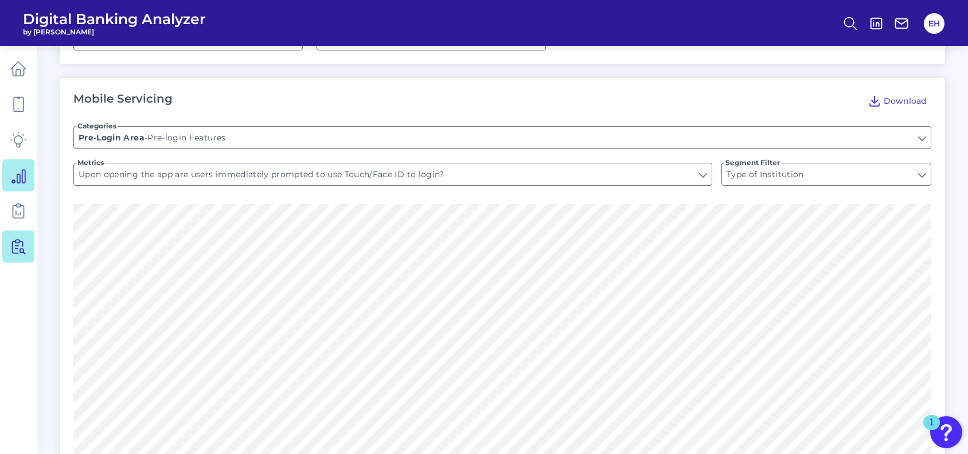
scroll to position [153, 0]
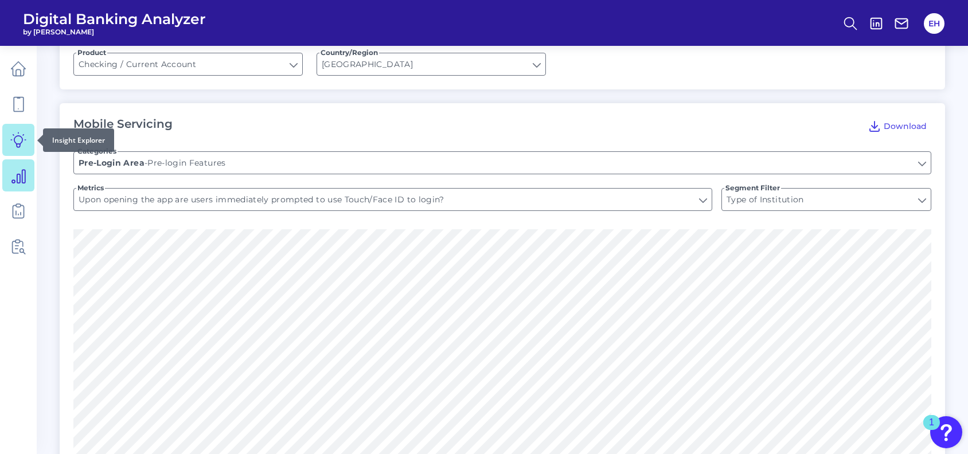
click at [20, 139] on icon at bounding box center [18, 140] width 16 height 16
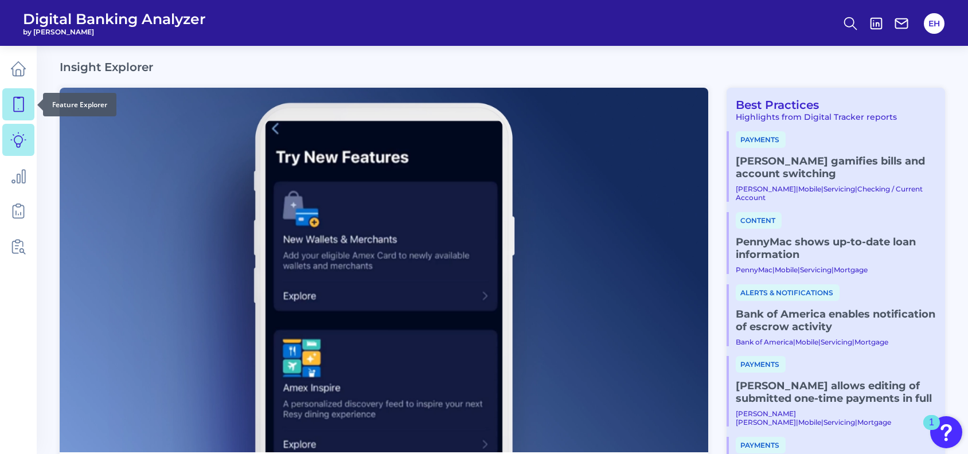
click at [6, 101] on link at bounding box center [18, 104] width 32 height 32
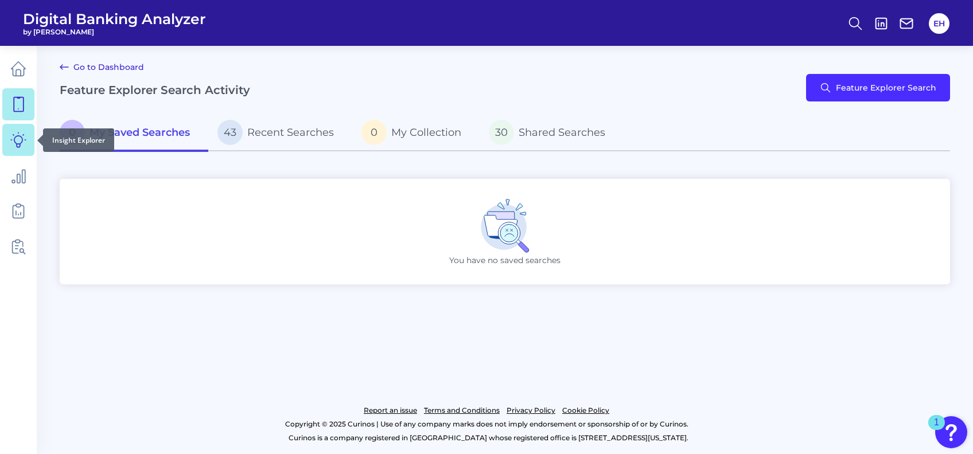
click at [24, 138] on icon at bounding box center [18, 140] width 16 height 16
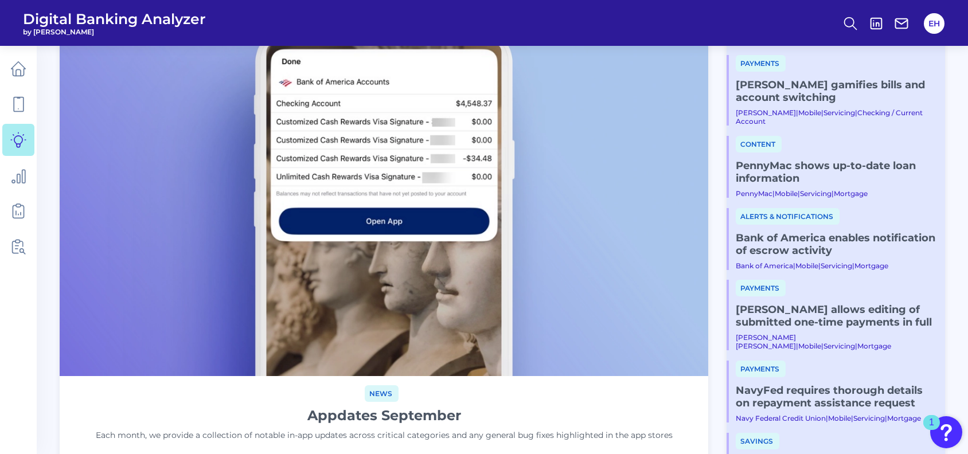
scroll to position [229, 0]
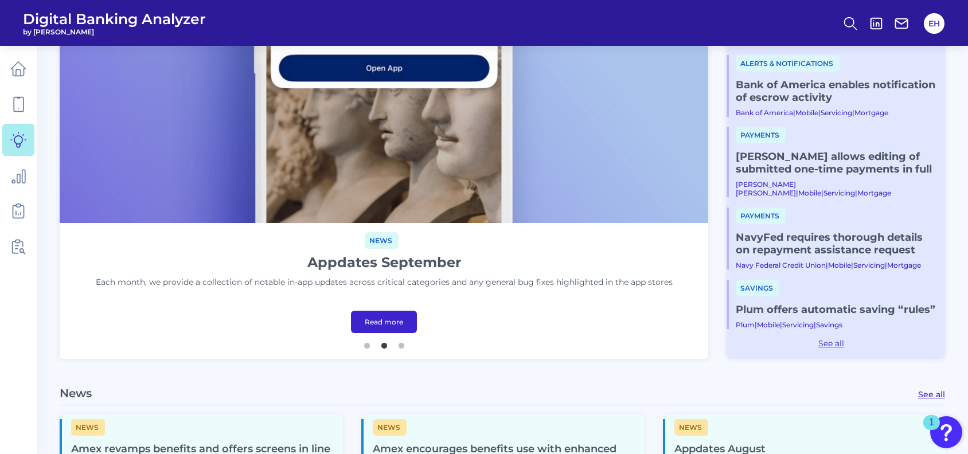
click at [389, 313] on link "Read more" at bounding box center [384, 322] width 66 height 22
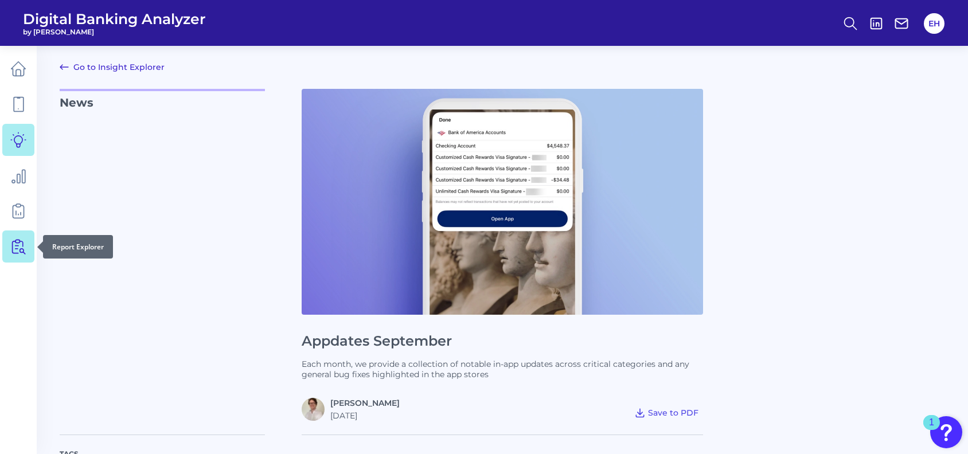
click at [22, 243] on icon at bounding box center [21, 244] width 3 height 5
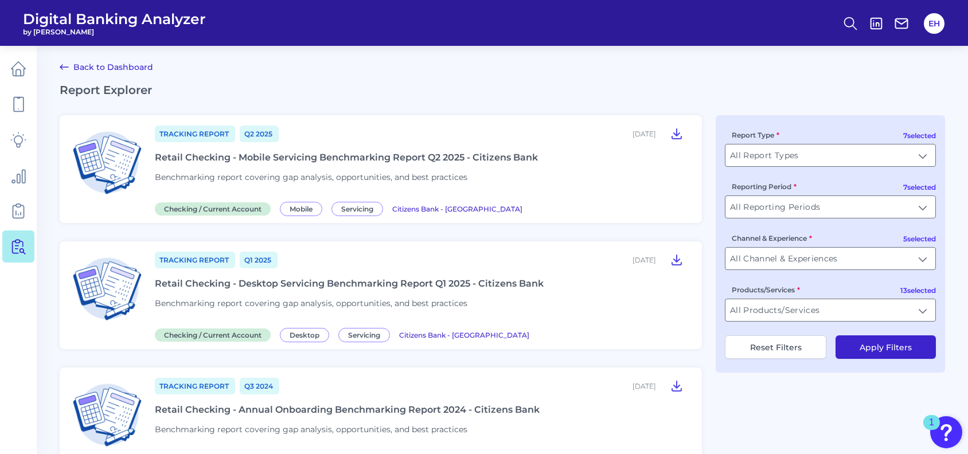
click at [236, 151] on div "Tracking Report Q2 [DATE], 2025 Retail Checking - Mobile Servicing Benchmarking…" at bounding box center [422, 170] width 534 height 90
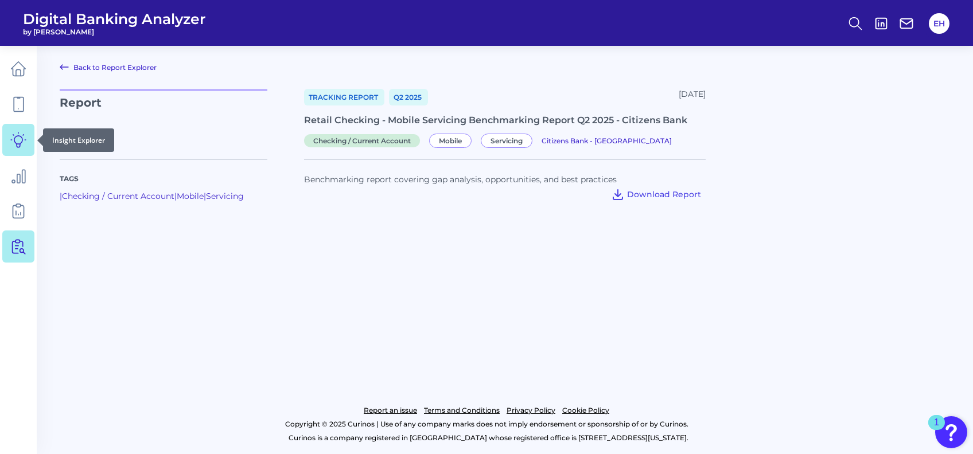
click at [17, 138] on icon at bounding box center [18, 140] width 16 height 16
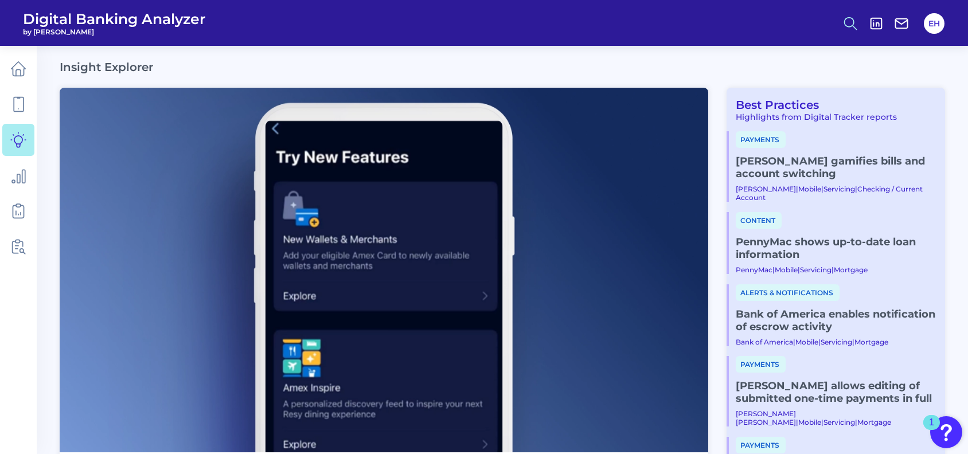
click at [847, 25] on icon at bounding box center [851, 23] width 16 height 16
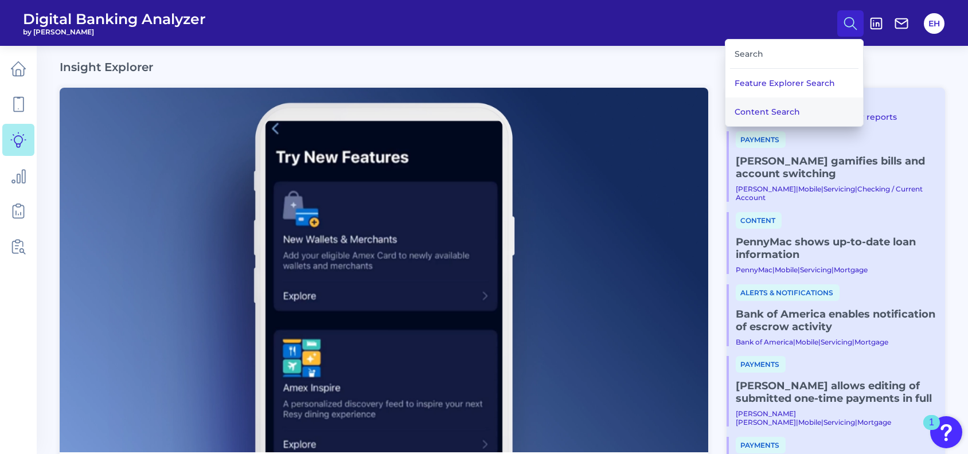
click at [774, 107] on button "Content Search" at bounding box center [795, 112] width 138 height 29
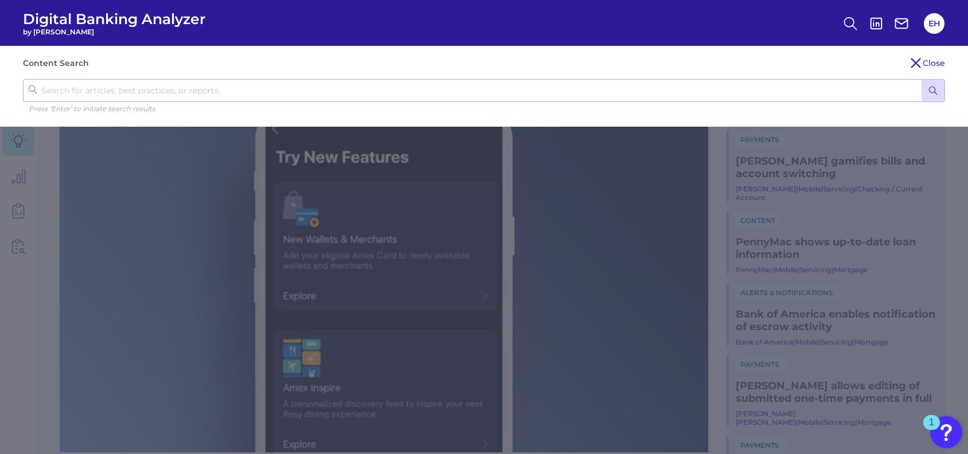
click at [193, 88] on input "text" at bounding box center [484, 90] width 923 height 23
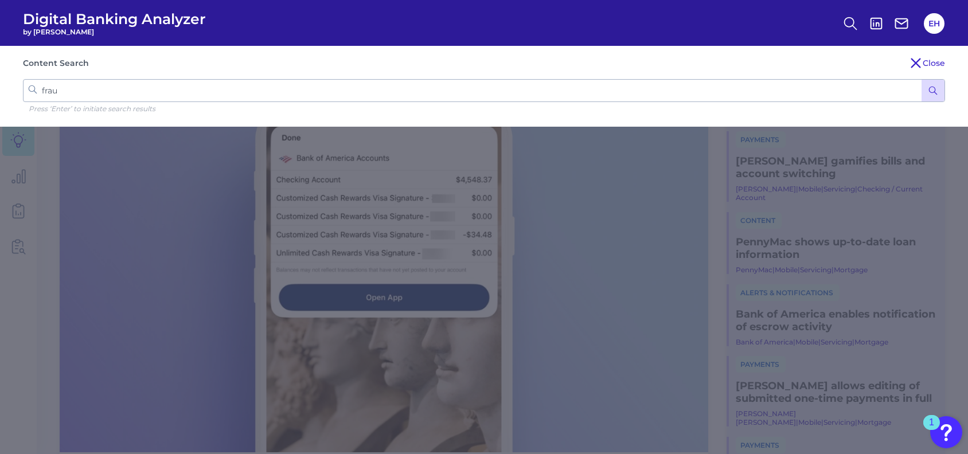
type input "fraud"
click button "submit" at bounding box center [933, 91] width 23 height 22
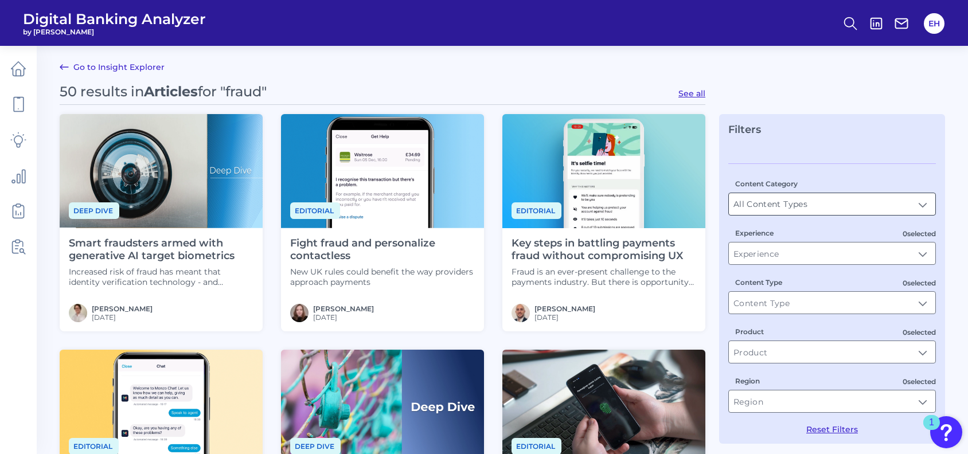
click at [927, 205] on input "All Content Types" at bounding box center [832, 204] width 207 height 22
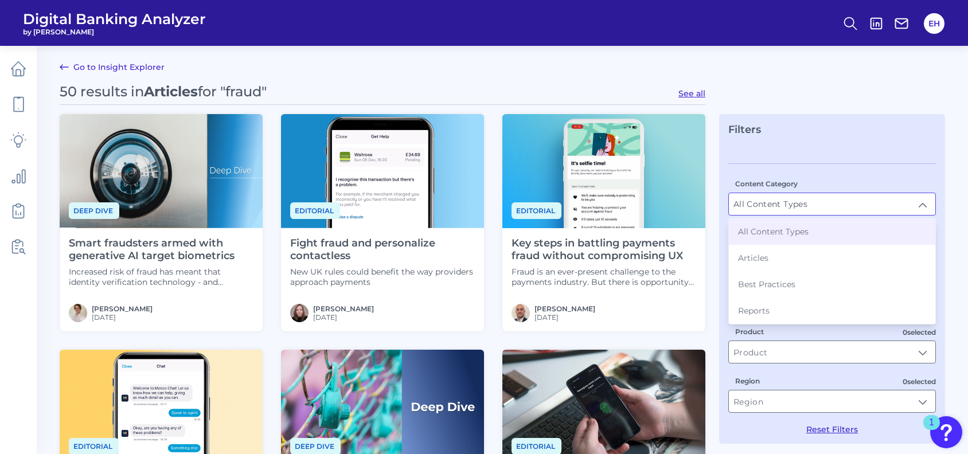
click at [927, 205] on input "All Content Types" at bounding box center [832, 204] width 207 height 22
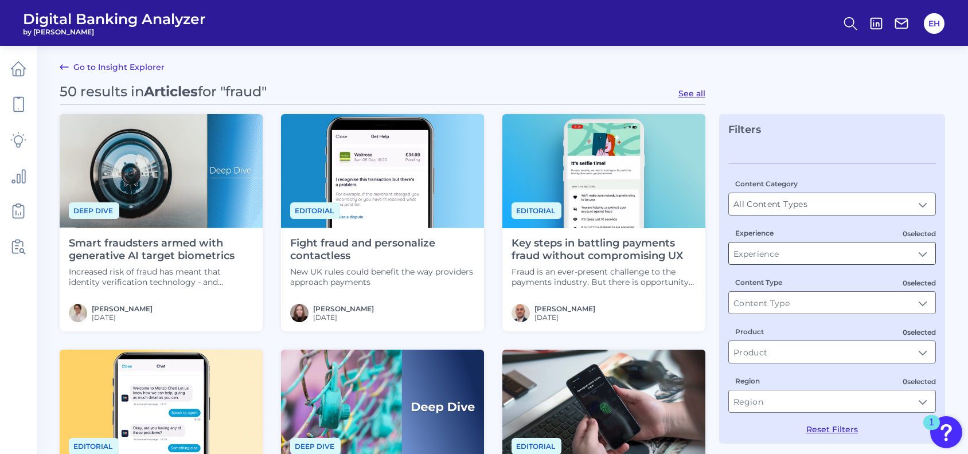
click at [920, 260] on input "Experience" at bounding box center [832, 254] width 207 height 22
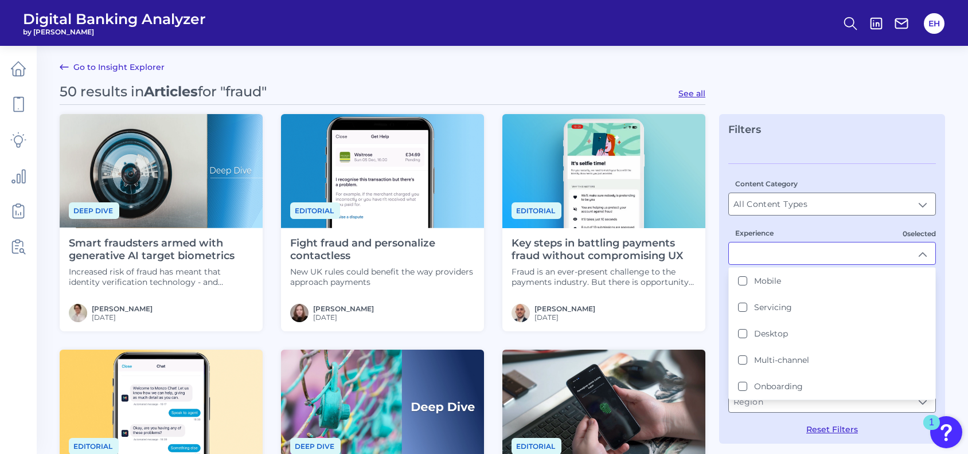
click at [871, 149] on div "Filters Content Category All Content Types All Content Types 0 selected Experie…" at bounding box center [832, 279] width 226 height 330
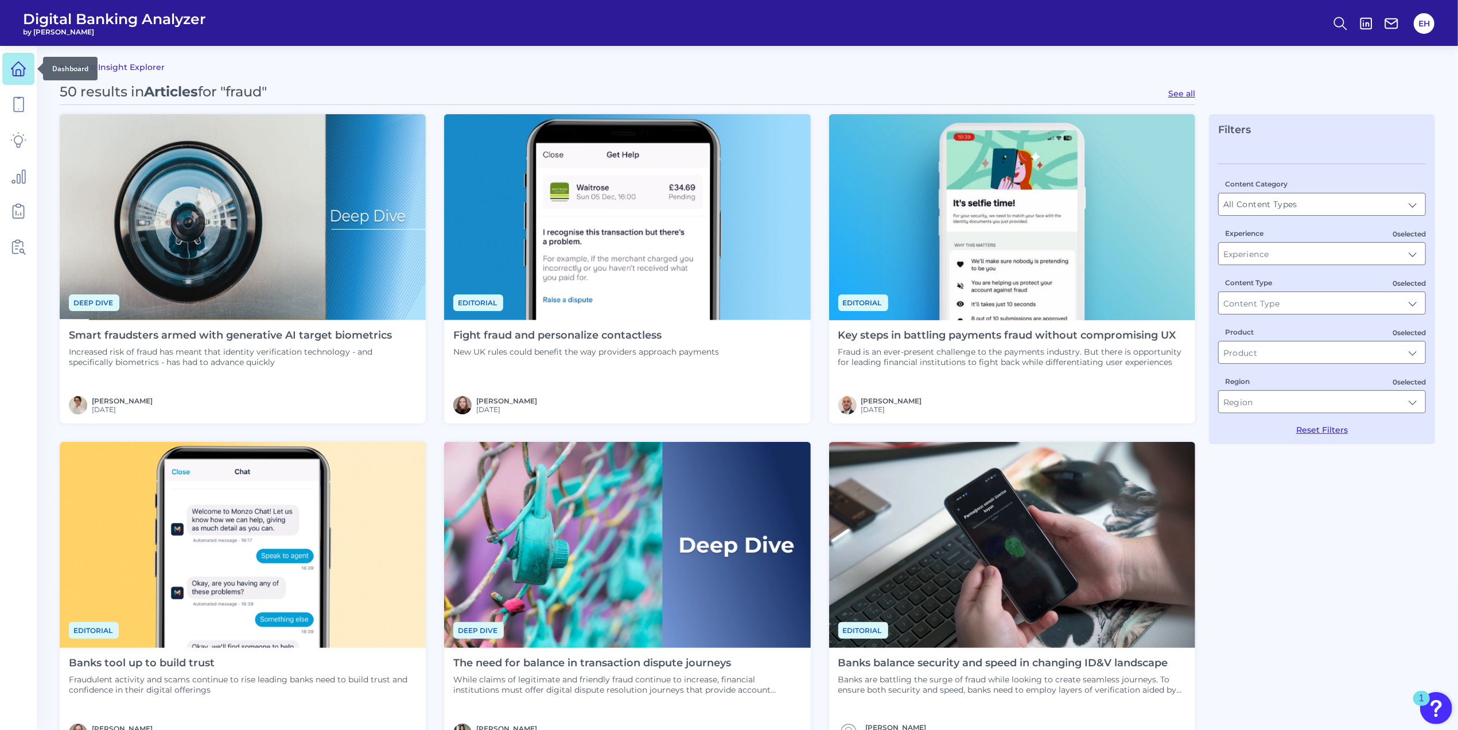
click at [13, 71] on icon at bounding box center [18, 69] width 14 height 14
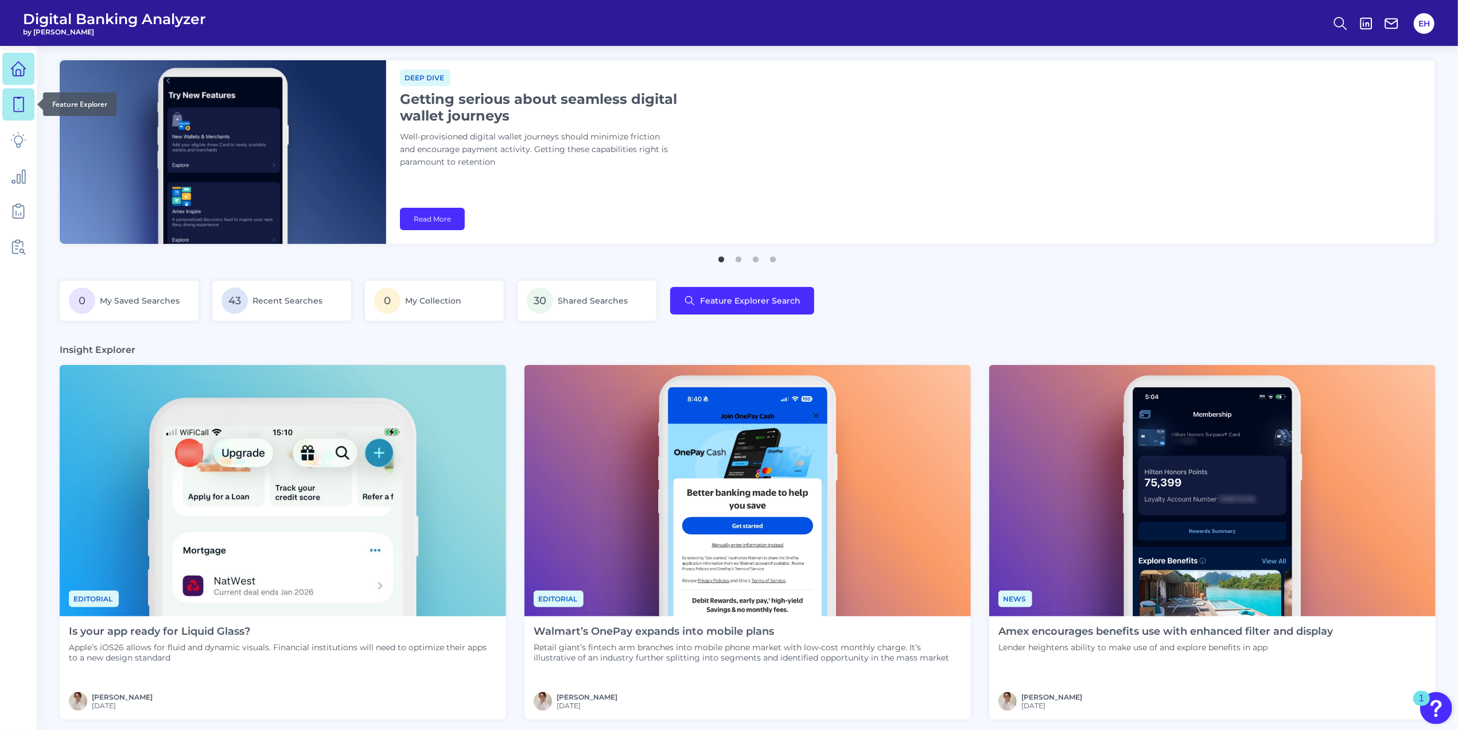
click at [19, 107] on icon at bounding box center [18, 104] width 16 height 16
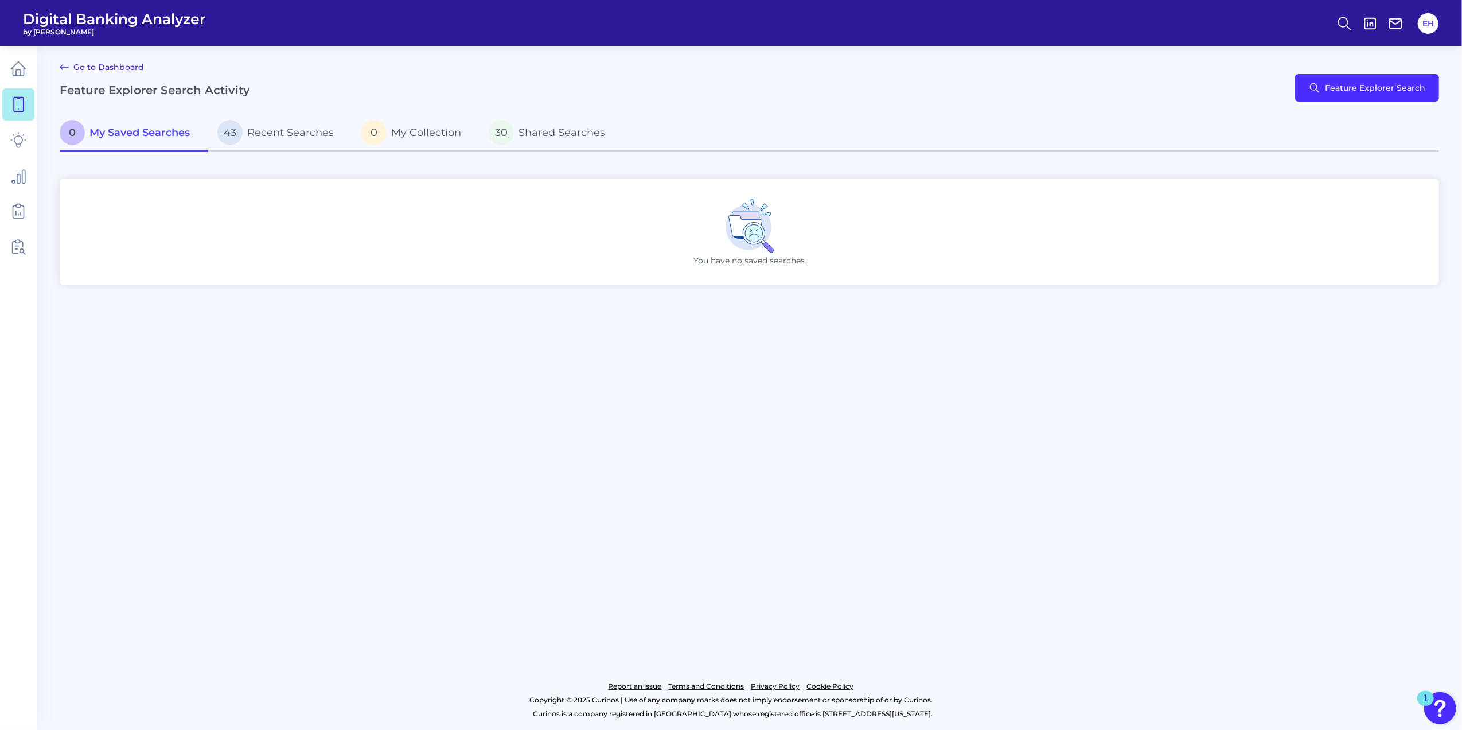
click at [427, 367] on main "Go to Dashboard Feature Explorer Search Activity Feature Explorer Search 0 My S…" at bounding box center [731, 365] width 1462 height 730
click at [968, 92] on button "Feature Explorer Search" at bounding box center [1368, 88] width 144 height 28
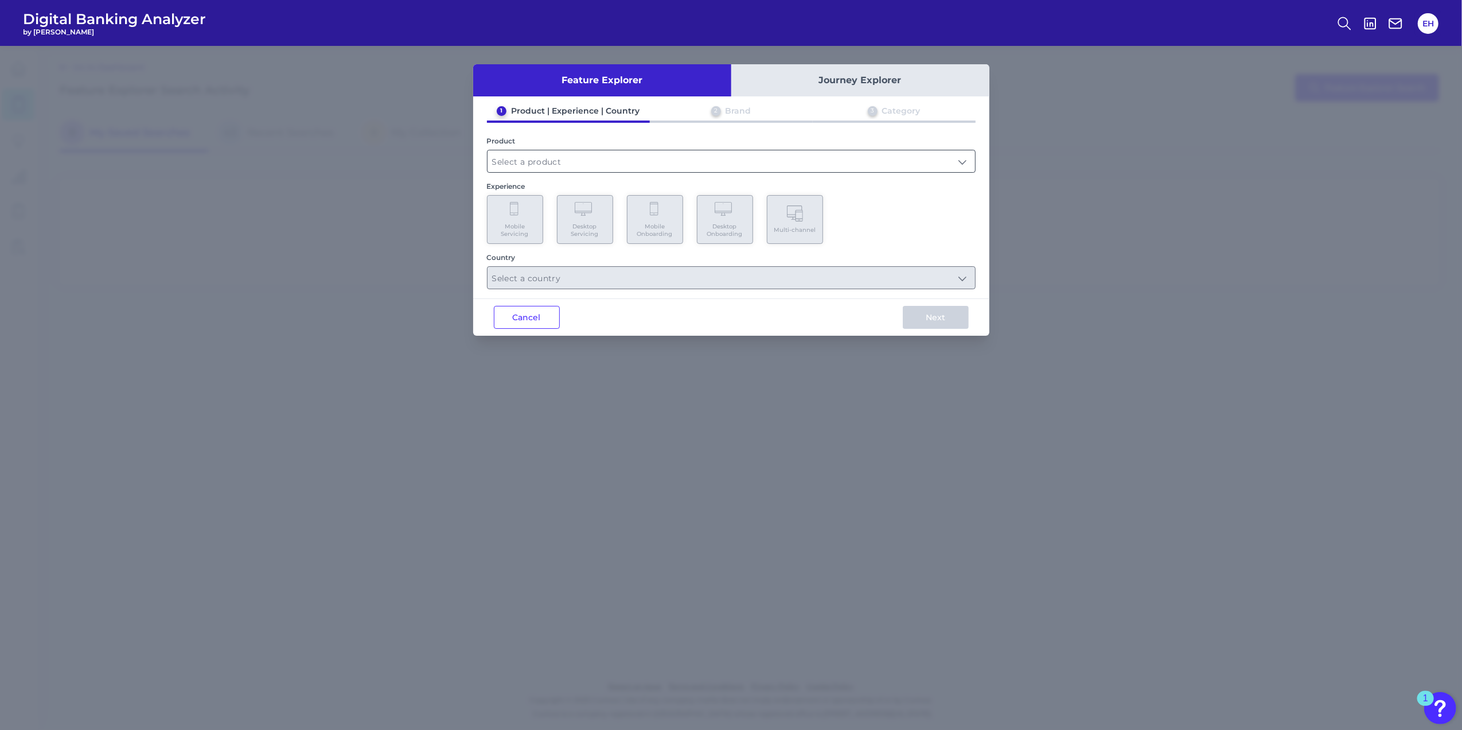
click at [865, 157] on input "text" at bounding box center [732, 161] width 488 height 22
click at [589, 189] on span "Checking / Current Account" at bounding box center [553, 189] width 112 height 10
type input "Checking / Current Account"
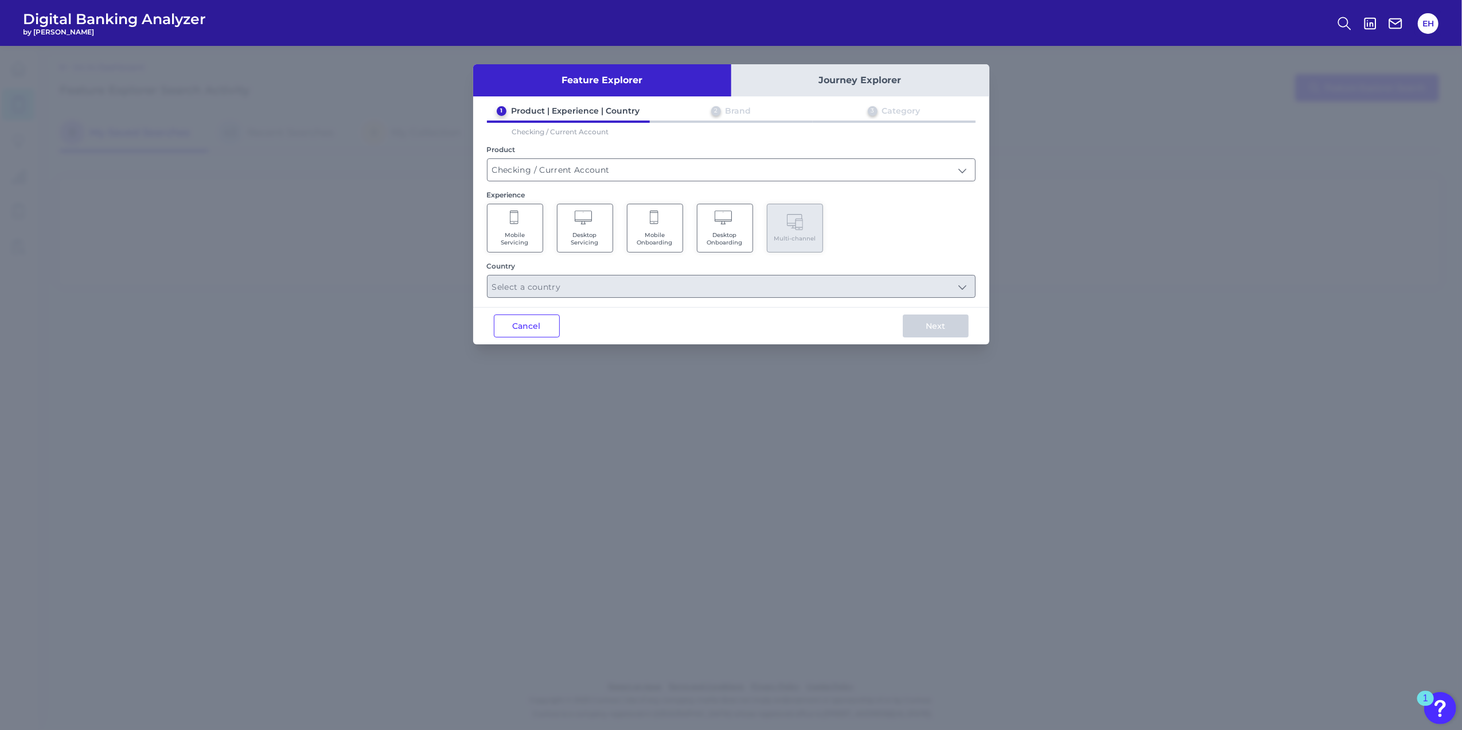
click at [650, 221] on icon at bounding box center [655, 219] width 10 height 16
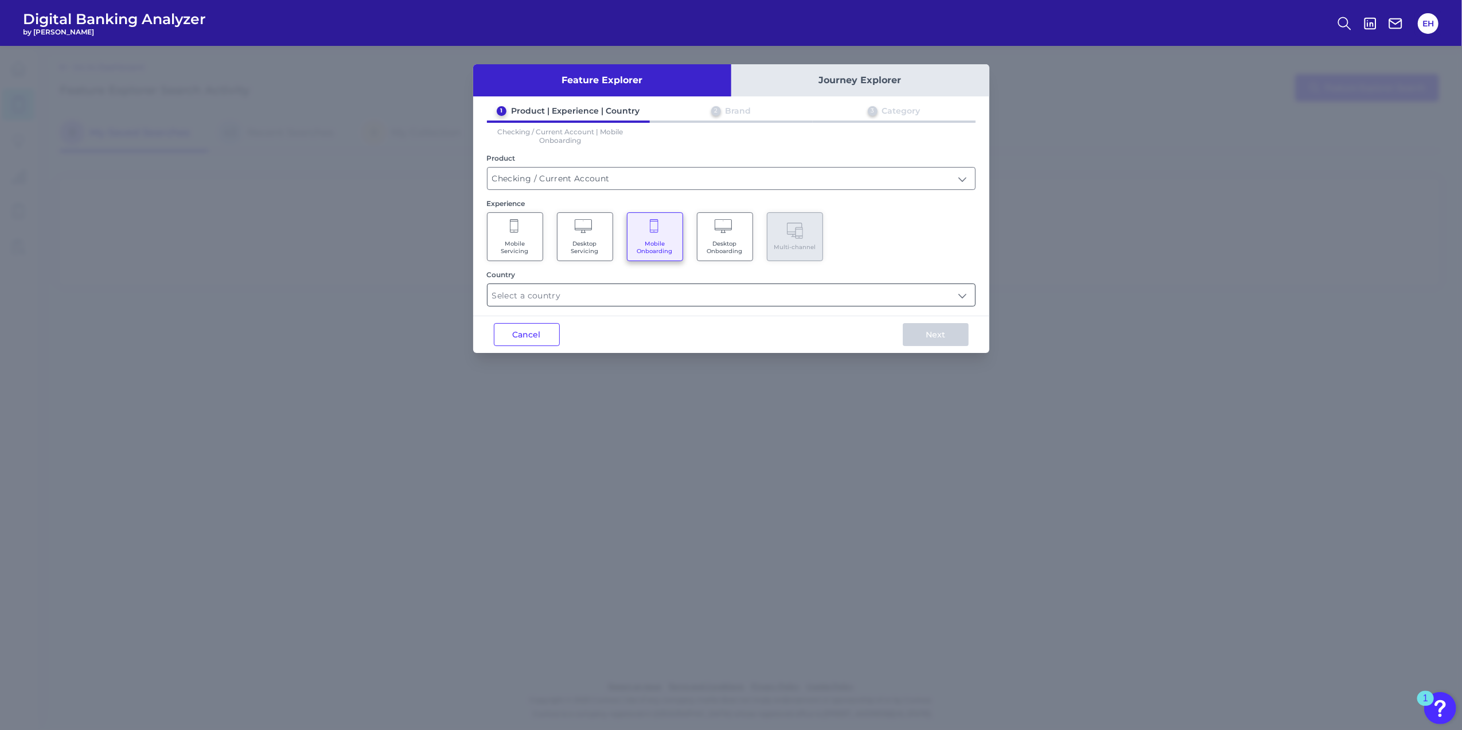
click at [737, 297] on input "text" at bounding box center [732, 295] width 488 height 22
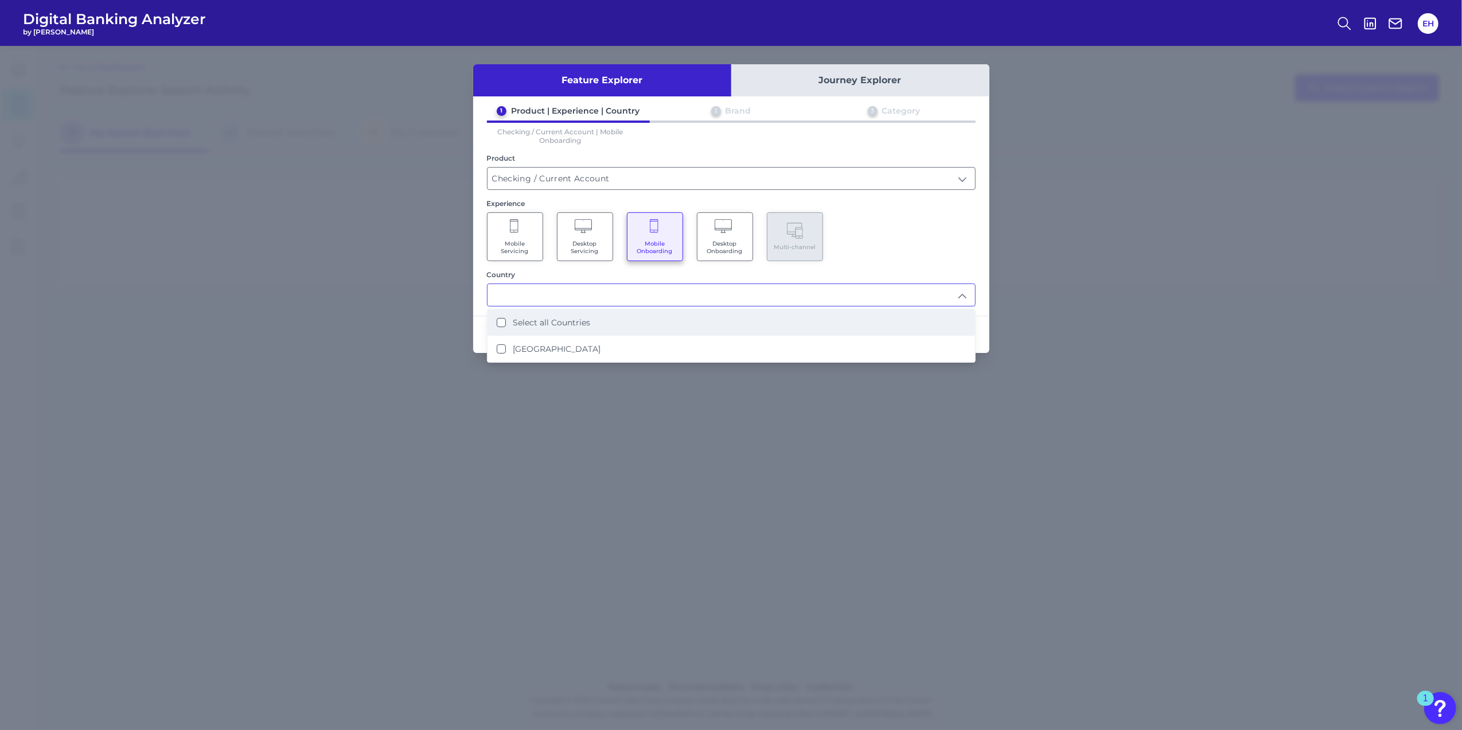
click at [594, 317] on li "Select all Countries" at bounding box center [732, 322] width 488 height 26
type input "Select all Countries"
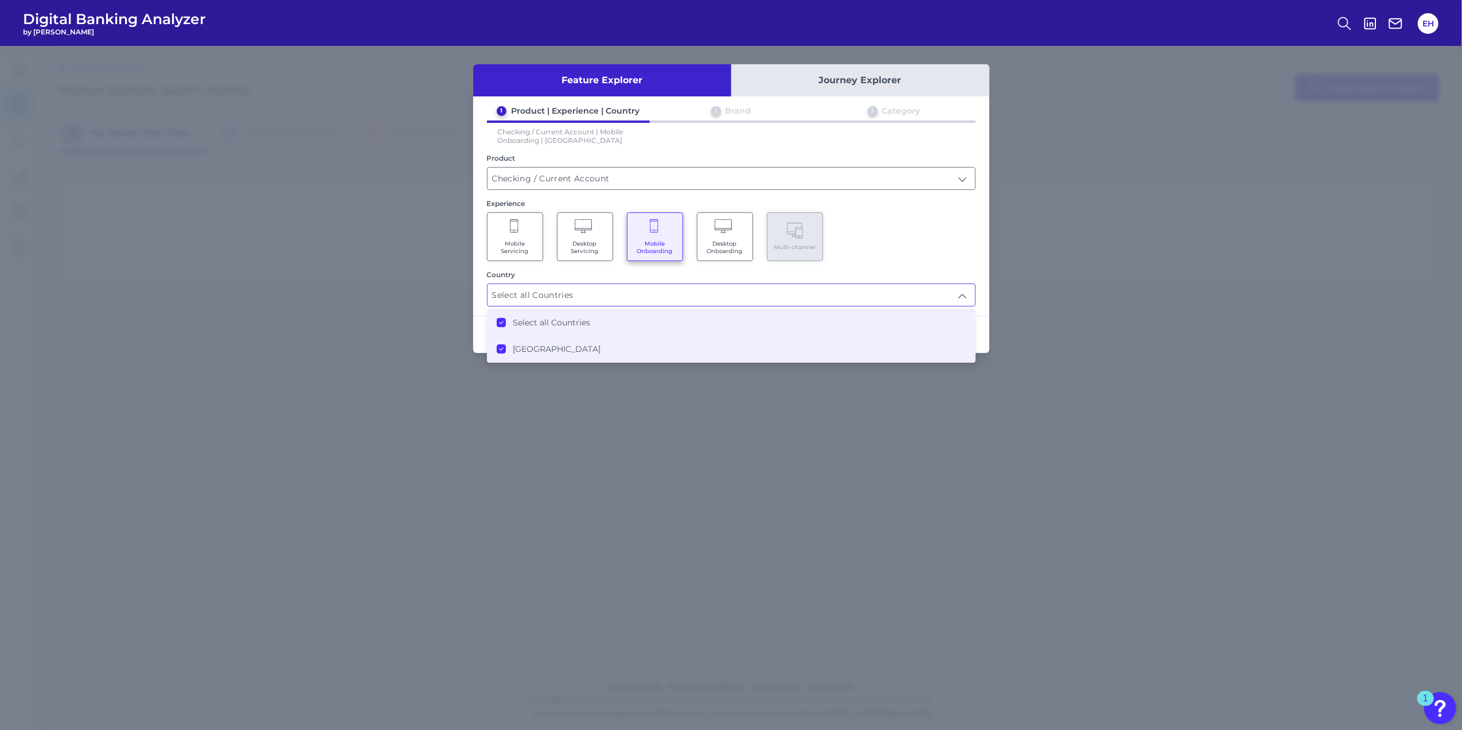
click at [879, 249] on div "Mobile Servicing Desktop Servicing Mobile Onboarding Desktop Onboarding Multi-c…" at bounding box center [731, 236] width 489 height 49
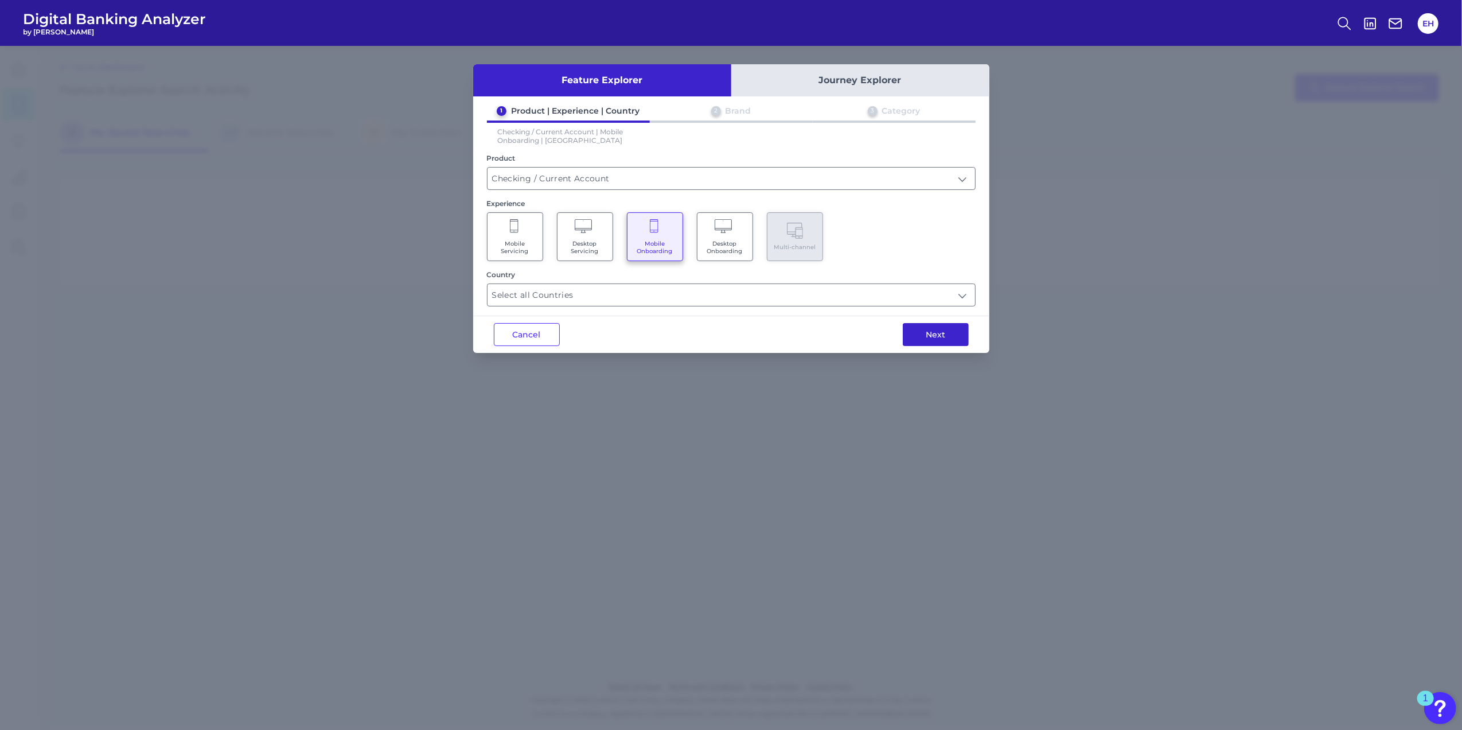
click at [937, 334] on button "Next" at bounding box center [936, 334] width 66 height 23
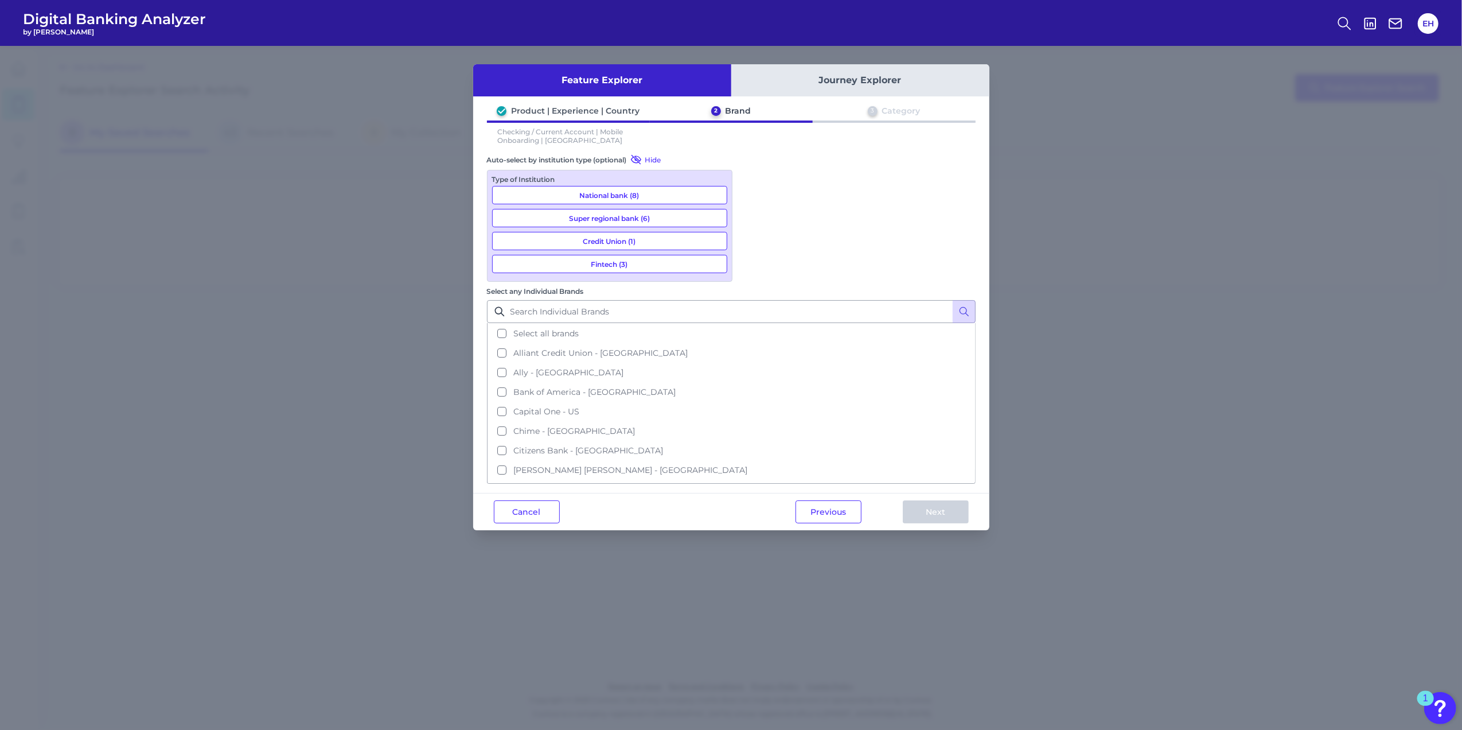
click at [631, 193] on button "National bank (8)" at bounding box center [609, 195] width 235 height 18
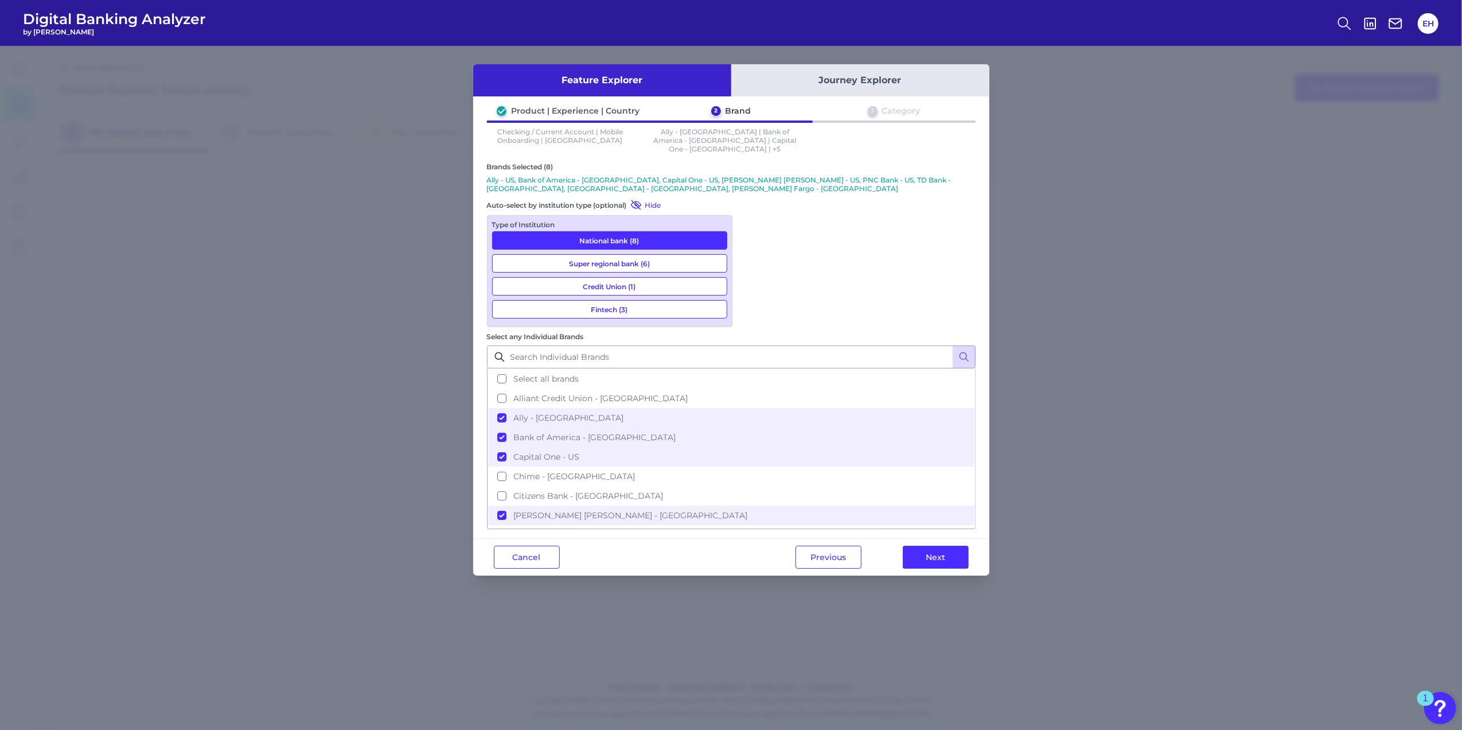
drag, startPoint x: 615, startPoint y: 244, endPoint x: 634, endPoint y: 243, distance: 18.9
click at [615, 254] on button "Super regional bank (6)" at bounding box center [609, 263] width 235 height 18
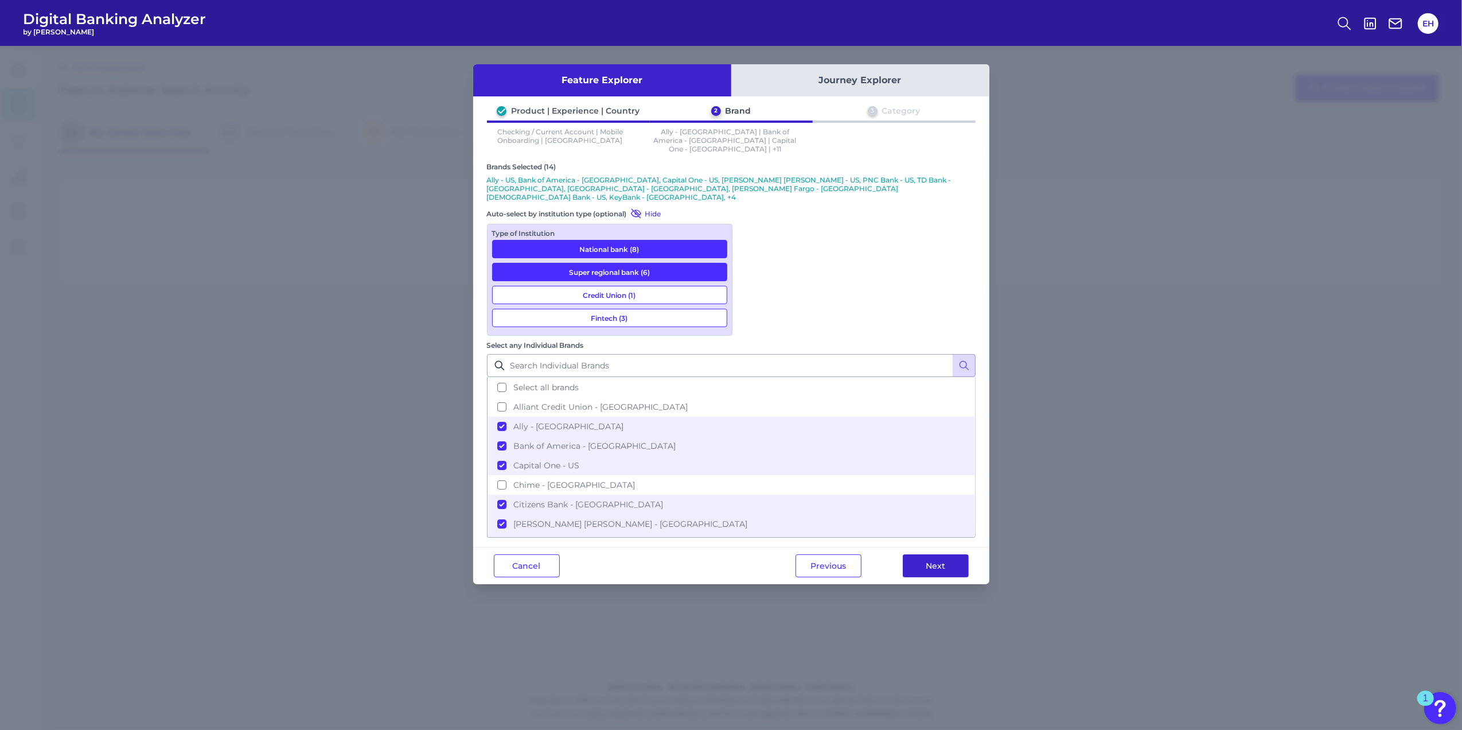
click at [935, 454] on button "Next" at bounding box center [936, 565] width 66 height 23
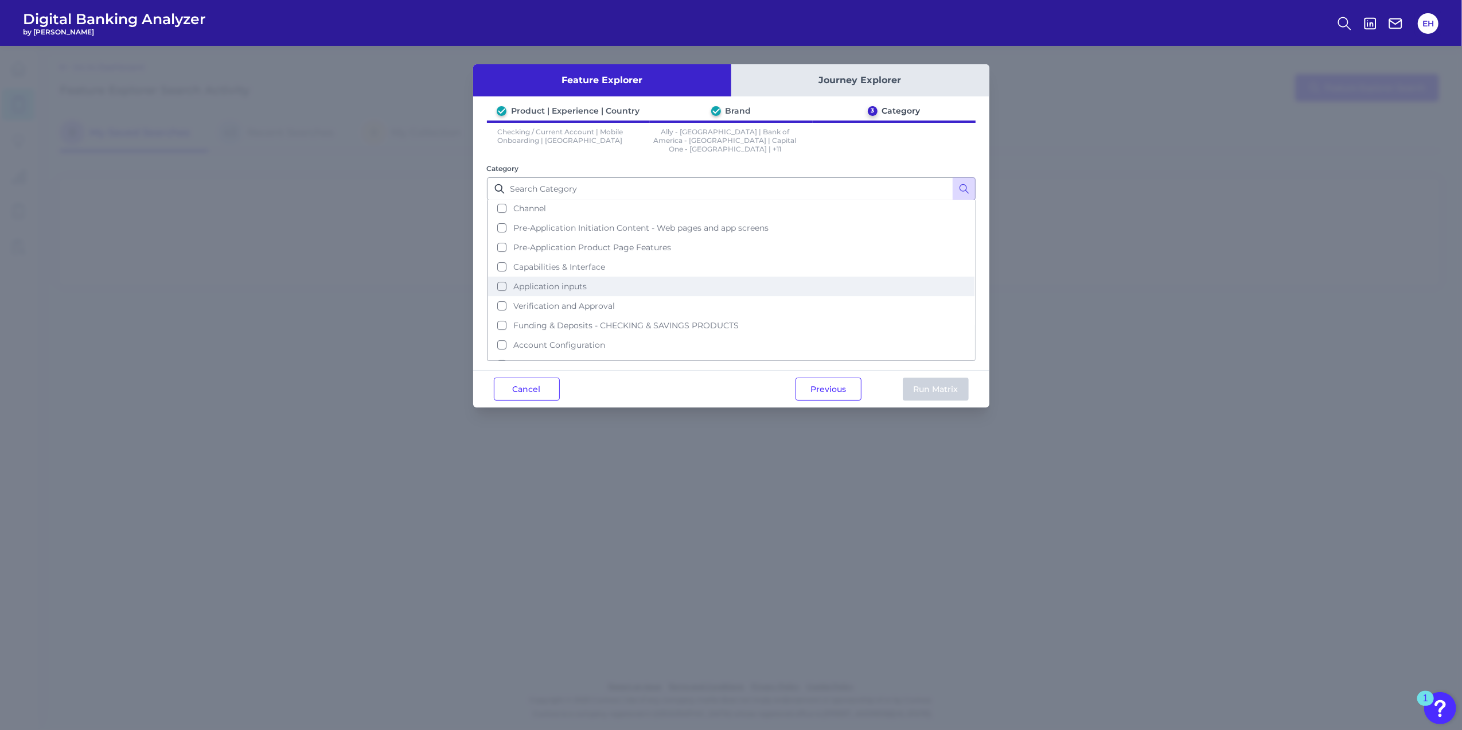
scroll to position [33, 0]
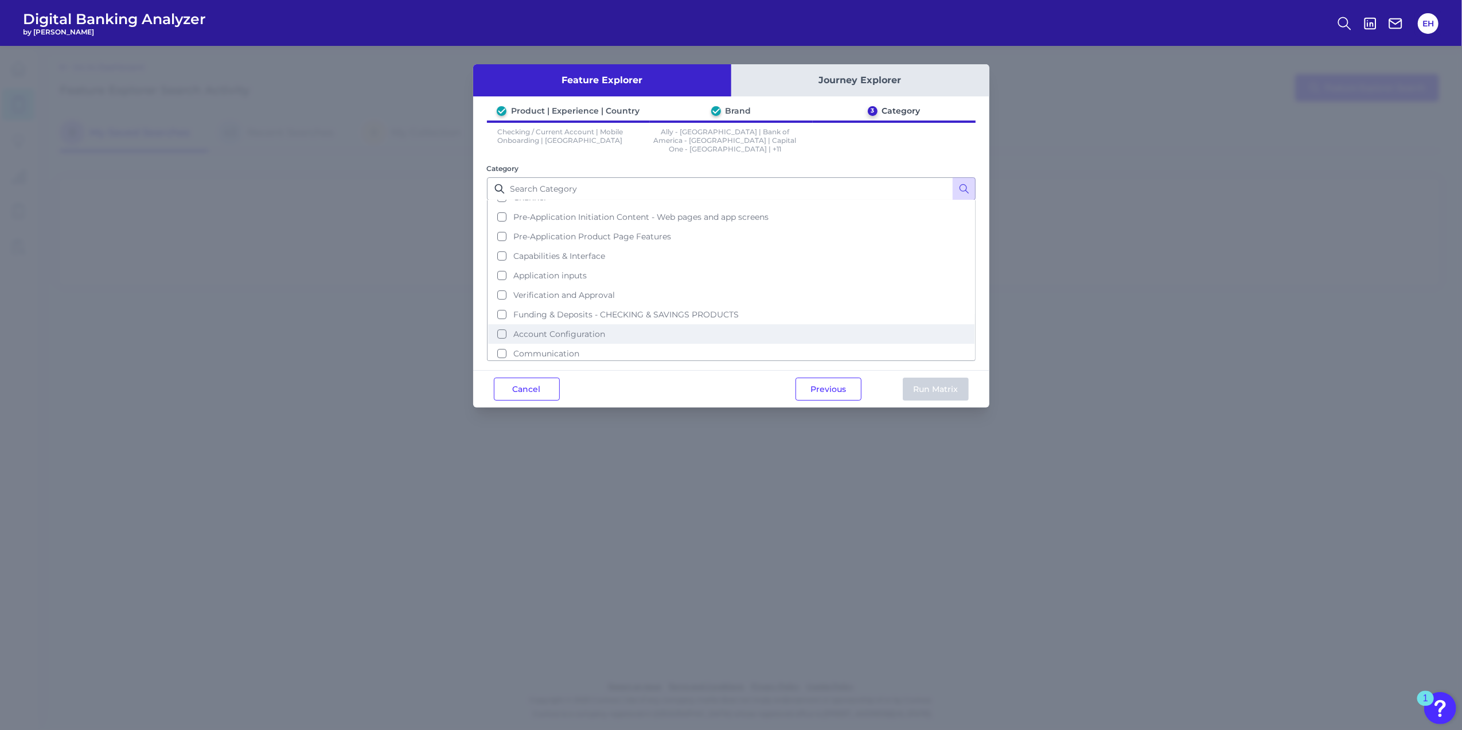
click at [503, 324] on button "Account Configuration" at bounding box center [731, 334] width 487 height 20
click at [937, 379] on button "Run Matrix" at bounding box center [936, 389] width 66 height 23
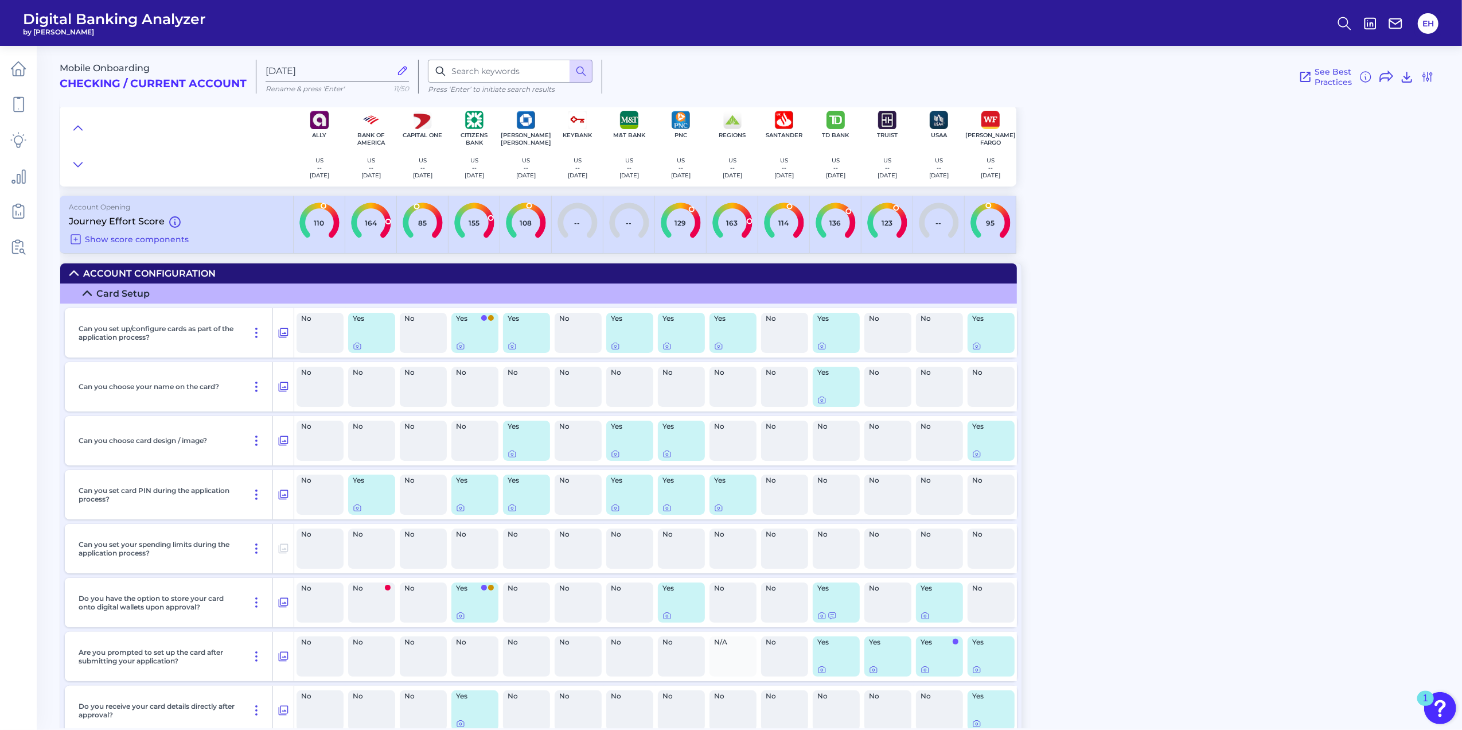
click at [71, 274] on icon at bounding box center [73, 273] width 9 height 9
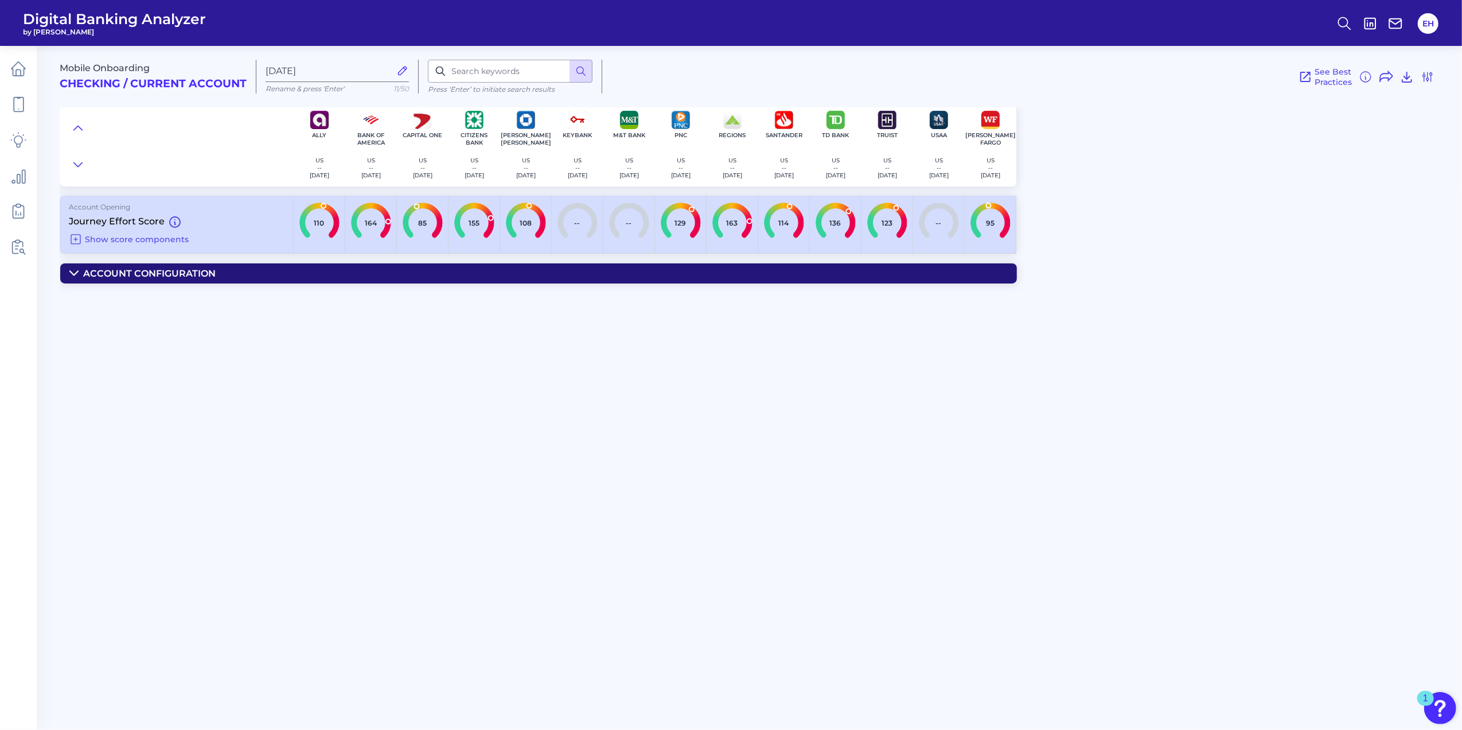
click at [70, 275] on icon at bounding box center [73, 273] width 9 height 9
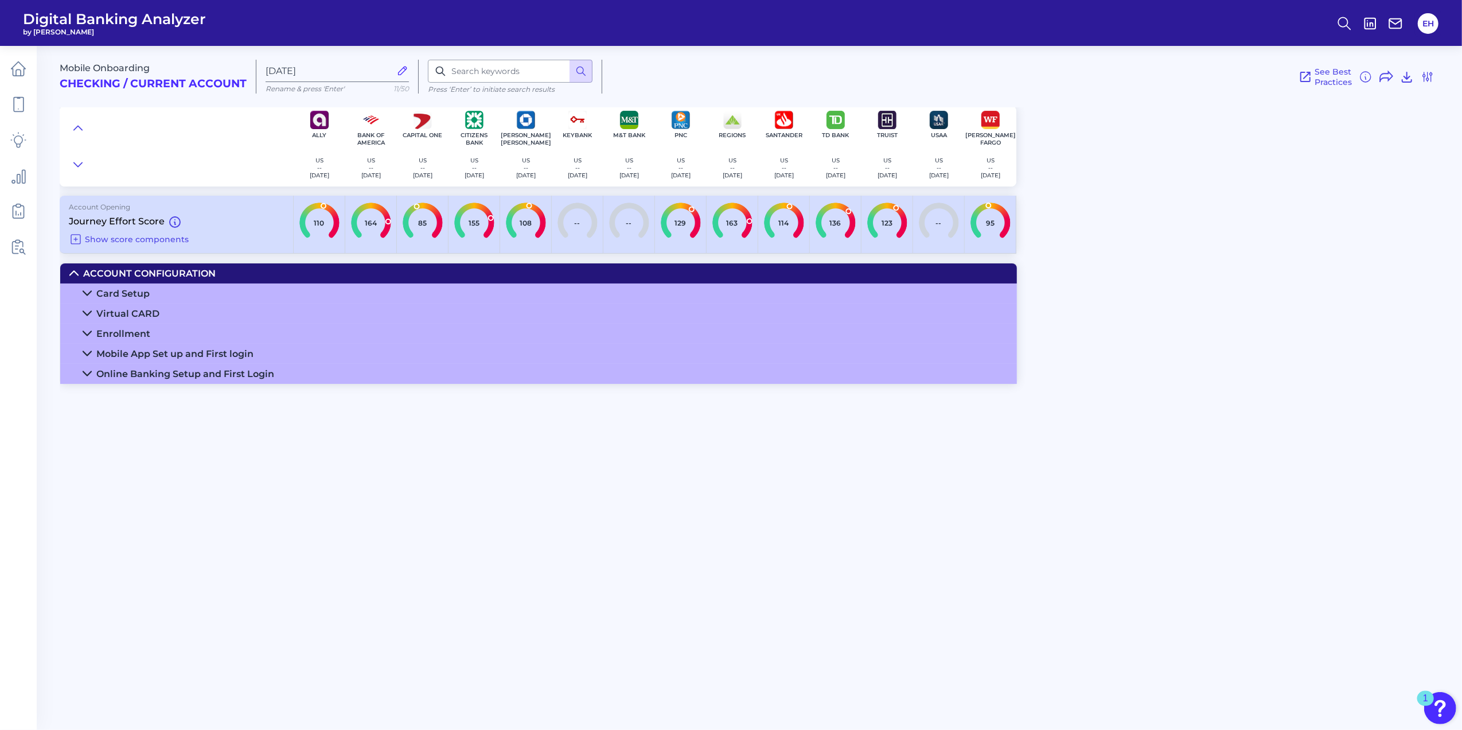
click at [88, 336] on icon at bounding box center [87, 333] width 9 height 9
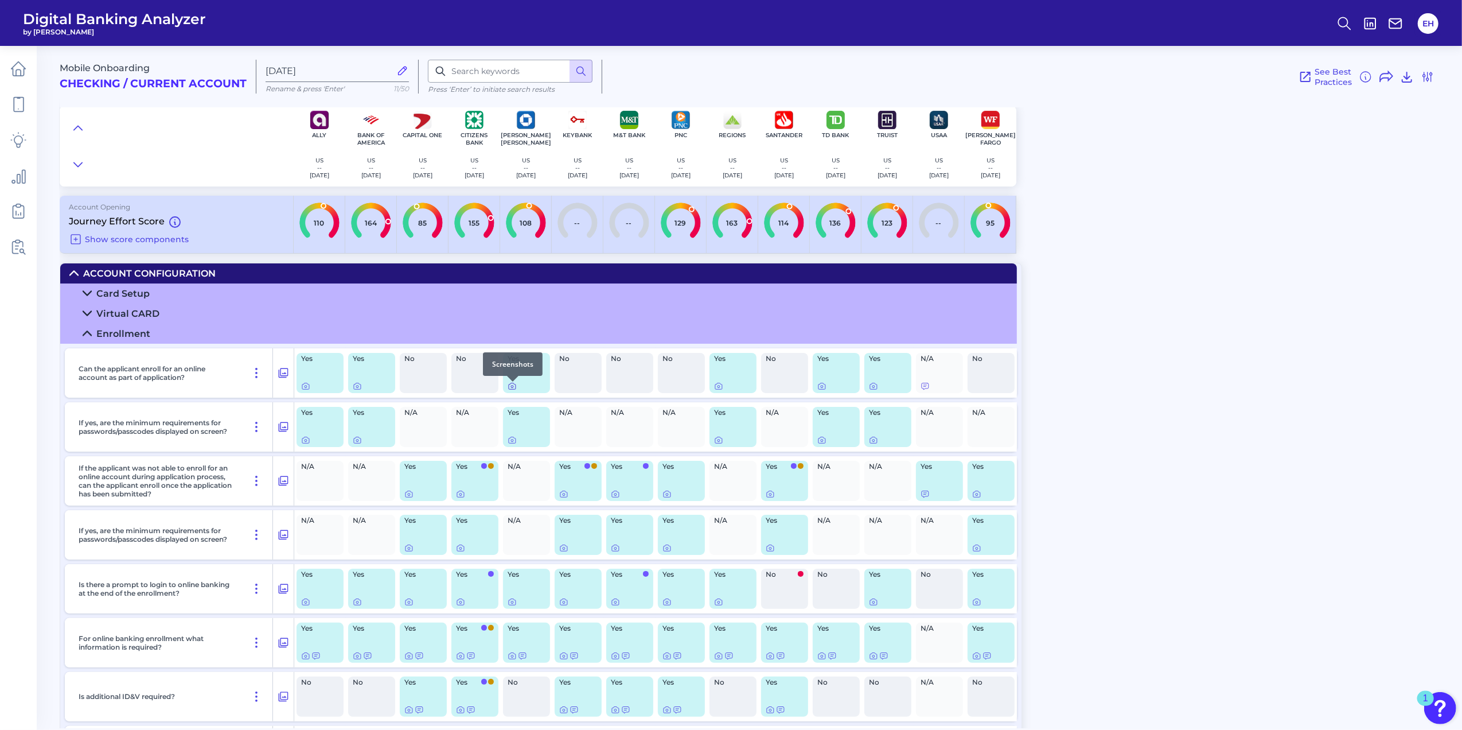
click at [515, 388] on icon at bounding box center [512, 386] width 9 height 9
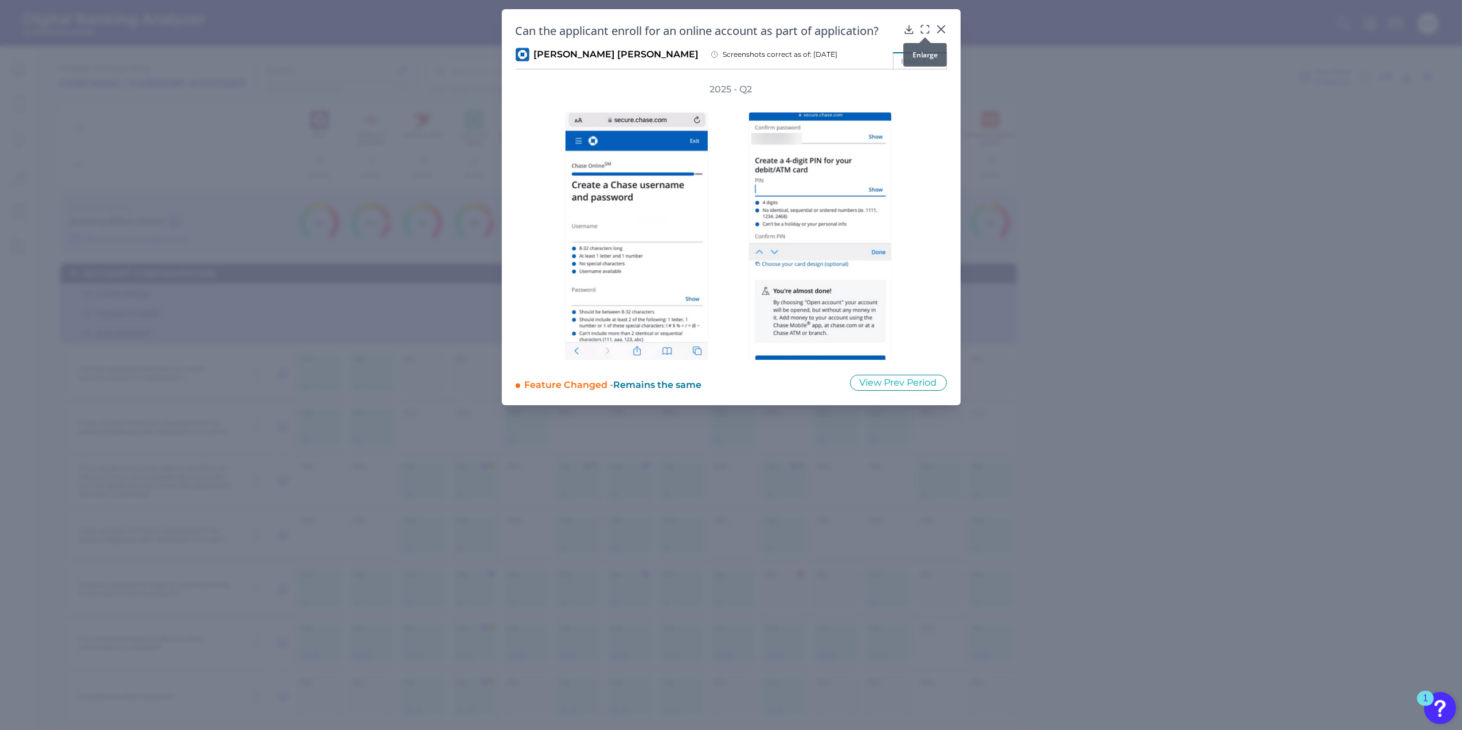
click at [923, 30] on icon at bounding box center [925, 29] width 11 height 11
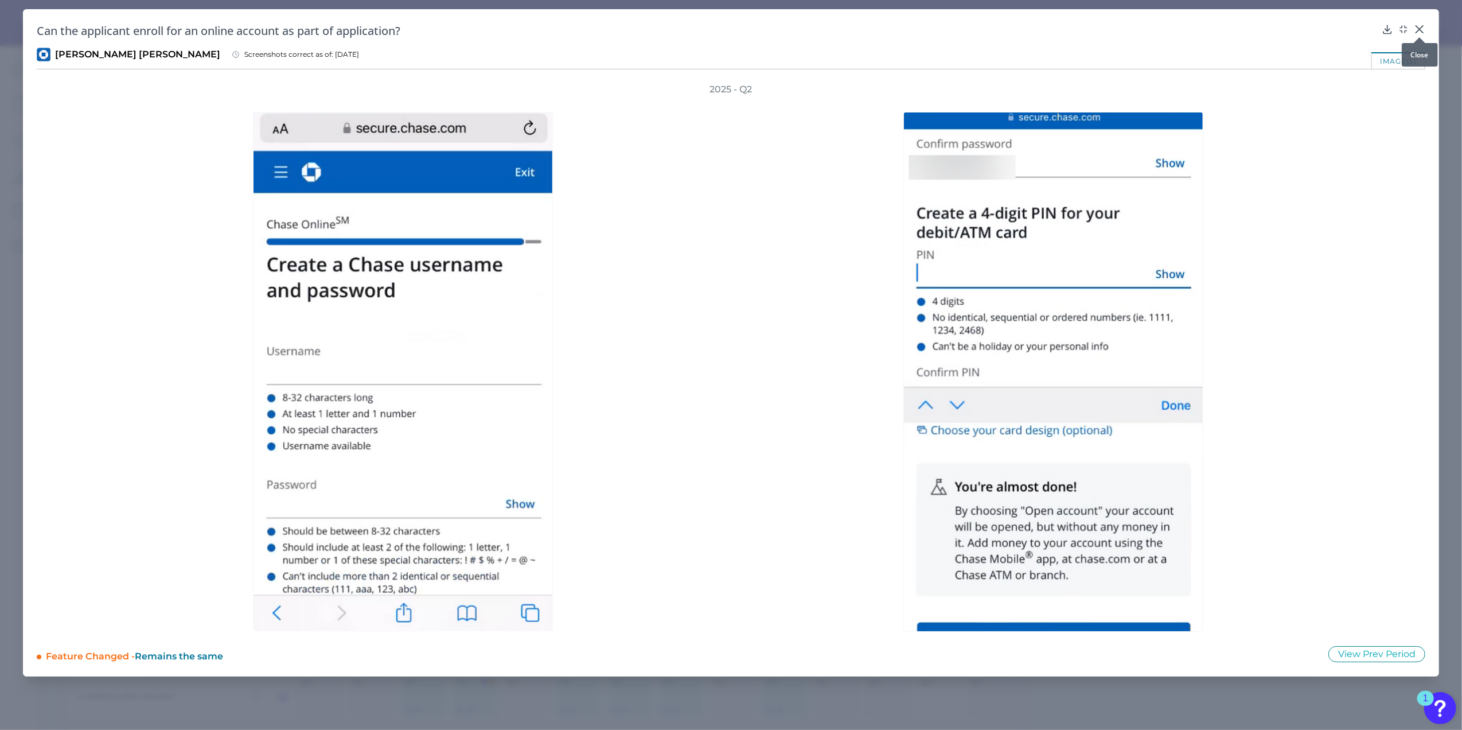
click at [968, 30] on icon at bounding box center [1420, 29] width 7 height 7
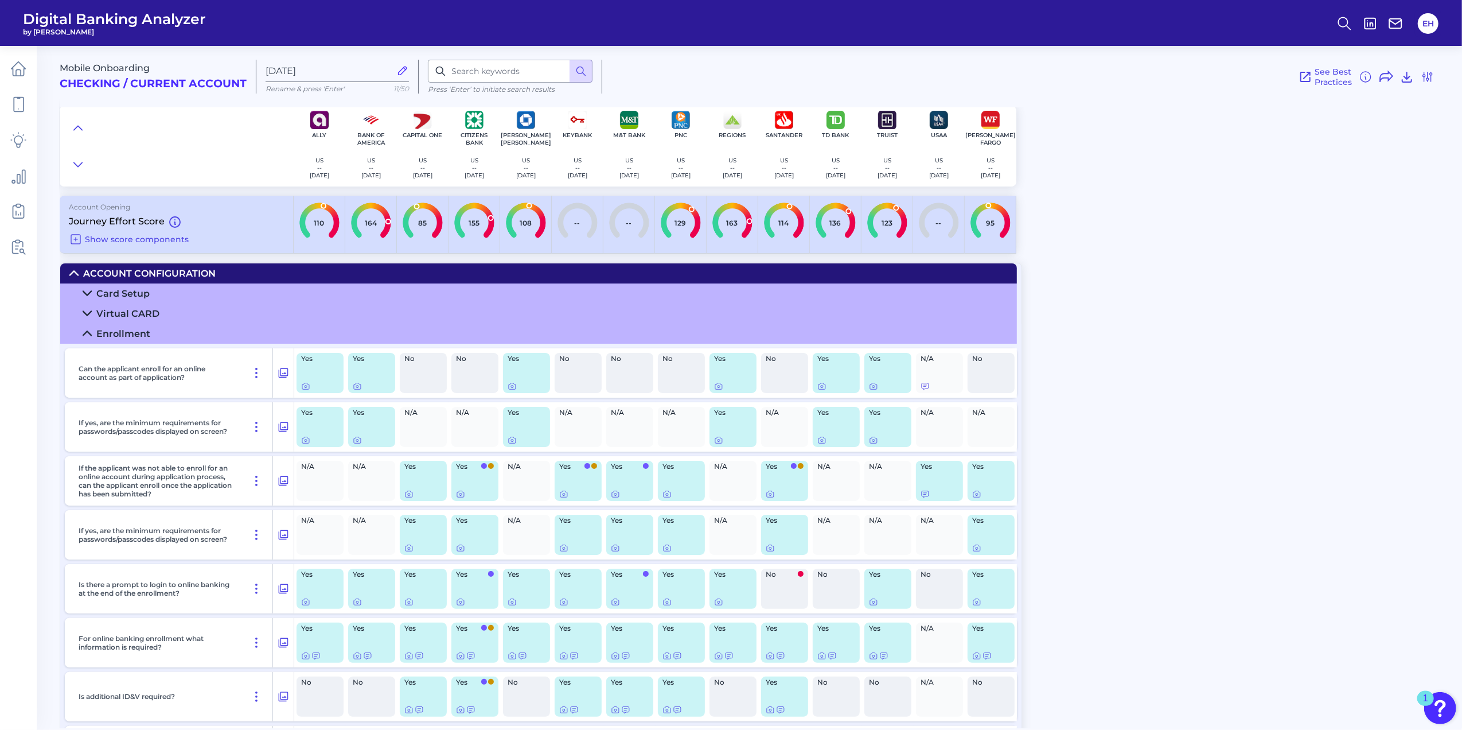
click at [87, 336] on icon at bounding box center [87, 333] width 9 height 9
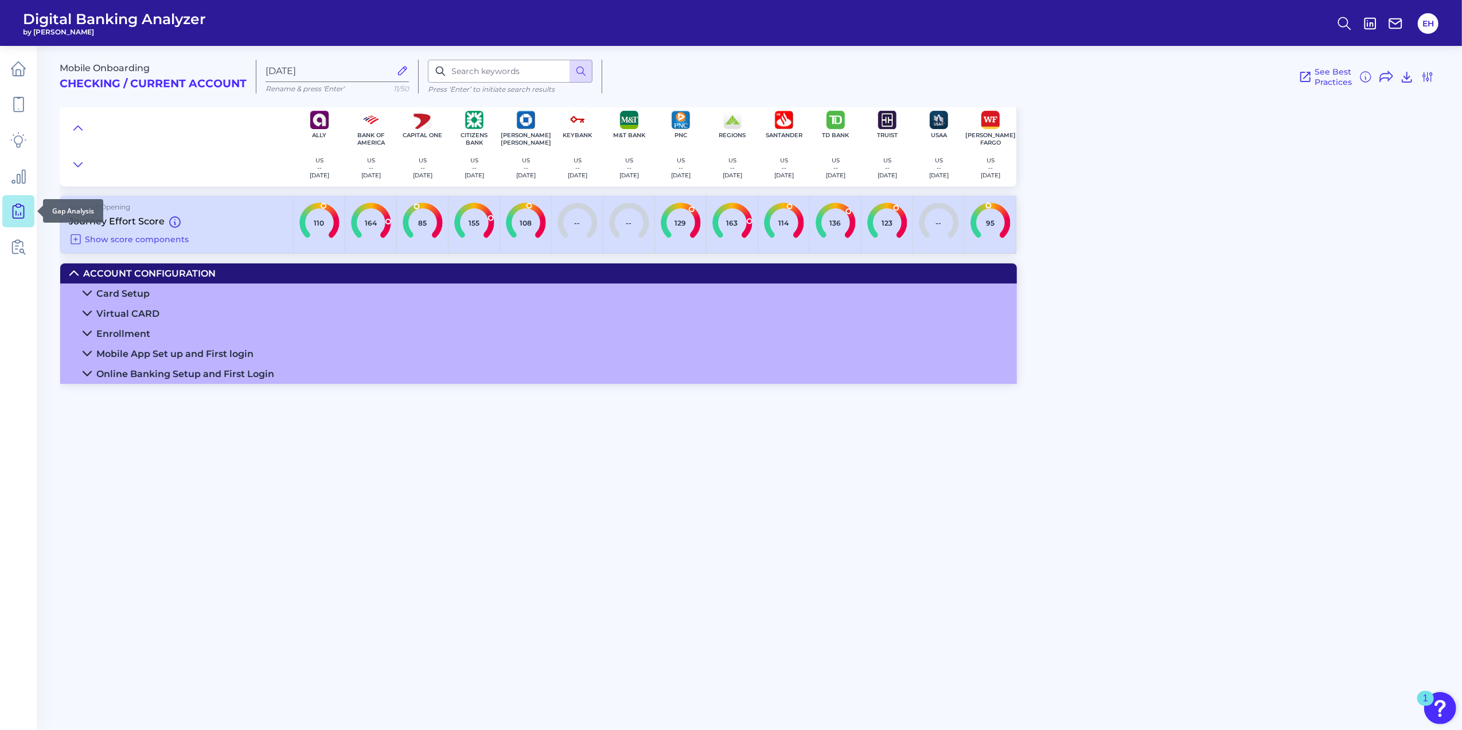
click at [25, 209] on icon at bounding box center [18, 211] width 16 height 16
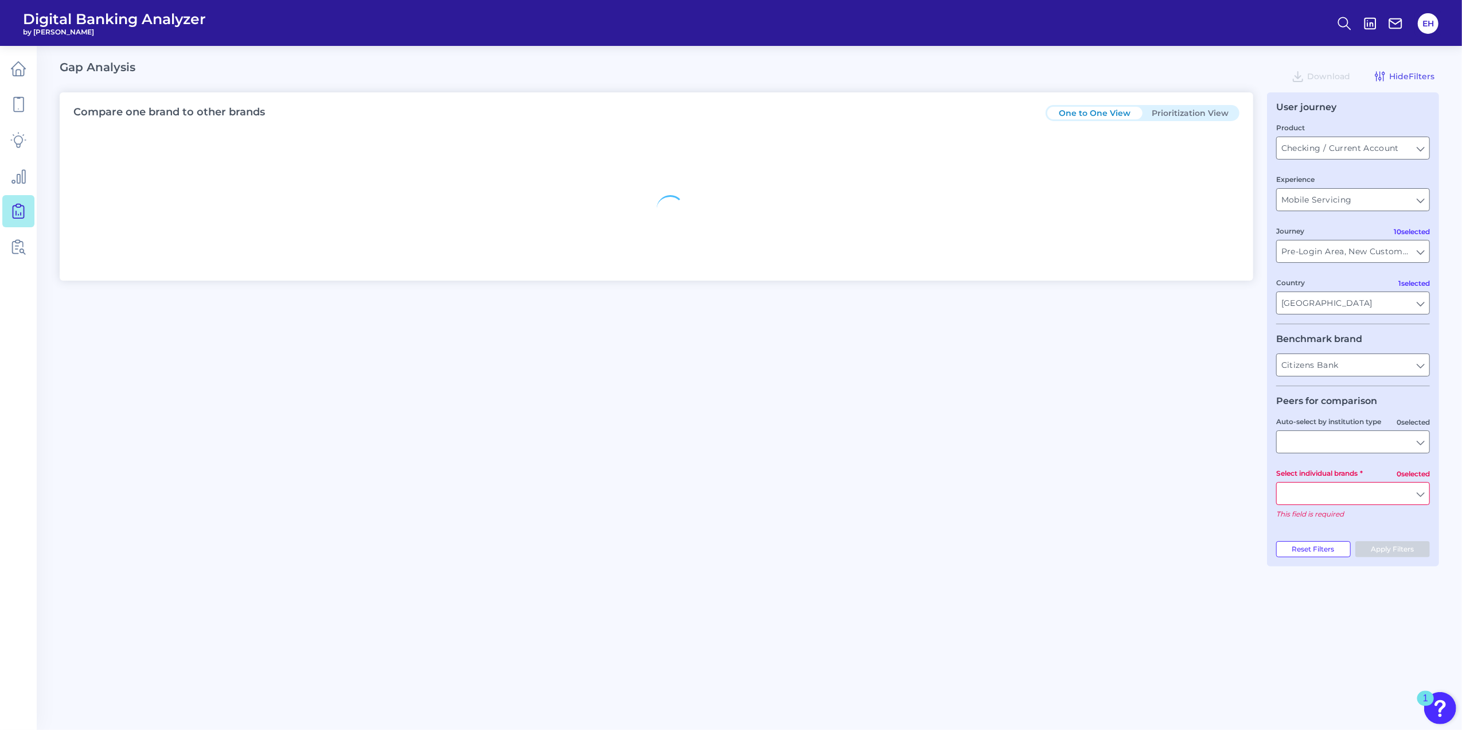
type input "All Countries"
type input "All Journeys"
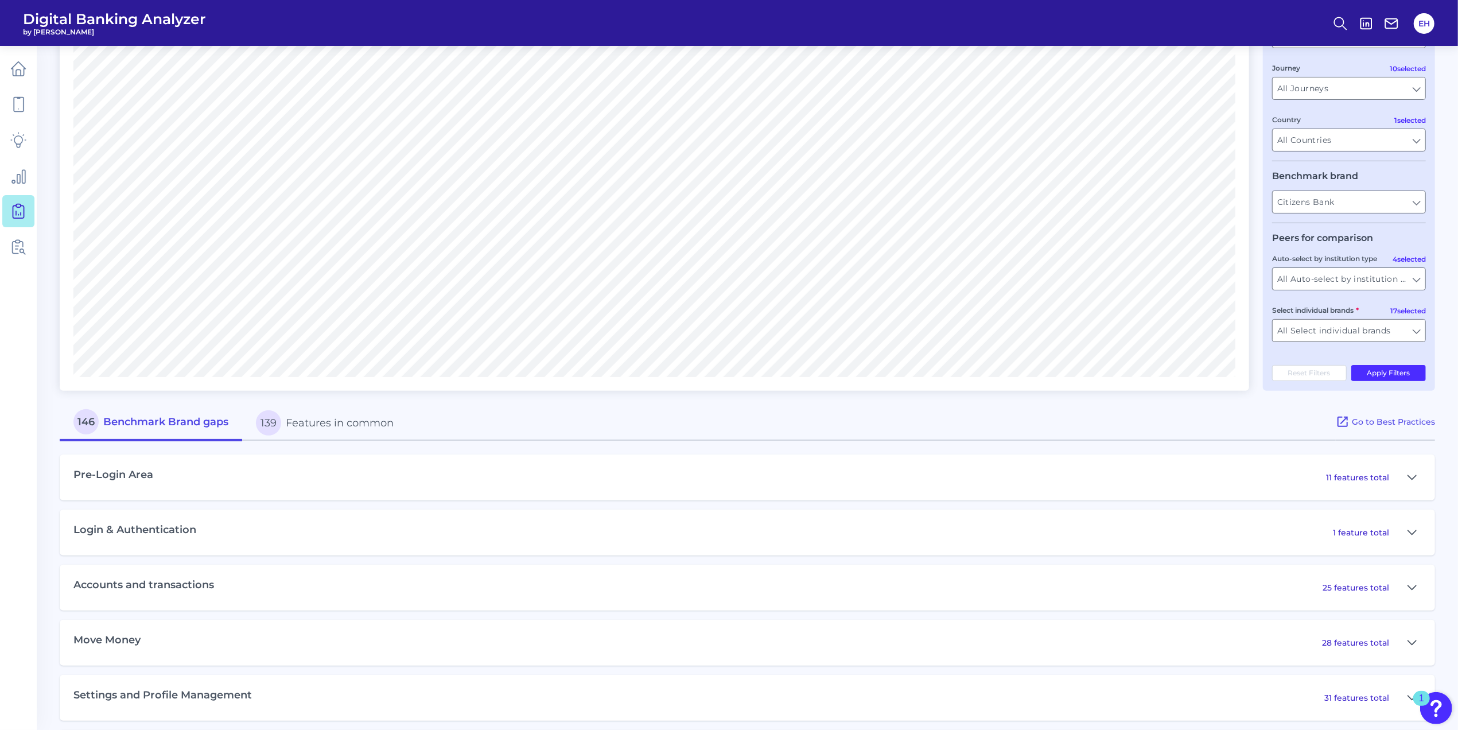
scroll to position [229, 0]
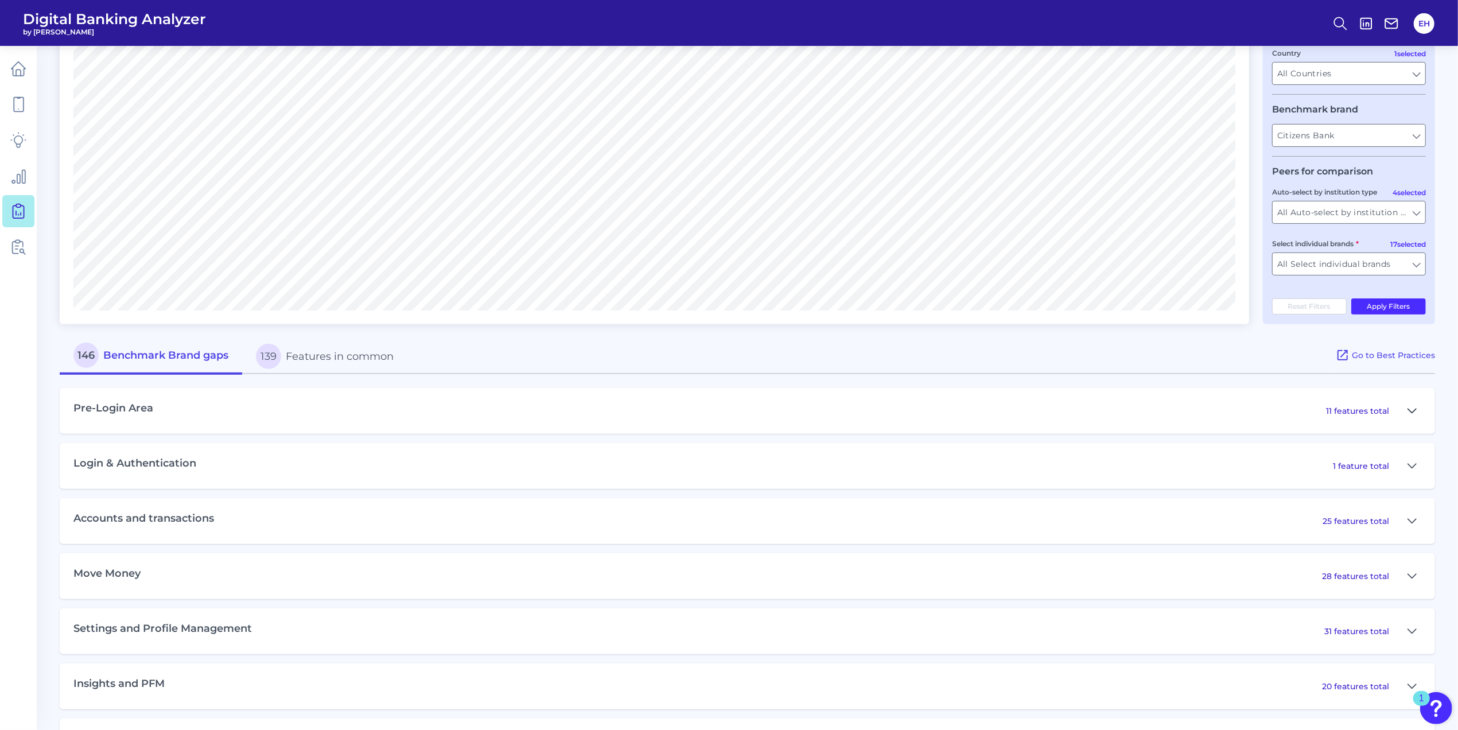
click at [968, 413] on icon at bounding box center [1411, 411] width 9 height 14
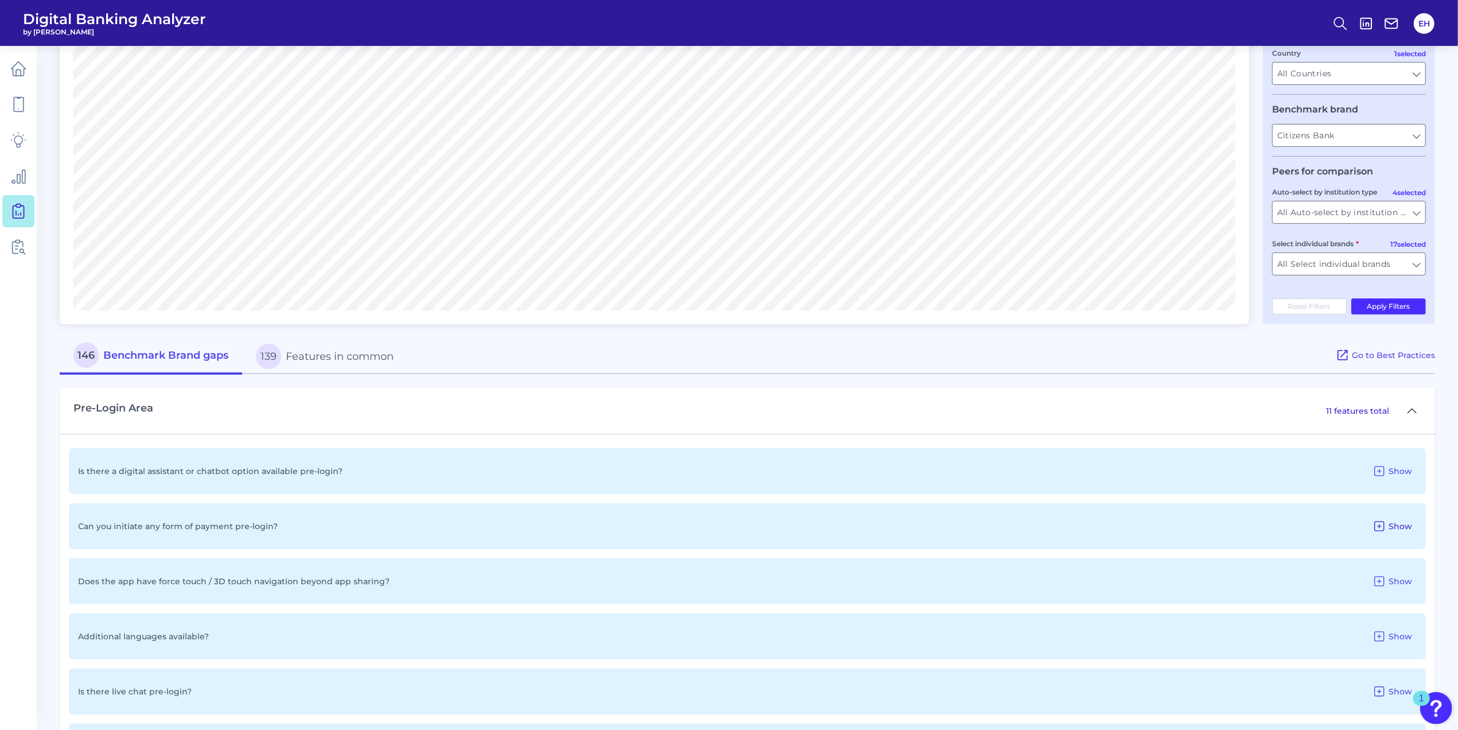
click at [968, 454] on span "Show" at bounding box center [1400, 526] width 24 height 10
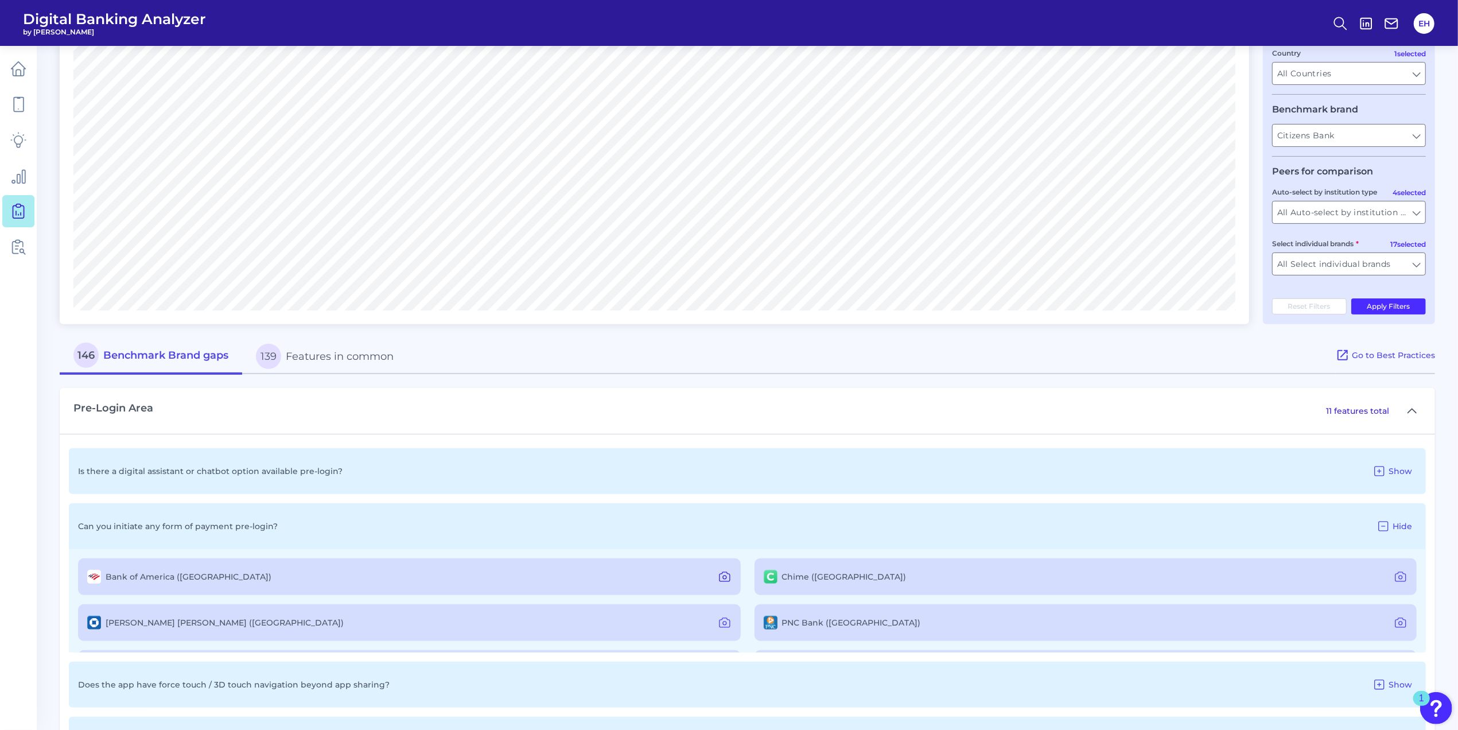
click at [723, 454] on icon at bounding box center [724, 576] width 3 height 3
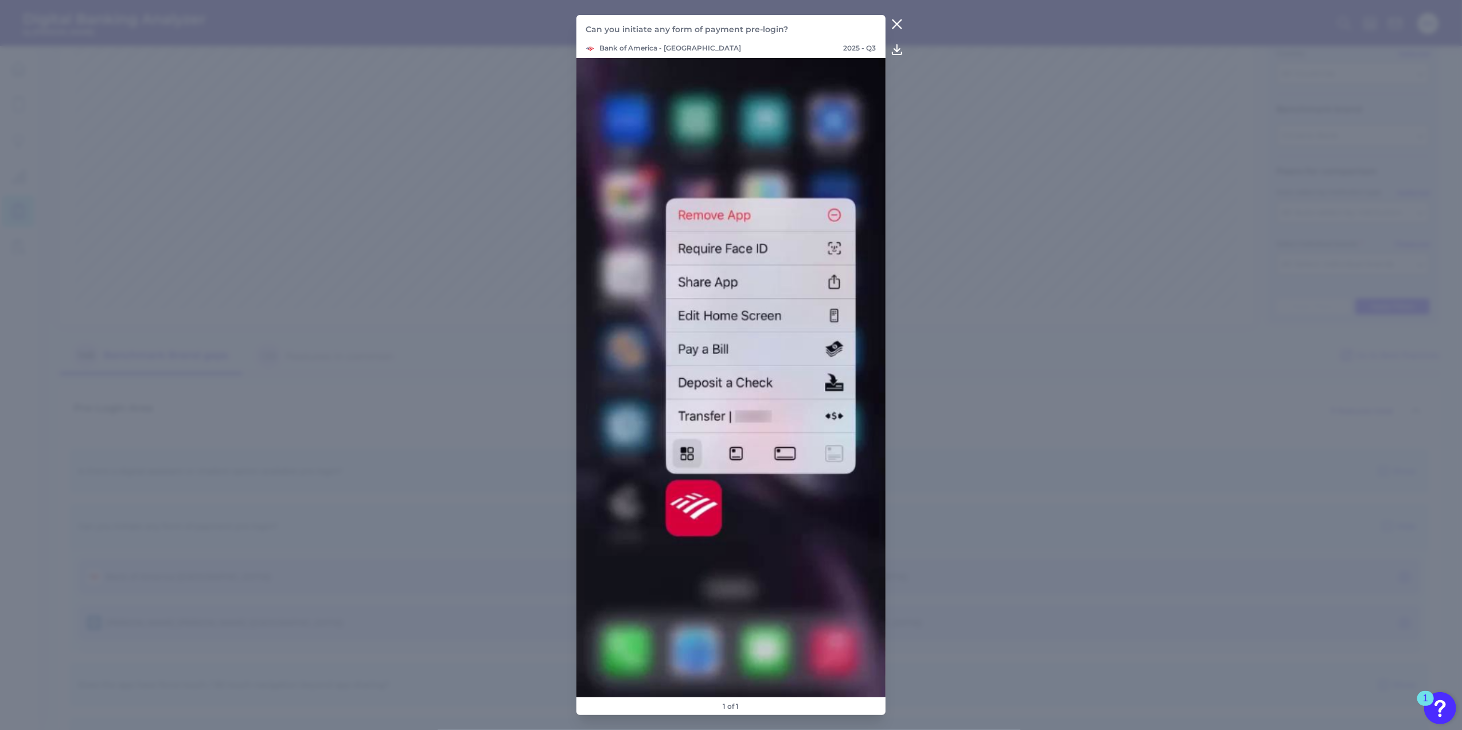
click at [897, 24] on icon at bounding box center [897, 24] width 9 height 9
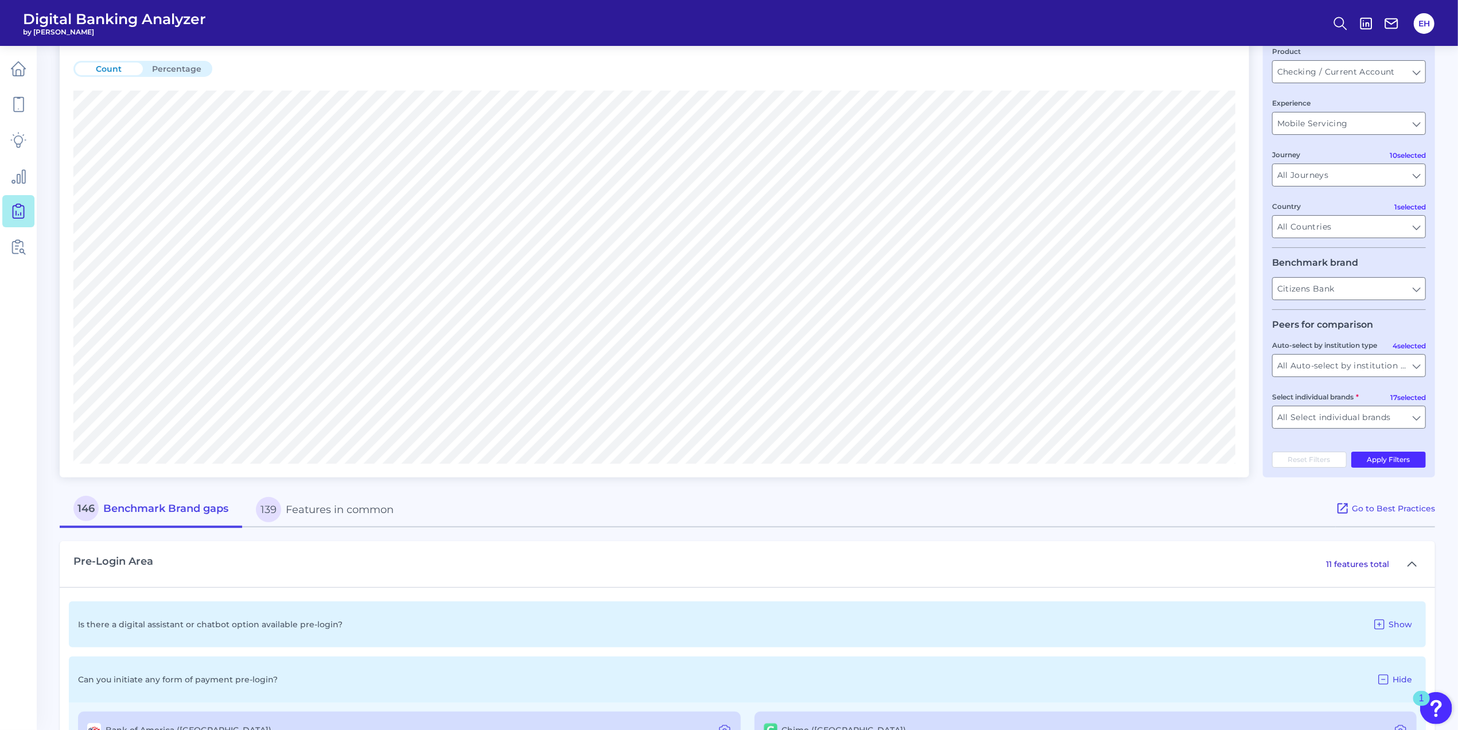
scroll to position [0, 0]
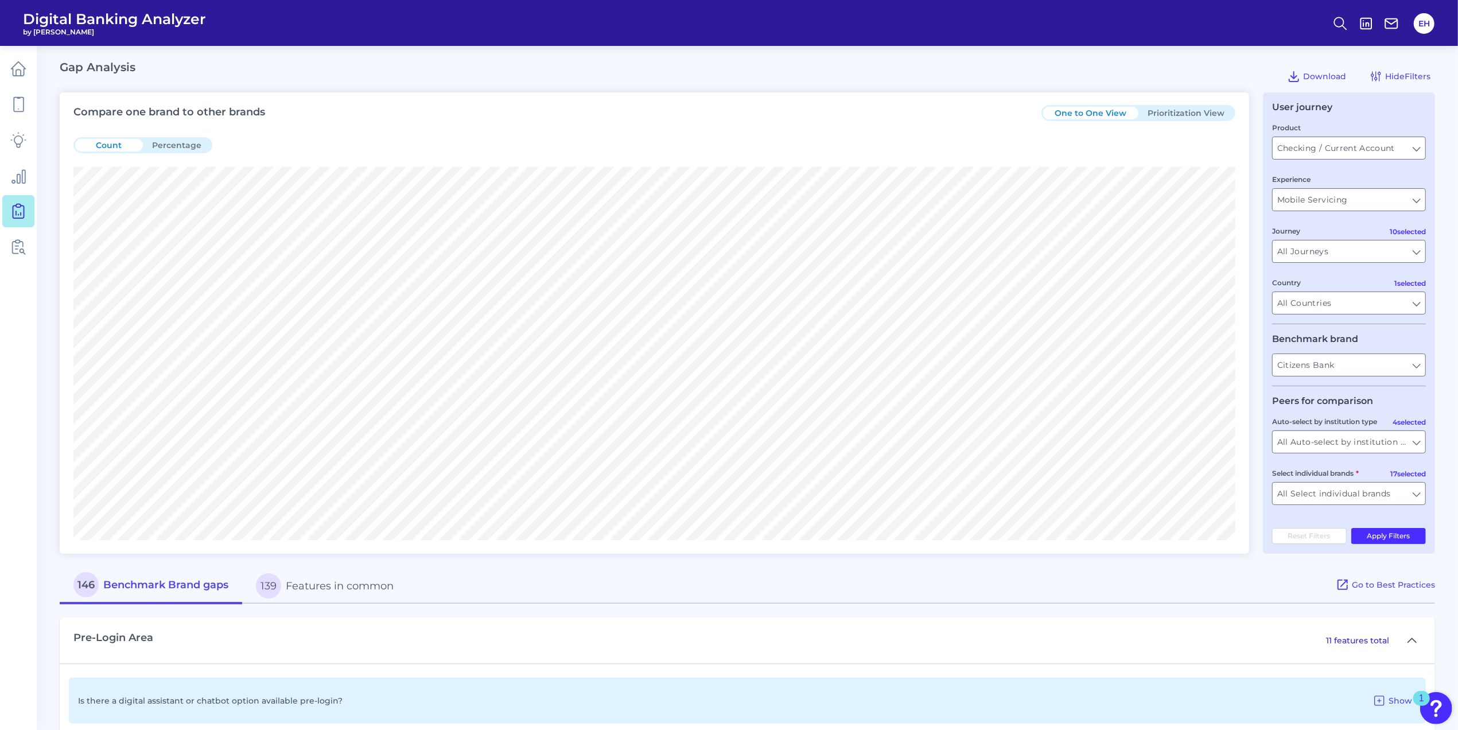
click at [182, 145] on button "Percentage" at bounding box center [177, 145] width 68 height 13
click at [109, 139] on button "Count" at bounding box center [109, 145] width 68 height 13
click at [968, 113] on button "Prioritization View" at bounding box center [1185, 113] width 95 height 13
